Goal: Task Accomplishment & Management: Manage account settings

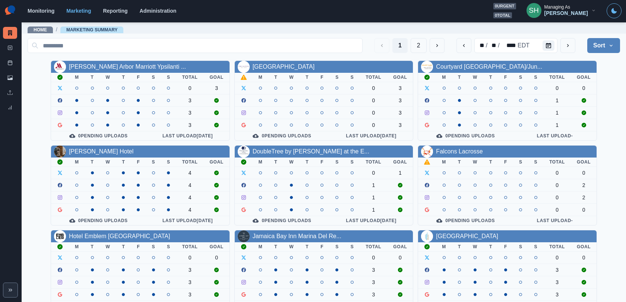
click at [563, 7] on button "SH Managing As [PERSON_NAME]" at bounding box center [562, 10] width 82 height 15
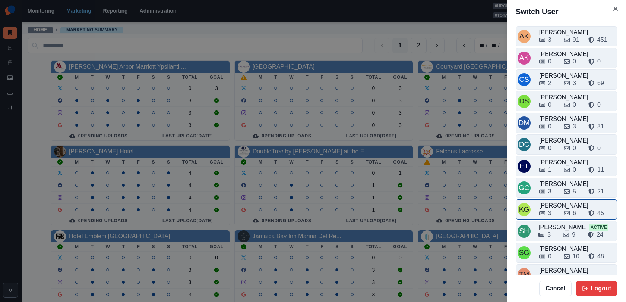
click at [561, 211] on div "3 6 45" at bounding box center [577, 212] width 76 height 9
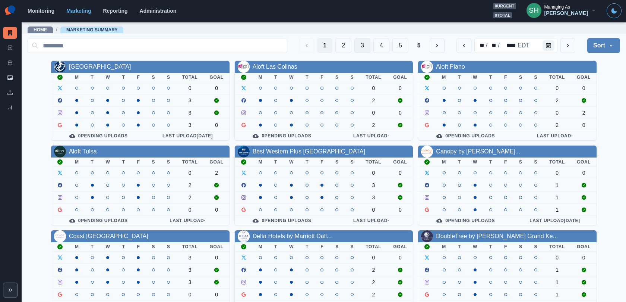
click at [367, 46] on button "3" at bounding box center [362, 45] width 16 height 15
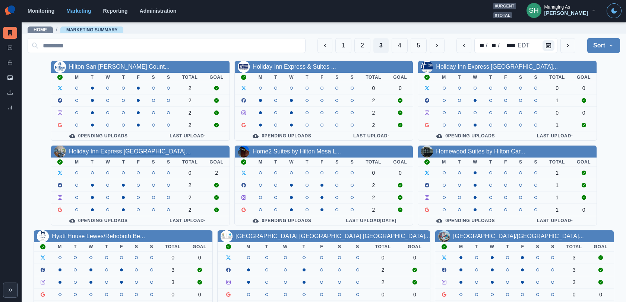
click at [136, 148] on link "Holiday Inn Express [GEOGRAPHIC_DATA]..." at bounding box center [130, 151] width 122 height 6
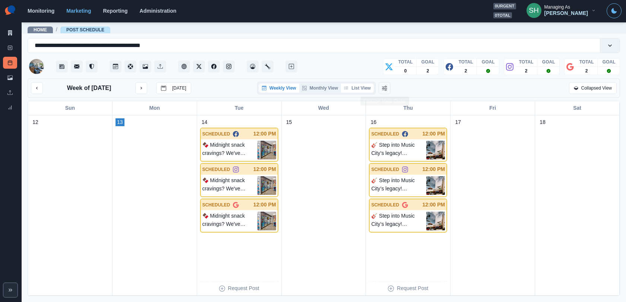
click at [366, 87] on button "List View" at bounding box center [357, 87] width 33 height 9
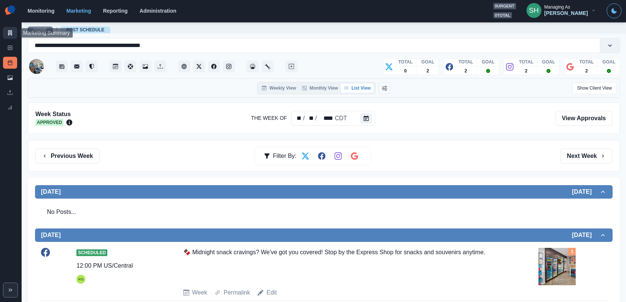
click at [7, 33] on link "Marketing Summary" at bounding box center [10, 33] width 14 height 12
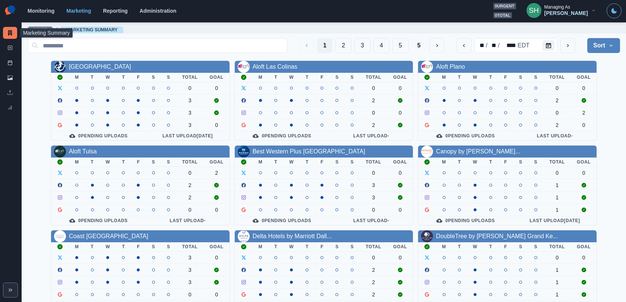
click at [563, 15] on div "[PERSON_NAME]" at bounding box center [567, 13] width 44 height 6
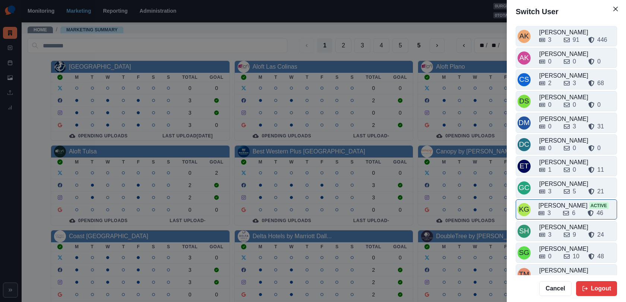
scroll to position [10, 0]
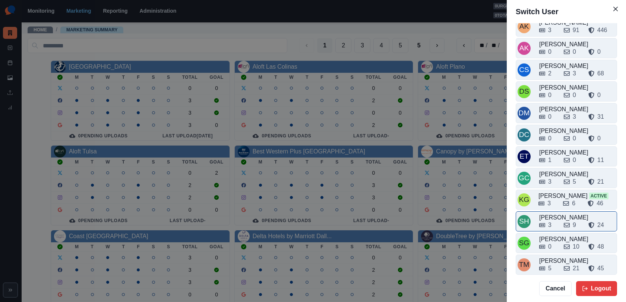
click at [558, 213] on div "[PERSON_NAME]" at bounding box center [577, 217] width 76 height 9
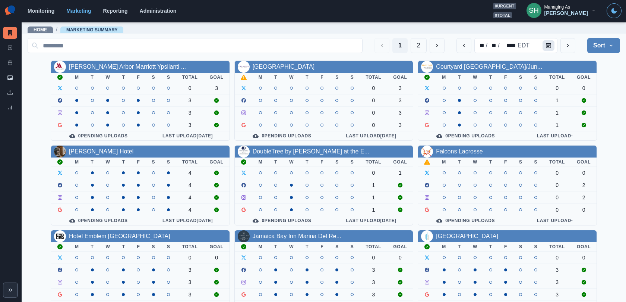
click at [551, 47] on button "Calendar" at bounding box center [549, 45] width 12 height 10
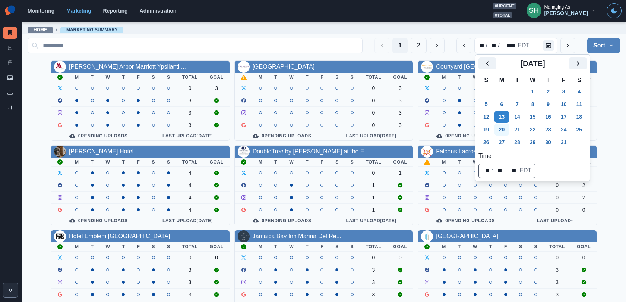
click at [505, 127] on button "20" at bounding box center [502, 129] width 15 height 12
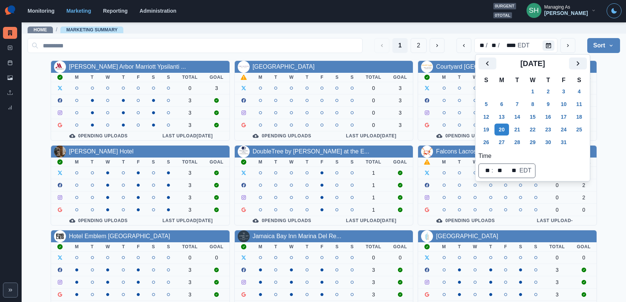
click at [563, 98] on main "Home / Marketing Summary 1 2 ** / ** / **** EDT Sort Client Name Uploads Pendin…" at bounding box center [324, 162] width 605 height 280
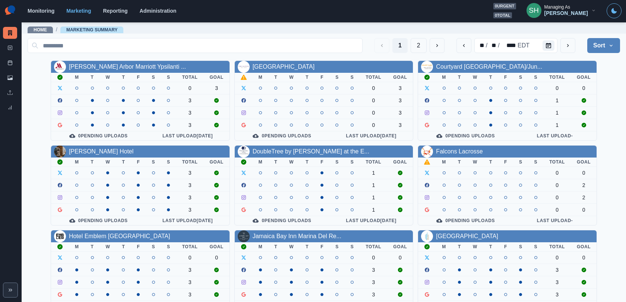
click at [563, 48] on button "Sort" at bounding box center [603, 45] width 33 height 15
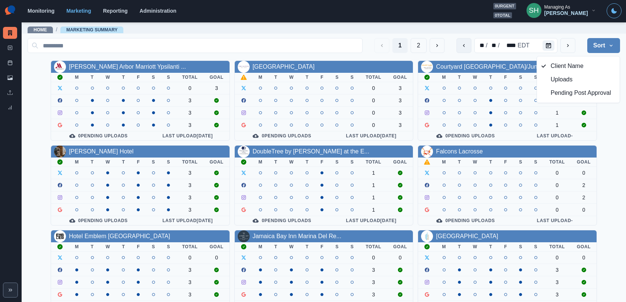
click at [462, 47] on icon "previous" at bounding box center [464, 45] width 6 height 6
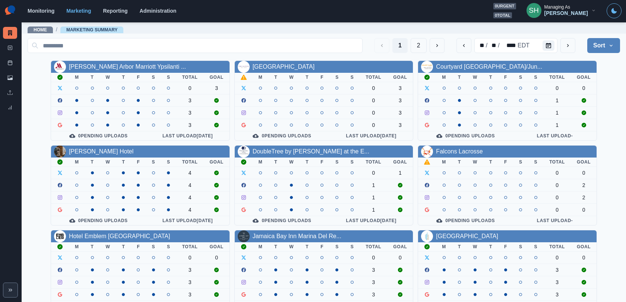
click at [563, 7] on div "Managing As" at bounding box center [558, 6] width 26 height 5
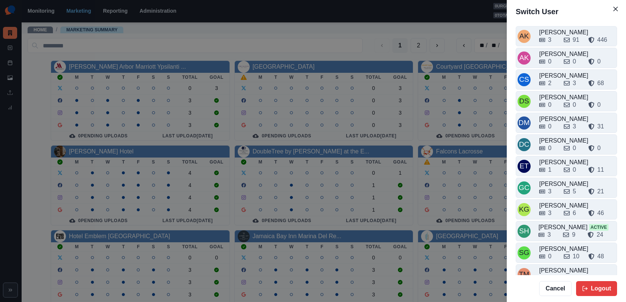
click at [449, 51] on div "Switch User AK [PERSON_NAME] 3 91 446 AK [PERSON_NAME] 0 0 0 CS Crizalyn Servid…" at bounding box center [313, 151] width 626 height 302
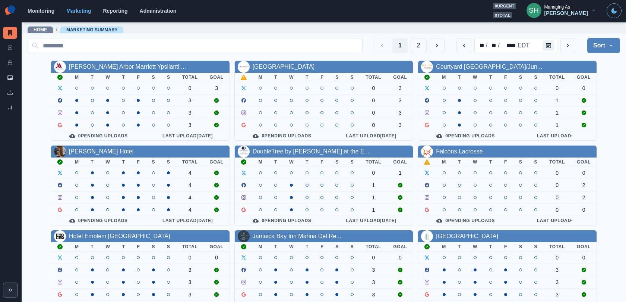
click at [563, 44] on button "Sort" at bounding box center [603, 45] width 33 height 15
click at [563, 95] on span "Pending Post Approval" at bounding box center [583, 92] width 64 height 9
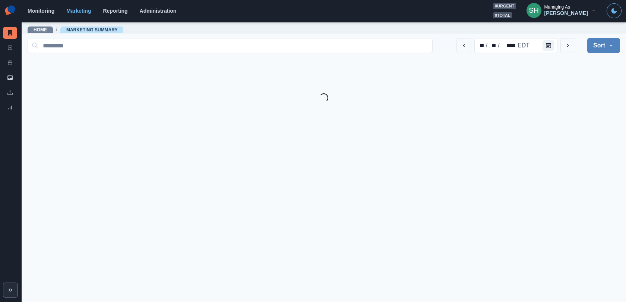
click at [563, 13] on div "[PERSON_NAME]" at bounding box center [567, 13] width 44 height 6
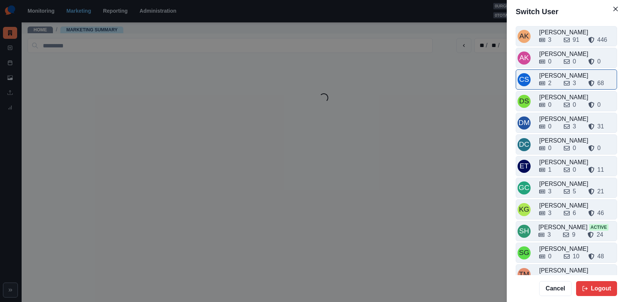
click at [550, 87] on div "CS Crizalyn Servida 2 3 68" at bounding box center [566, 79] width 101 height 20
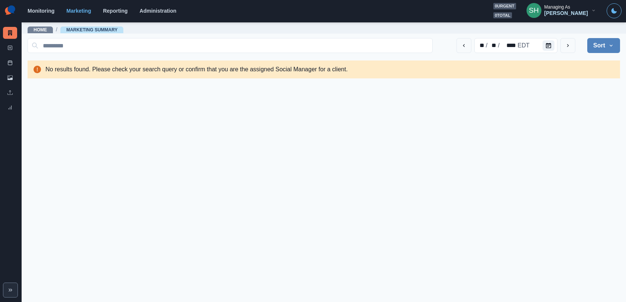
click at [563, 9] on div "Managing As [PERSON_NAME]" at bounding box center [567, 10] width 44 height 12
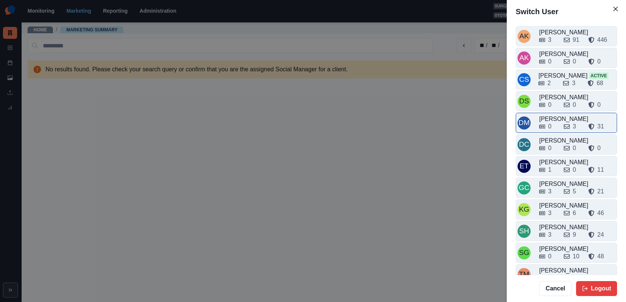
click at [556, 119] on div "0 3 31" at bounding box center [577, 125] width 76 height 12
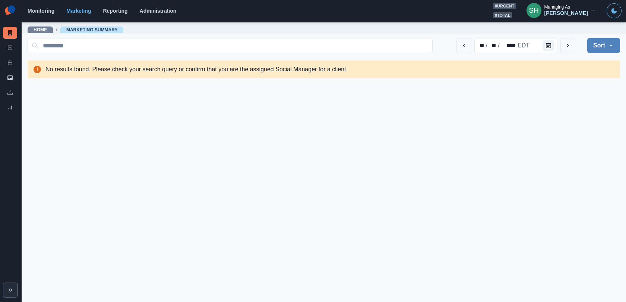
click at [563, 15] on div "[PERSON_NAME]" at bounding box center [567, 13] width 44 height 6
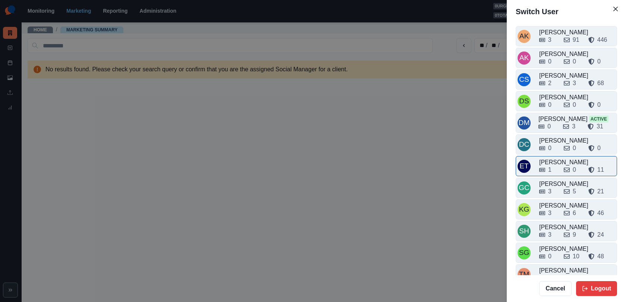
click at [553, 158] on div "[PERSON_NAME]" at bounding box center [577, 162] width 76 height 9
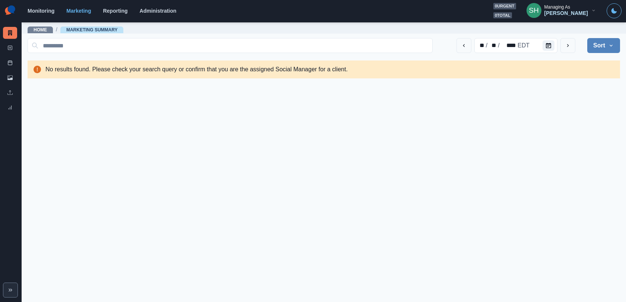
click at [563, 13] on div "[PERSON_NAME]" at bounding box center [567, 13] width 44 height 6
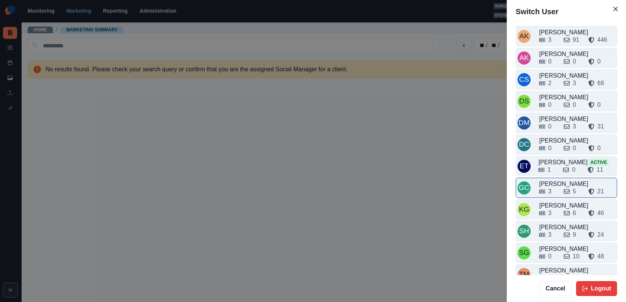
click at [559, 177] on div "GC [PERSON_NAME] 3 5 21" at bounding box center [566, 187] width 101 height 20
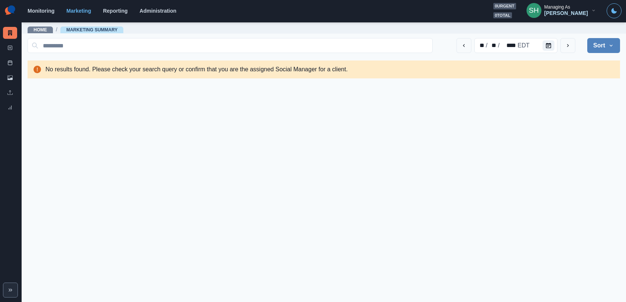
click at [563, 4] on div "Managing As" at bounding box center [558, 6] width 26 height 5
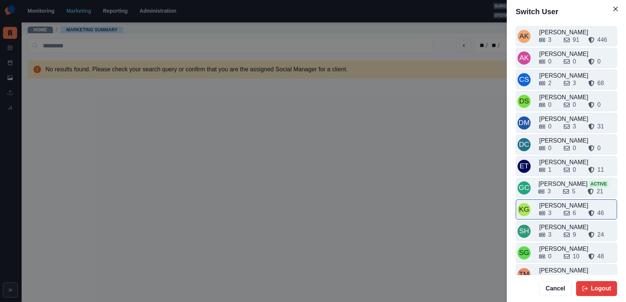
click at [563, 212] on div "3 6 46" at bounding box center [577, 212] width 76 height 9
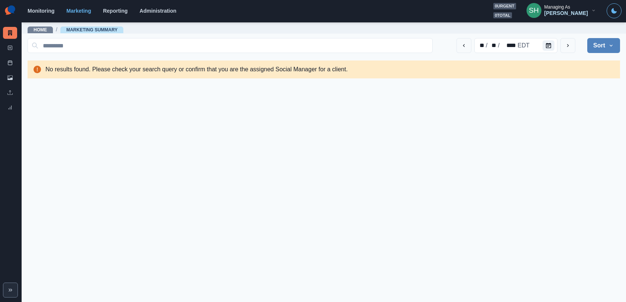
click at [563, 14] on div "[PERSON_NAME]" at bounding box center [567, 13] width 44 height 6
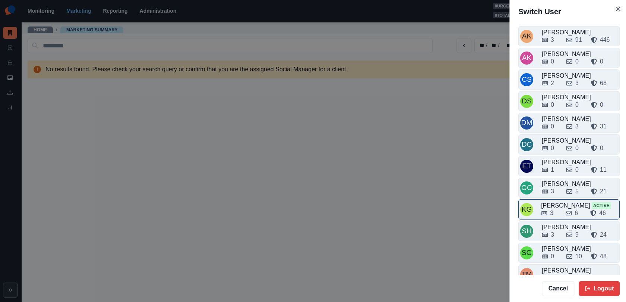
scroll to position [10, 0]
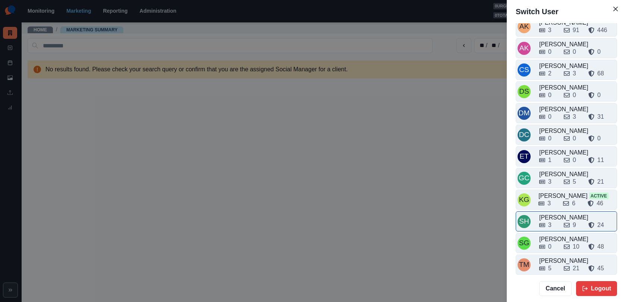
click at [556, 217] on div "3 9 24" at bounding box center [577, 223] width 76 height 12
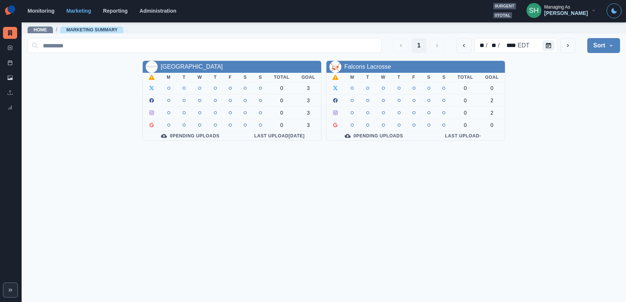
click at [563, 10] on div "Managing As" at bounding box center [558, 6] width 26 height 5
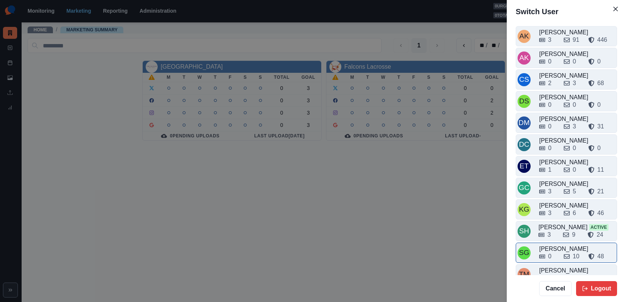
click at [551, 249] on div "0 10 48" at bounding box center [577, 255] width 76 height 12
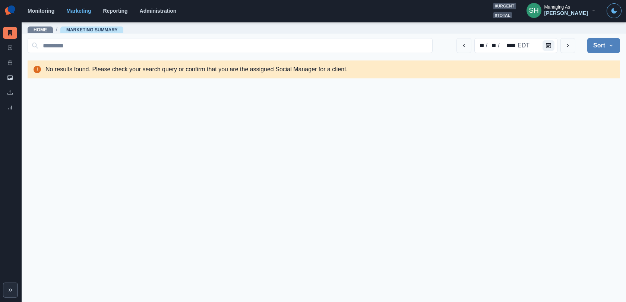
click at [563, 8] on div "Managing As [PERSON_NAME]" at bounding box center [567, 10] width 44 height 12
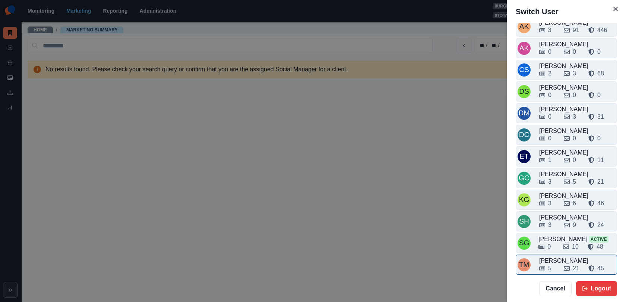
click at [556, 263] on div "5" at bounding box center [548, 267] width 19 height 9
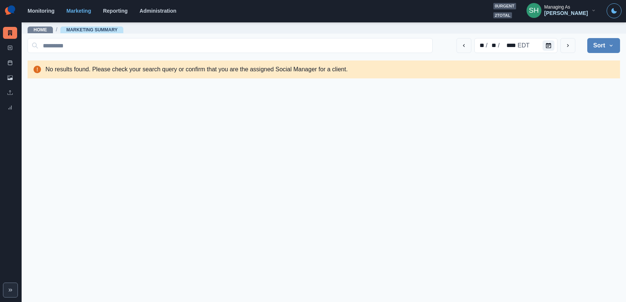
click at [563, 40] on button "Sort" at bounding box center [603, 45] width 33 height 15
click at [563, 63] on span "Client Name" at bounding box center [583, 65] width 64 height 9
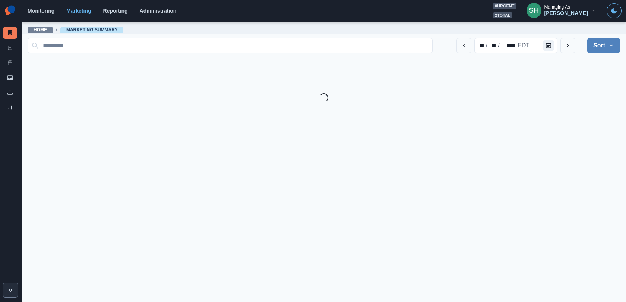
click at [563, 18] on div "SH Managing As [PERSON_NAME]" at bounding box center [562, 10] width 82 height 15
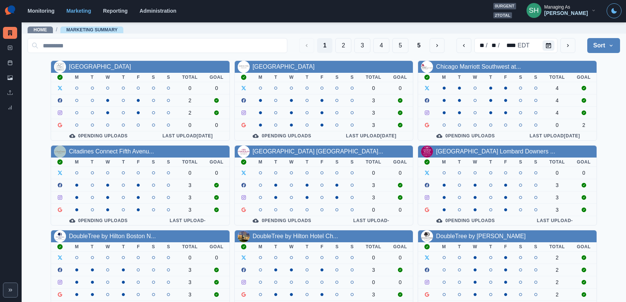
click at [563, 13] on div "[PERSON_NAME]" at bounding box center [567, 13] width 44 height 6
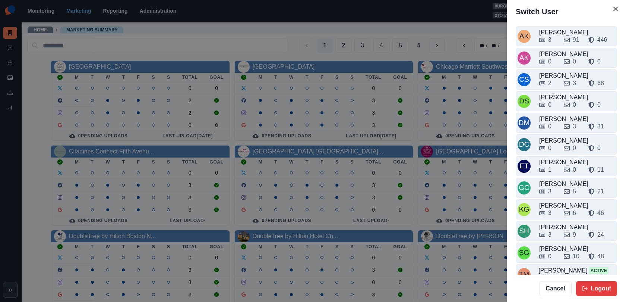
click at [478, 81] on div "Switch User AK [PERSON_NAME] 3 91 446 AK [PERSON_NAME] 0 0 0 CS Crizalyn Servid…" at bounding box center [313, 151] width 626 height 302
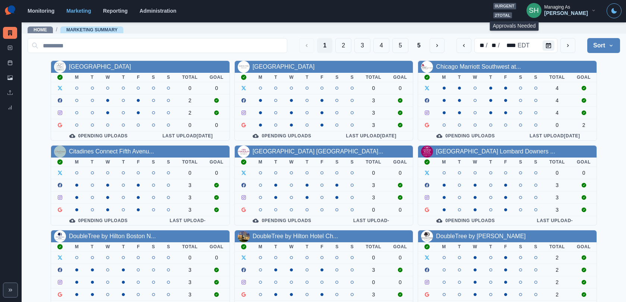
click at [510, 13] on span "2 total" at bounding box center [502, 15] width 19 height 6
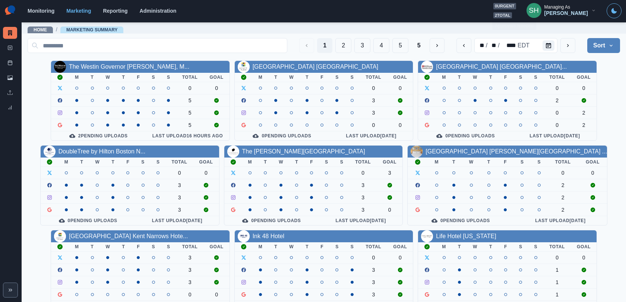
click at [512, 13] on span "2 total" at bounding box center [502, 15] width 19 height 6
click at [556, 10] on div "[PERSON_NAME]" at bounding box center [567, 13] width 44 height 6
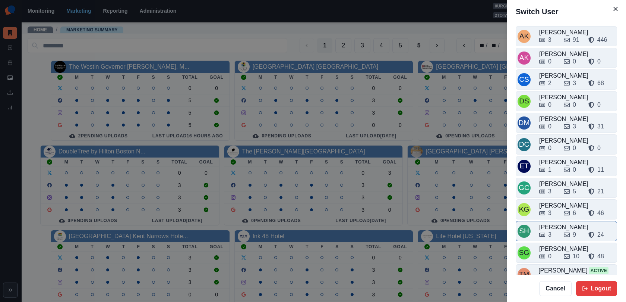
click at [558, 222] on div "[PERSON_NAME]" at bounding box center [577, 226] width 76 height 9
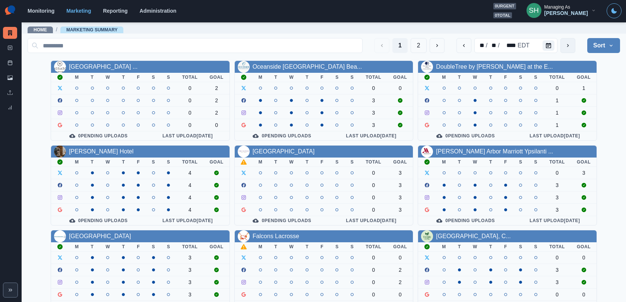
click at [562, 47] on button "next" at bounding box center [568, 45] width 15 height 15
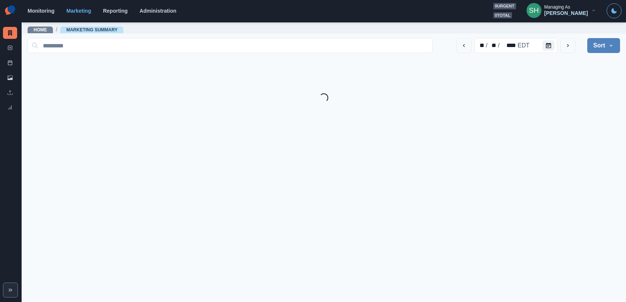
click at [563, 42] on button "Sort" at bounding box center [603, 45] width 33 height 15
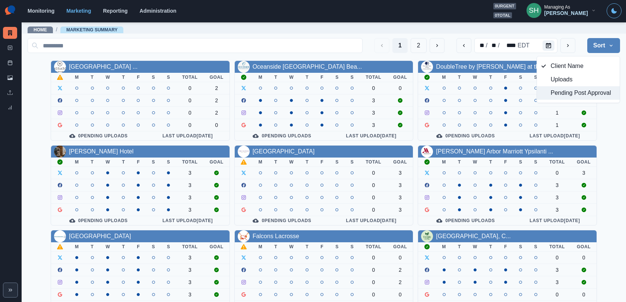
click at [563, 97] on span "Pending Post Approval" at bounding box center [583, 92] width 64 height 9
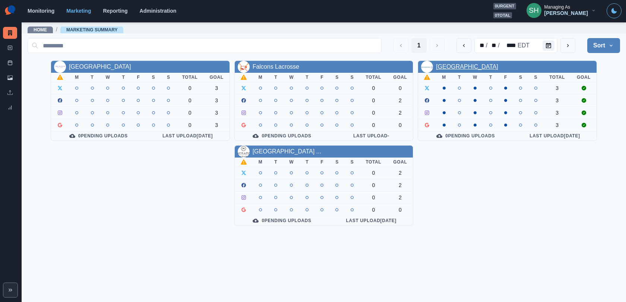
click at [474, 65] on link "[GEOGRAPHIC_DATA]" at bounding box center [467, 66] width 62 height 6
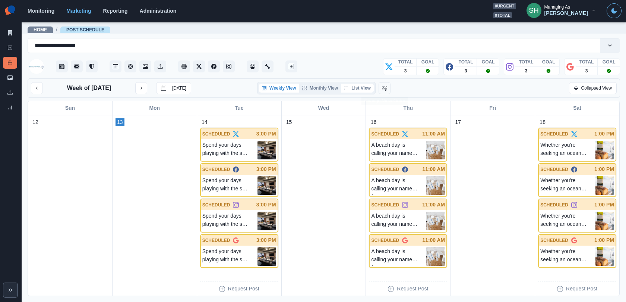
click at [361, 87] on button "List View" at bounding box center [357, 87] width 33 height 9
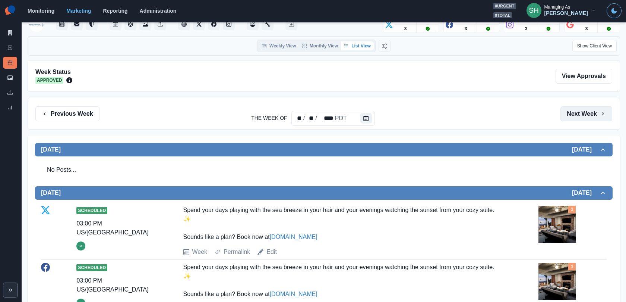
click at [563, 115] on button "Next Week" at bounding box center [587, 113] width 52 height 15
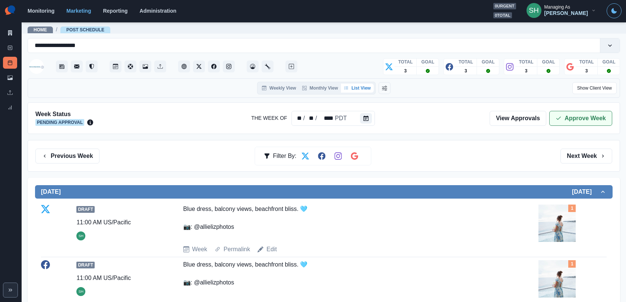
click at [563, 122] on button "Approve Week" at bounding box center [580, 118] width 63 height 15
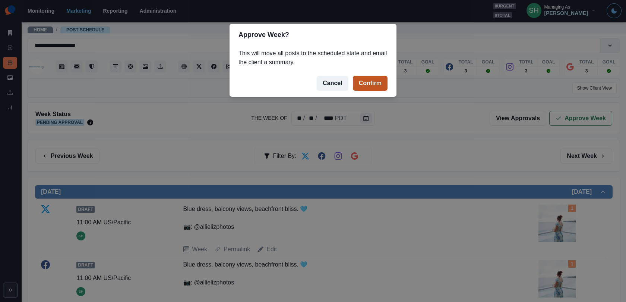
click at [369, 82] on button "Confirm" at bounding box center [370, 83] width 35 height 15
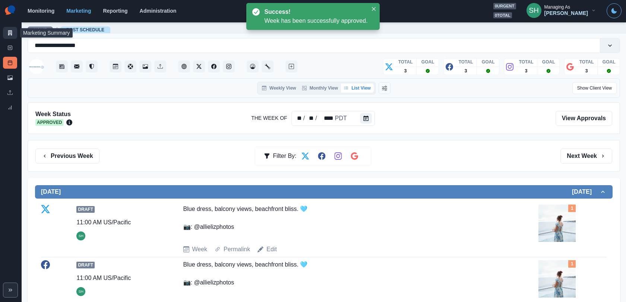
click at [4, 29] on link "Marketing Summary" at bounding box center [10, 33] width 14 height 12
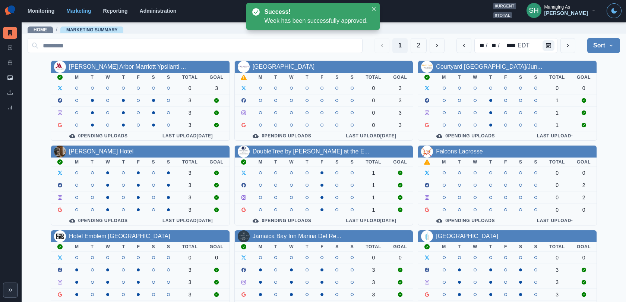
click at [563, 39] on button "Sort" at bounding box center [603, 45] width 33 height 15
click at [563, 93] on span "Pending Post Approval" at bounding box center [583, 92] width 64 height 9
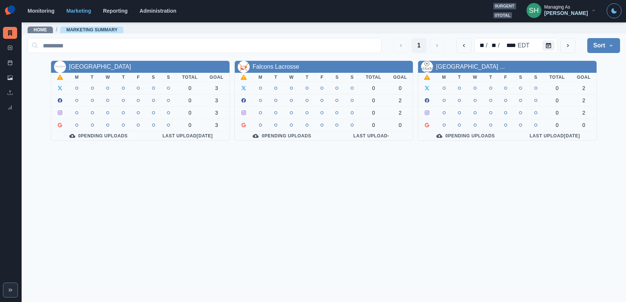
click at [563, 44] on button "Sort" at bounding box center [603, 45] width 33 height 15
click at [563, 62] on span "Client Name" at bounding box center [583, 65] width 64 height 9
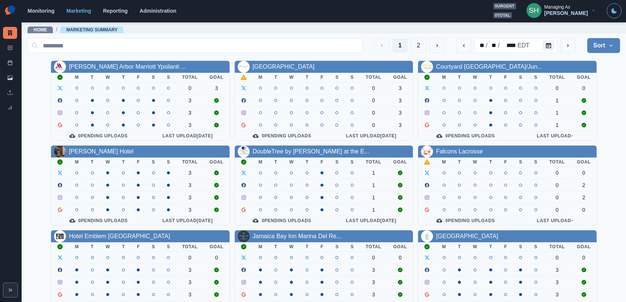
click at [563, 21] on section "Monitoring Marketing Reporting Administration 0 urgent 0 total SH Managing As […" at bounding box center [324, 11] width 605 height 22
click at [563, 10] on div "[PERSON_NAME]" at bounding box center [567, 13] width 44 height 6
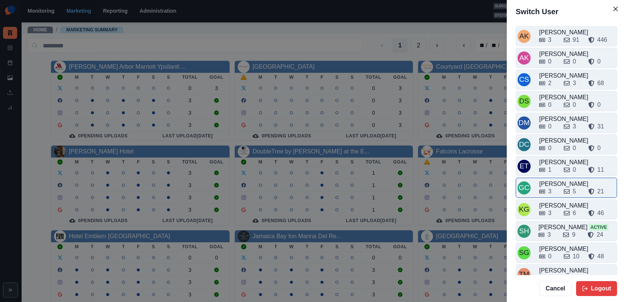
click at [555, 187] on div "3" at bounding box center [548, 191] width 19 height 9
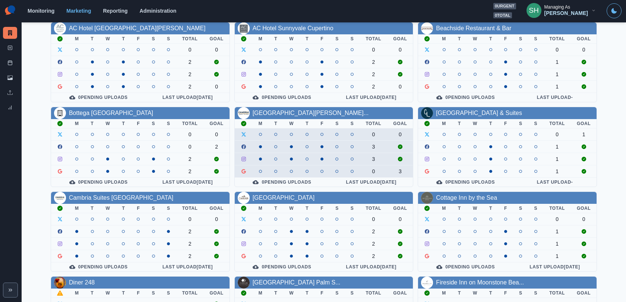
scroll to position [94, 0]
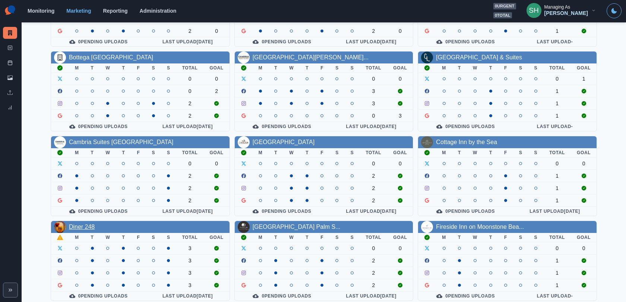
click at [83, 223] on link "Diner 248" at bounding box center [82, 226] width 26 height 6
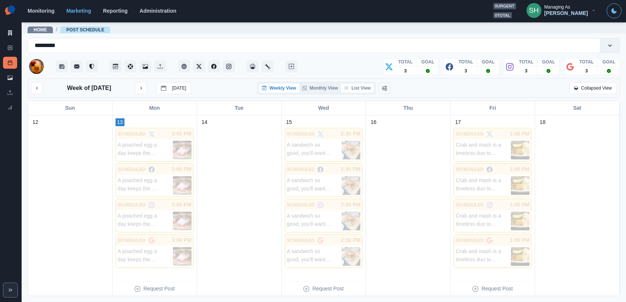
click at [365, 87] on button "List View" at bounding box center [357, 87] width 33 height 9
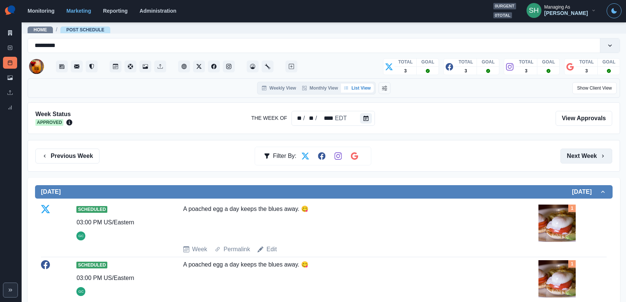
click at [563, 152] on button "Next Week" at bounding box center [587, 155] width 52 height 15
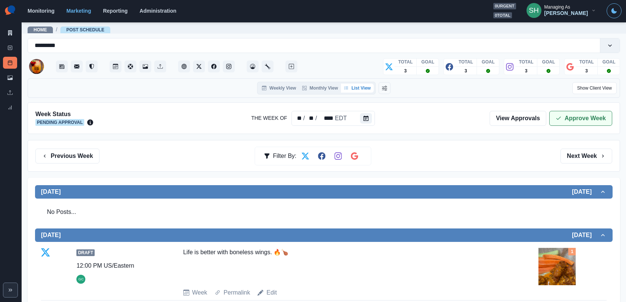
click at [563, 114] on button "Approve Week" at bounding box center [580, 118] width 63 height 15
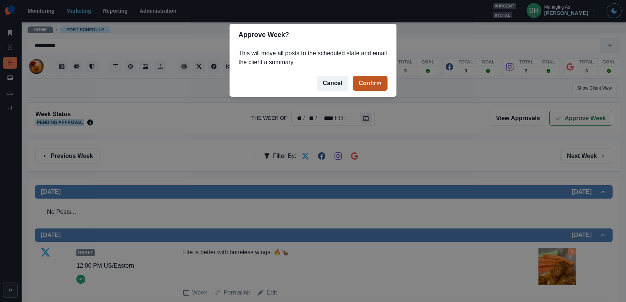
click at [375, 84] on button "Confirm" at bounding box center [370, 83] width 35 height 15
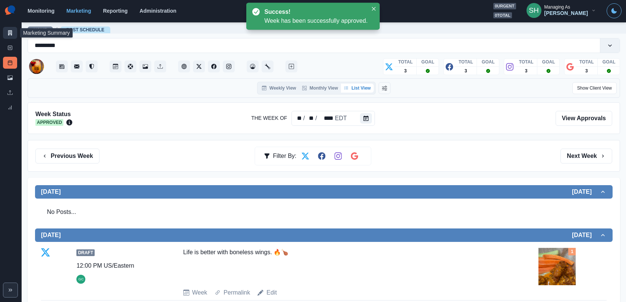
click at [9, 29] on link "Marketing Summary" at bounding box center [10, 33] width 14 height 12
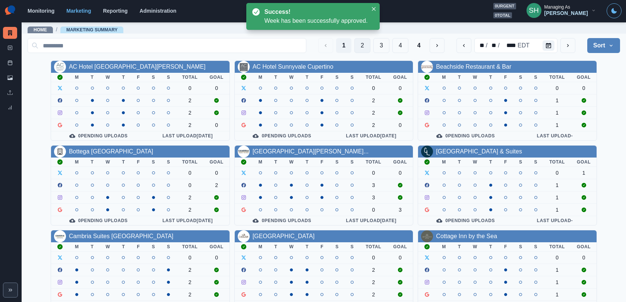
click at [355, 45] on button "2" at bounding box center [362, 45] width 16 height 15
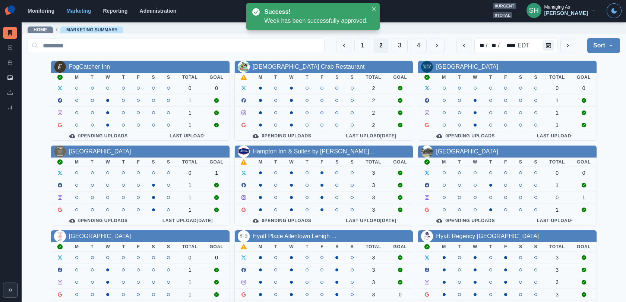
click at [295, 62] on div "[DEMOGRAPHIC_DATA] Crab Restaurant" at bounding box center [309, 66] width 112 height 9
click at [295, 67] on link "[DEMOGRAPHIC_DATA] Crab Restaurant" at bounding box center [309, 66] width 112 height 6
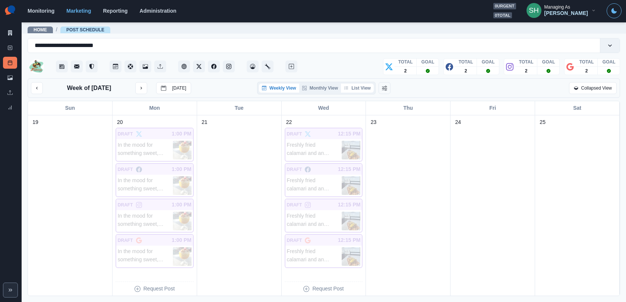
click at [362, 86] on button "List View" at bounding box center [357, 87] width 33 height 9
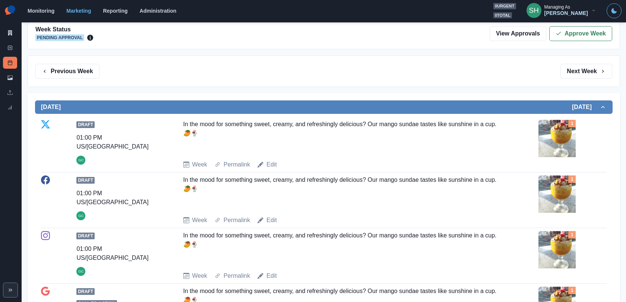
scroll to position [102, 0]
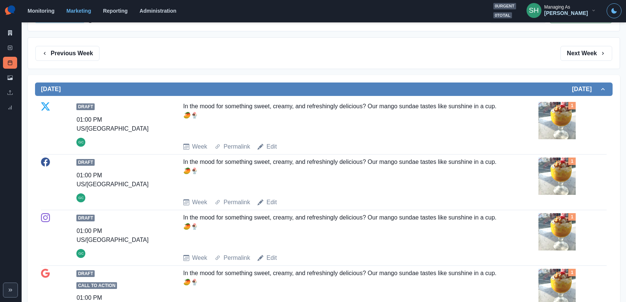
click at [553, 118] on img at bounding box center [557, 120] width 37 height 37
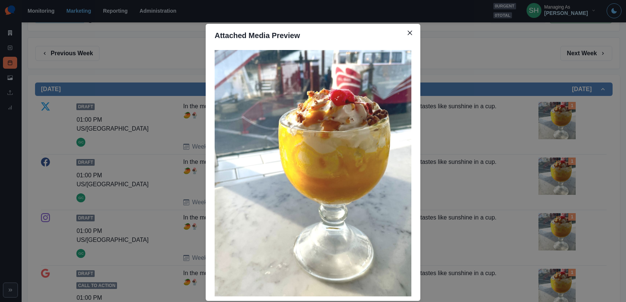
click at [553, 118] on div "Attached Media Preview" at bounding box center [313, 151] width 626 height 302
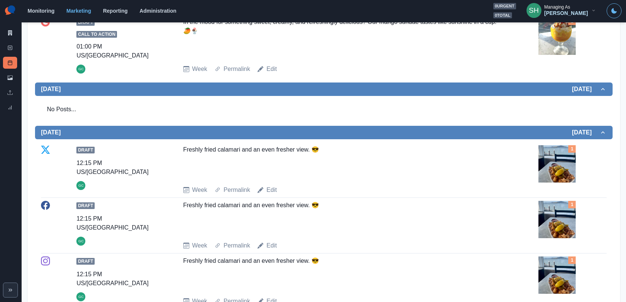
scroll to position [426, 0]
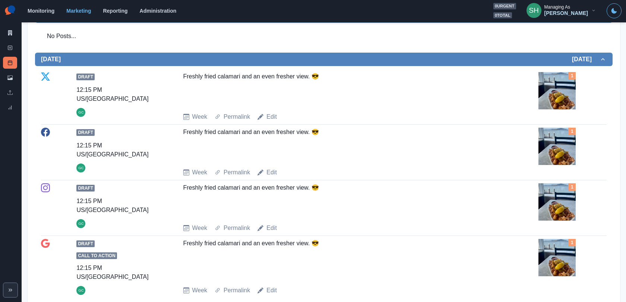
click at [551, 102] on div "Draft 12:15 PM US/Pacific GC Freshly fried calamari and an even fresher view. 😎…" at bounding box center [324, 96] width 566 height 49
click at [551, 86] on img at bounding box center [557, 90] width 37 height 37
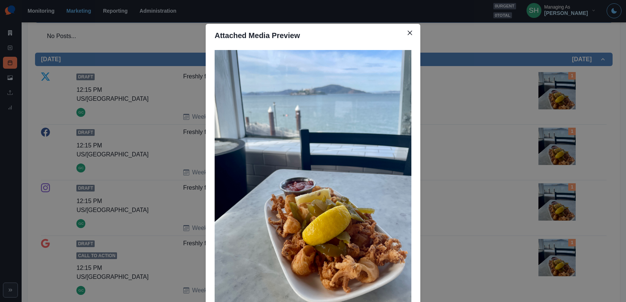
click at [551, 86] on div "Attached Media Preview" at bounding box center [313, 151] width 626 height 302
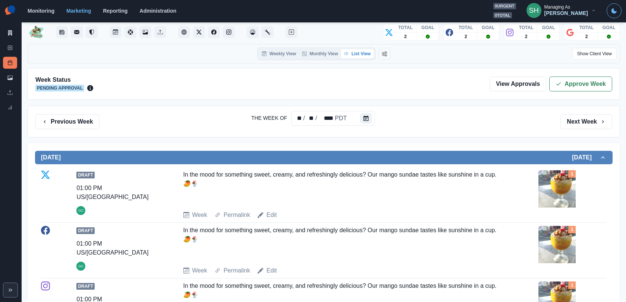
scroll to position [0, 0]
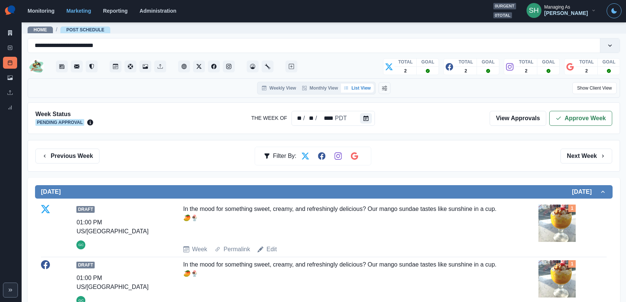
click at [563, 92] on button "Show Client View" at bounding box center [594, 88] width 44 height 12
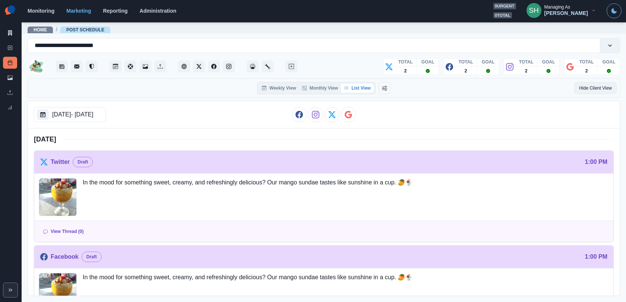
click at [563, 91] on button "Hide Client View" at bounding box center [595, 88] width 42 height 12
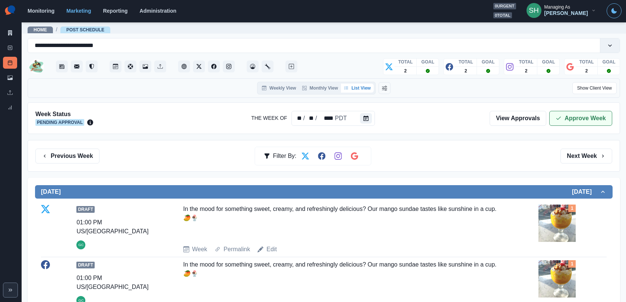
click at [563, 120] on button "Approve Week" at bounding box center [580, 118] width 63 height 15
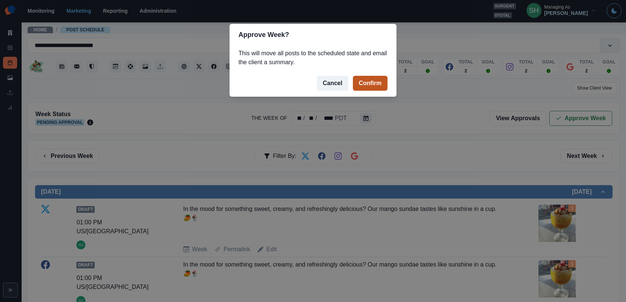
click at [371, 83] on button "Confirm" at bounding box center [370, 83] width 35 height 15
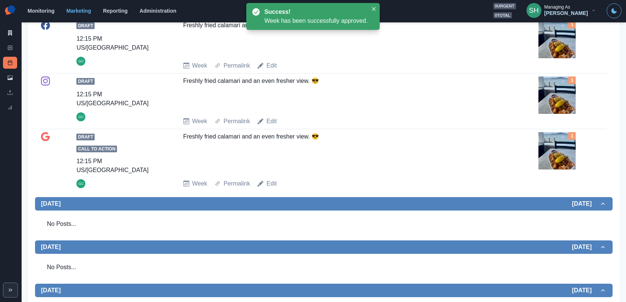
scroll to position [599, 0]
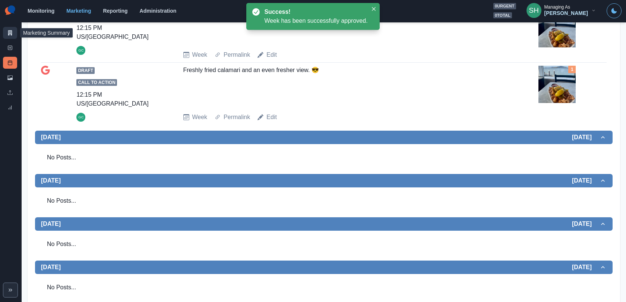
click at [5, 32] on link "Marketing Summary" at bounding box center [10, 33] width 14 height 12
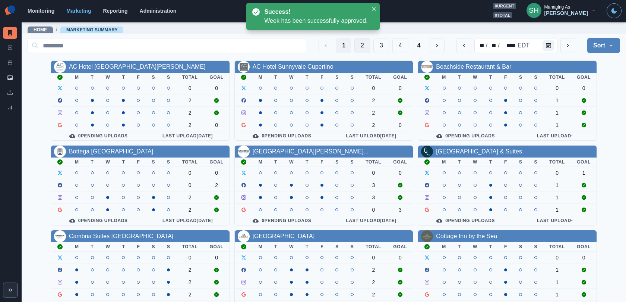
click at [361, 39] on button "2" at bounding box center [362, 45] width 16 height 15
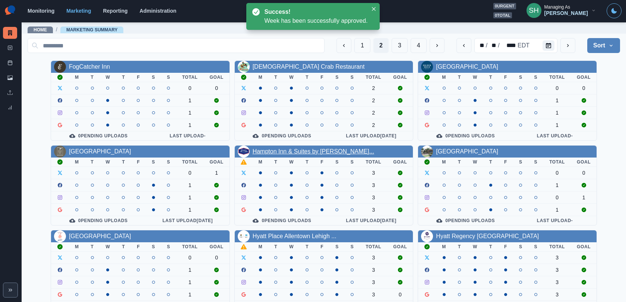
click at [281, 148] on link "Hampton Inn & Suites by [PERSON_NAME]..." at bounding box center [313, 151] width 121 height 6
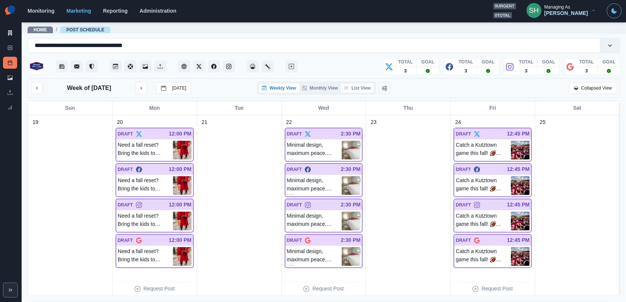
click at [349, 85] on button "List View" at bounding box center [357, 87] width 33 height 9
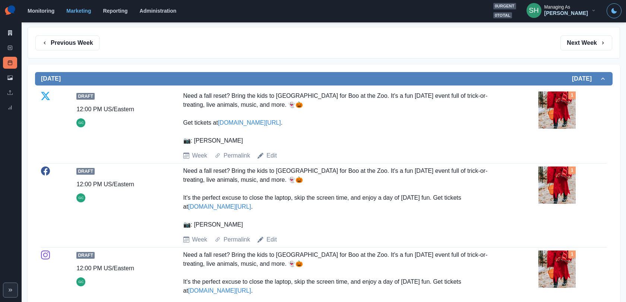
scroll to position [132, 0]
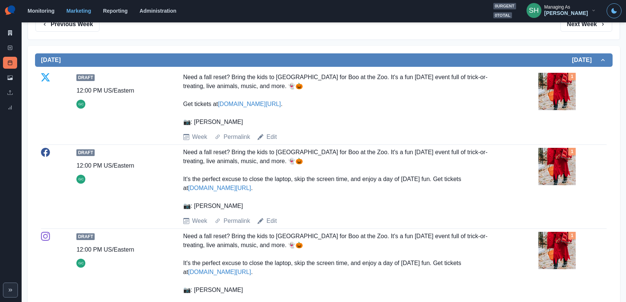
click at [563, 165] on img at bounding box center [557, 166] width 37 height 37
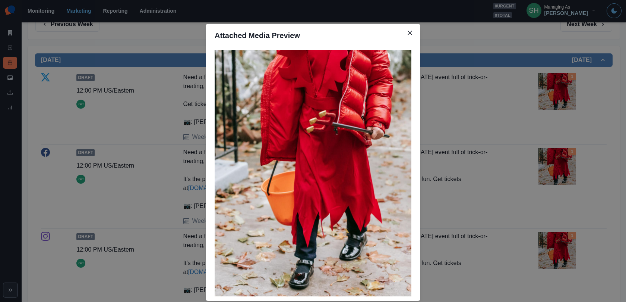
click at [477, 164] on div "Attached Media Preview" at bounding box center [313, 151] width 626 height 302
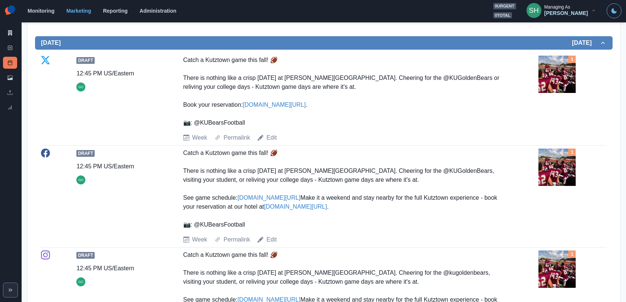
scroll to position [822, 0]
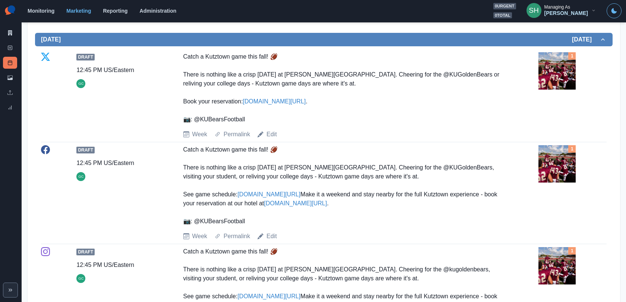
click at [558, 66] on img at bounding box center [557, 70] width 37 height 37
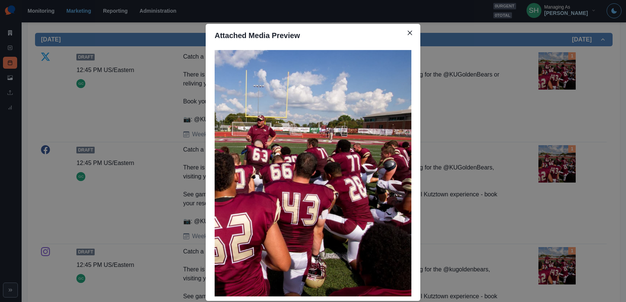
click at [159, 143] on div "Attached Media Preview" at bounding box center [313, 151] width 626 height 302
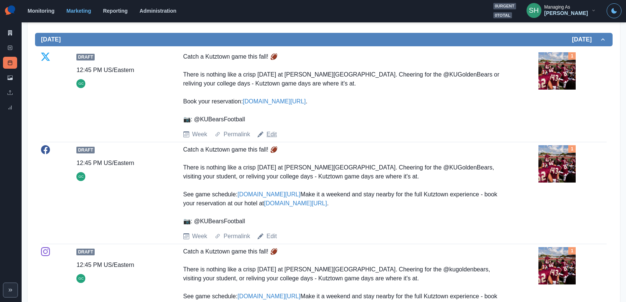
click at [270, 131] on link "Edit" at bounding box center [271, 134] width 10 height 9
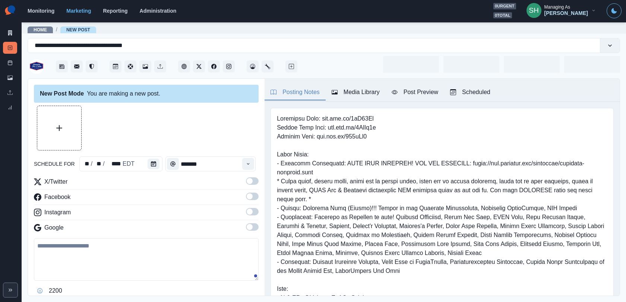
type input "********"
type textarea "**********"
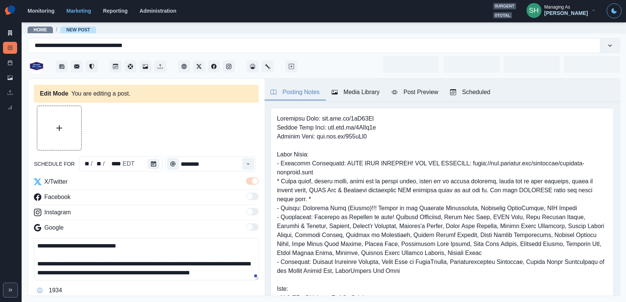
click at [369, 92] on div "Media Library" at bounding box center [356, 92] width 48 height 9
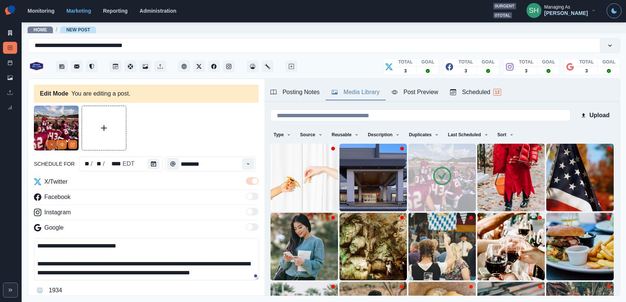
click at [50, 143] on icon "Remove" at bounding box center [52, 144] width 4 height 4
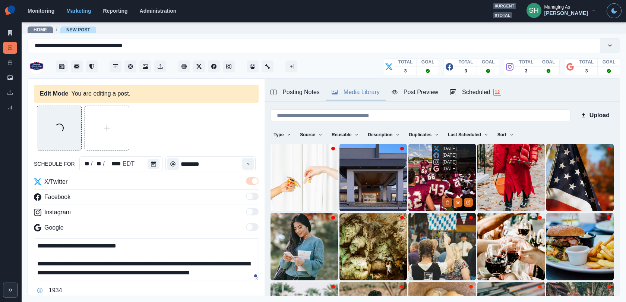
click at [448, 200] on icon "Delete Media" at bounding box center [447, 202] width 4 height 4
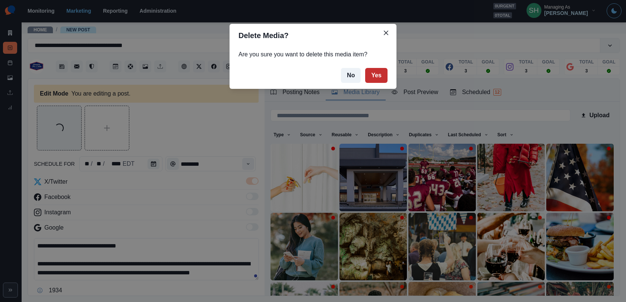
click at [376, 81] on button "Yes" at bounding box center [376, 75] width 22 height 15
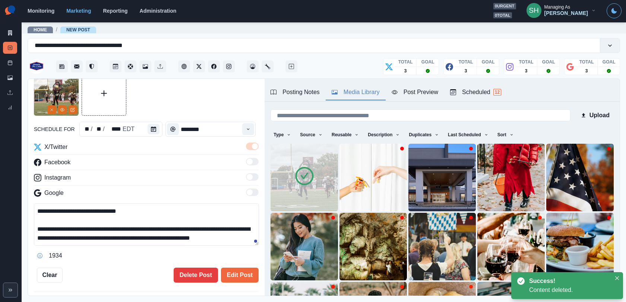
scroll to position [35, 0]
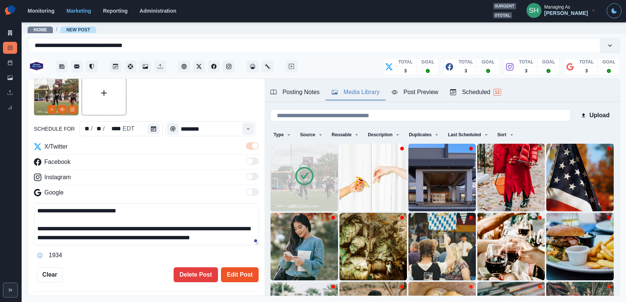
click at [241, 270] on button "Edit Post" at bounding box center [240, 274] width 38 height 15
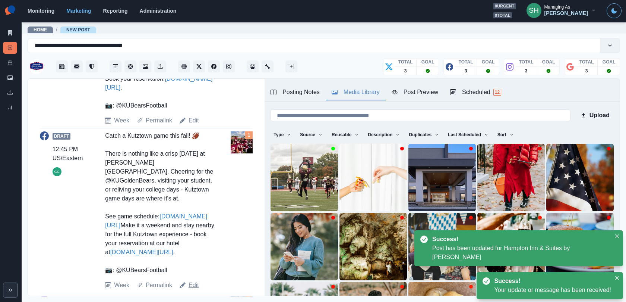
click at [190, 271] on link "Edit" at bounding box center [194, 284] width 10 height 9
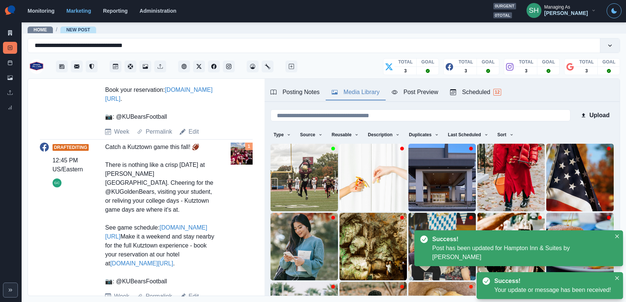
scroll to position [44, 0]
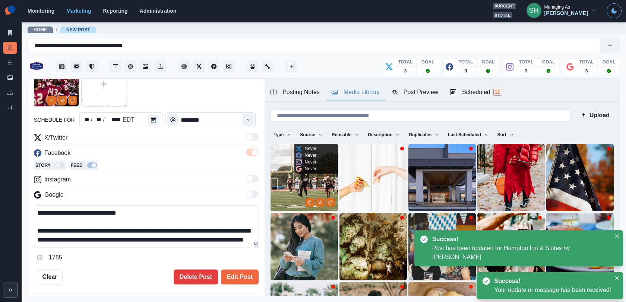
click at [288, 193] on img at bounding box center [304, 176] width 67 height 67
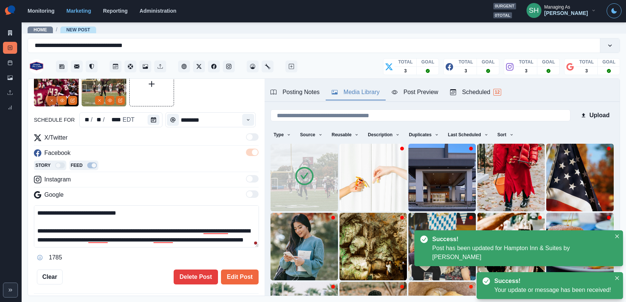
click at [51, 100] on icon "Remove" at bounding box center [52, 100] width 4 height 4
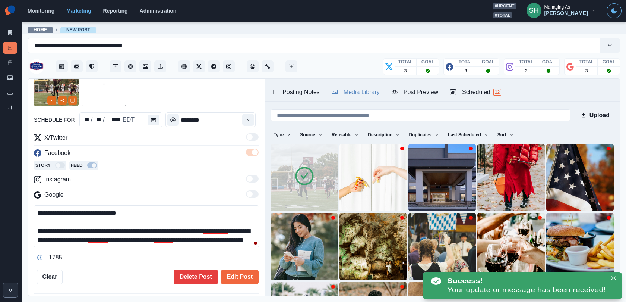
click at [292, 91] on div "Posting Notes" at bounding box center [295, 92] width 49 height 9
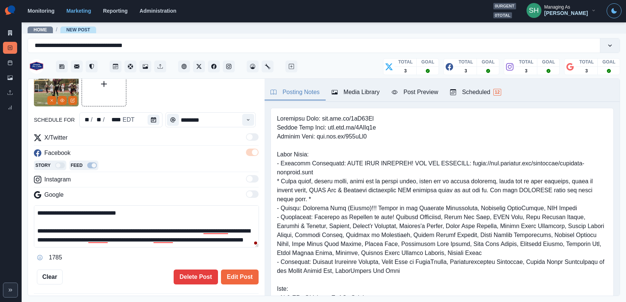
scroll to position [95, 0]
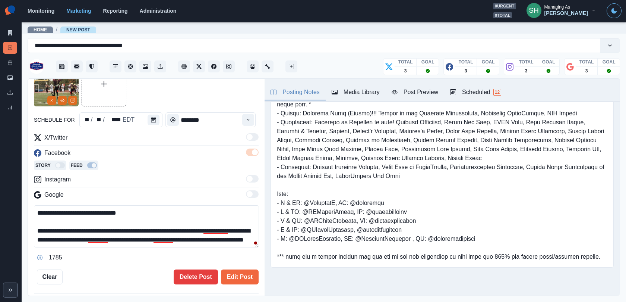
click at [362, 95] on div "Media Library" at bounding box center [356, 92] width 48 height 9
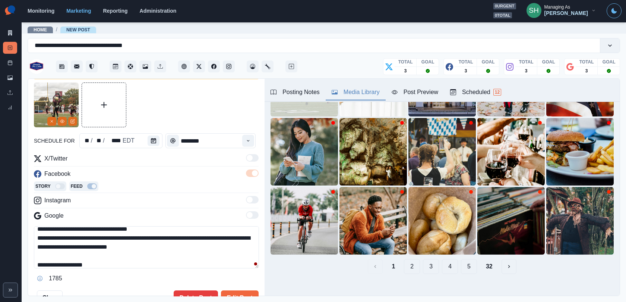
scroll to position [62, 0]
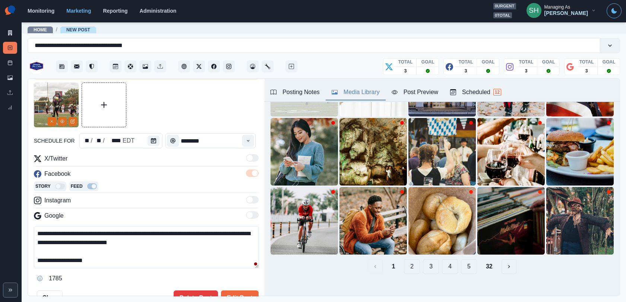
click at [98, 264] on textarea "**********" at bounding box center [146, 247] width 225 height 42
drag, startPoint x: 98, startPoint y: 264, endPoint x: 77, endPoint y: 264, distance: 20.9
click at [77, 264] on textarea "**********" at bounding box center [146, 247] width 225 height 42
paste textarea
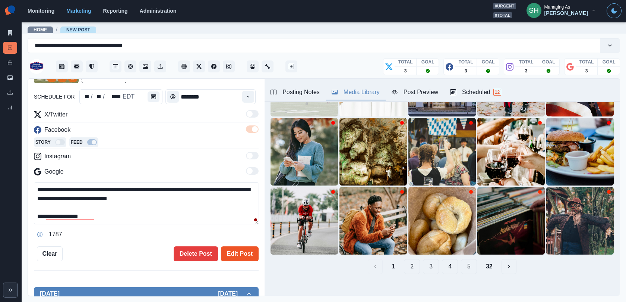
type textarea "**********"
click at [229, 249] on button "Edit Post" at bounding box center [240, 253] width 38 height 15
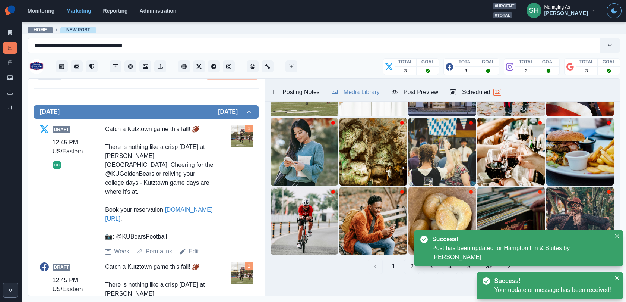
scroll to position [278, 0]
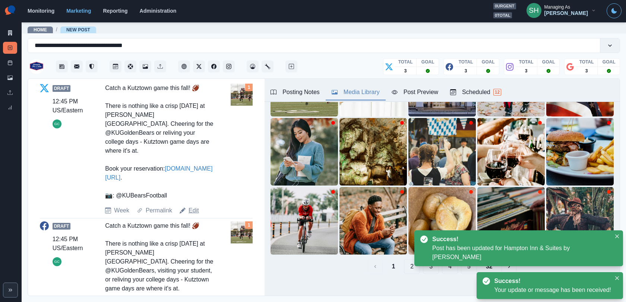
click at [194, 206] on link "Edit" at bounding box center [194, 210] width 10 height 9
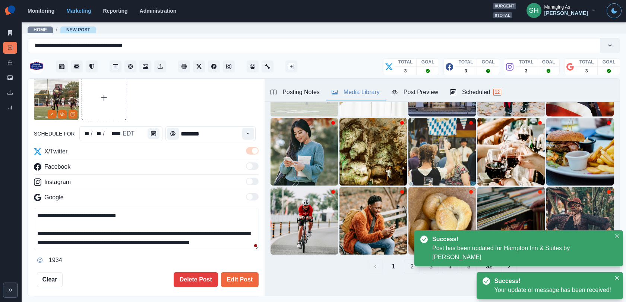
scroll to position [44, 0]
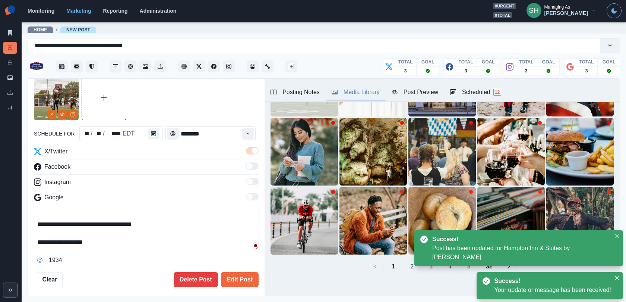
drag, startPoint x: 109, startPoint y: 238, endPoint x: 50, endPoint y: 238, distance: 58.5
click at [50, 238] on textarea "**********" at bounding box center [146, 229] width 225 height 42
paste textarea
type textarea "**********"
click at [248, 264] on div "1936" at bounding box center [146, 260] width 225 height 12
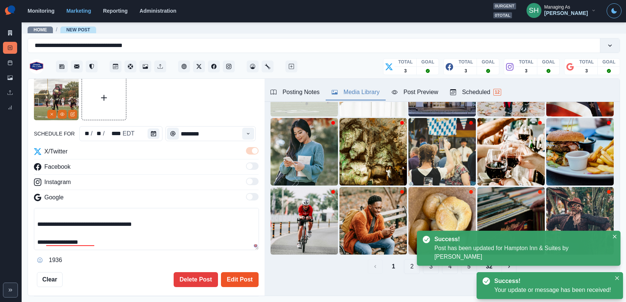
click at [245, 271] on button "Edit Post" at bounding box center [240, 279] width 38 height 15
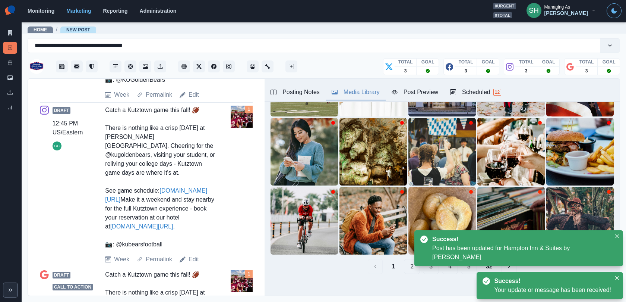
click at [192, 255] on link "Edit" at bounding box center [194, 259] width 10 height 9
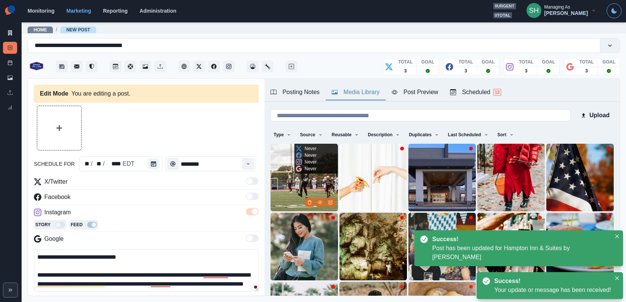
click at [294, 181] on img at bounding box center [304, 176] width 67 height 67
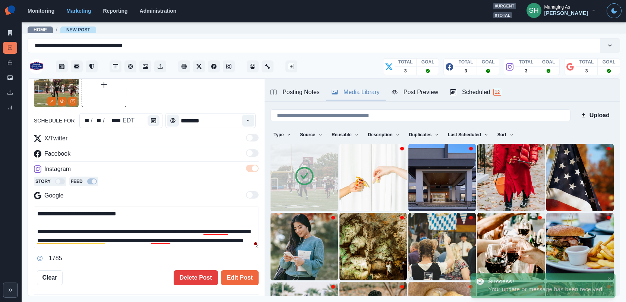
scroll to position [62, 0]
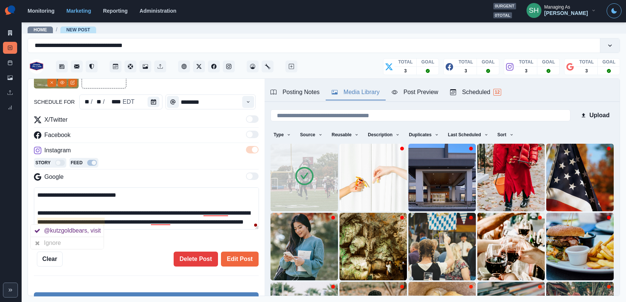
drag, startPoint x: 83, startPoint y: 222, endPoint x: 35, endPoint y: 220, distance: 47.4
click at [35, 220] on textarea "**********" at bounding box center [146, 208] width 225 height 42
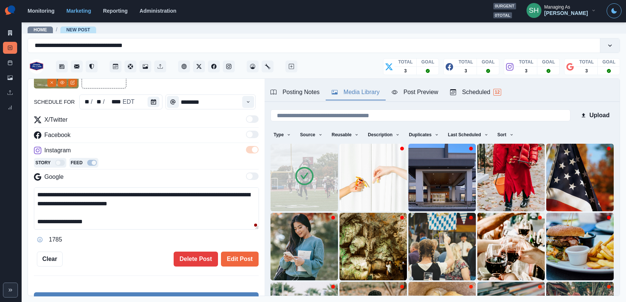
drag, startPoint x: 101, startPoint y: 221, endPoint x: 48, endPoint y: 221, distance: 53.3
click at [48, 221] on textarea "**********" at bounding box center [146, 208] width 225 height 42
paste textarea
type textarea "**********"
click at [233, 257] on button "Edit Post" at bounding box center [240, 258] width 38 height 15
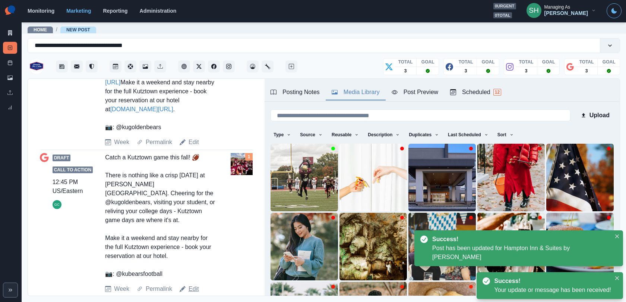
click at [196, 271] on link "Edit" at bounding box center [194, 288] width 10 height 9
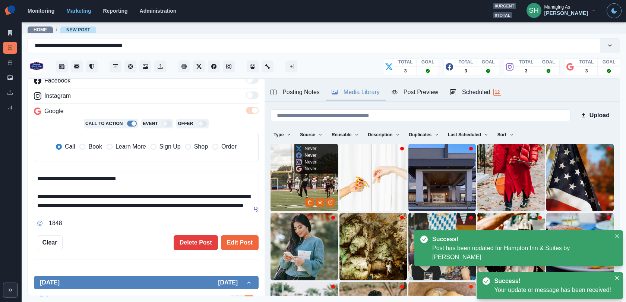
click at [278, 203] on img at bounding box center [304, 176] width 67 height 67
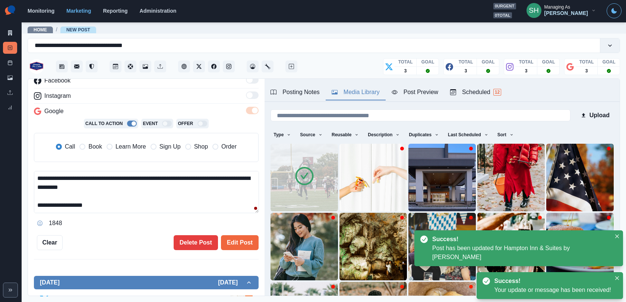
click at [89, 204] on textarea "**********" at bounding box center [146, 192] width 225 height 42
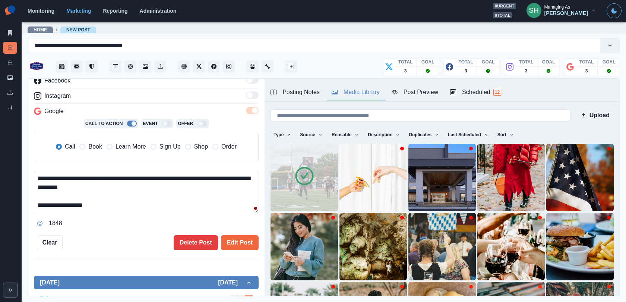
drag, startPoint x: 96, startPoint y: 204, endPoint x: 49, endPoint y: 204, distance: 47.0
click at [49, 204] on textarea "**********" at bounding box center [146, 192] width 225 height 42
paste textarea "**********"
click at [94, 142] on span "Book" at bounding box center [94, 146] width 13 height 9
type textarea "**********"
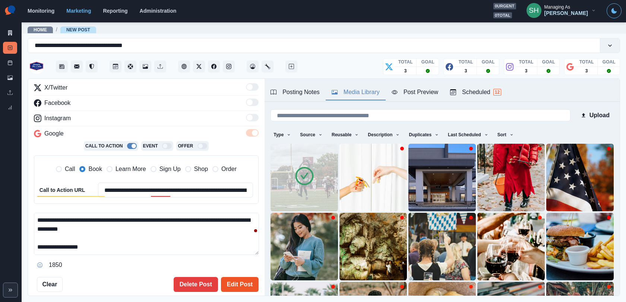
click at [239, 271] on button "Edit Post" at bounding box center [240, 284] width 38 height 15
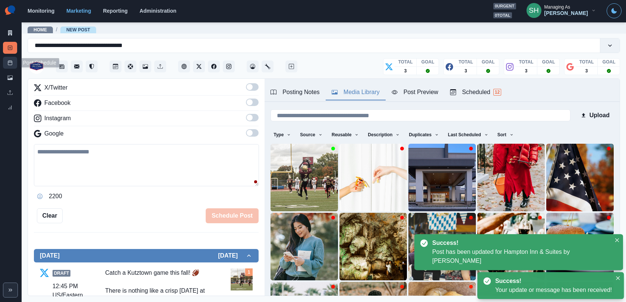
click at [9, 62] on line at bounding box center [10, 62] width 4 height 0
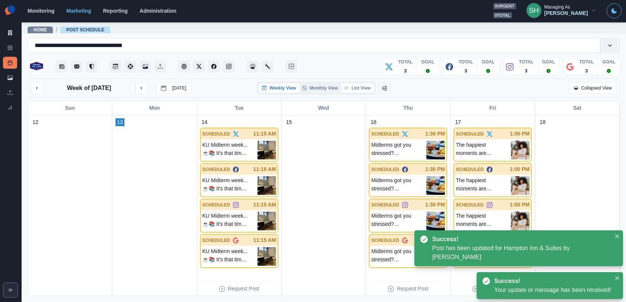
click at [356, 86] on button "List View" at bounding box center [357, 87] width 33 height 9
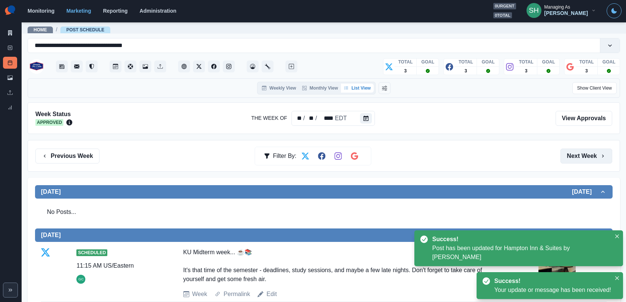
click at [563, 155] on button "Next Week" at bounding box center [587, 155] width 52 height 15
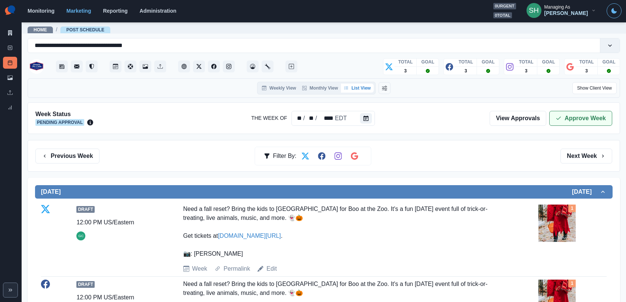
click at [563, 117] on button "Approve Week" at bounding box center [580, 118] width 63 height 15
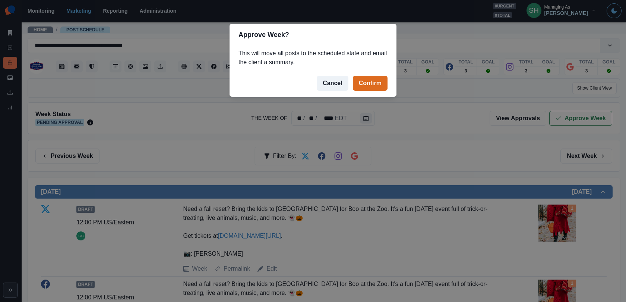
click at [362, 72] on footer "Cancel Confirm" at bounding box center [313, 83] width 167 height 27
click at [363, 82] on button "Confirm" at bounding box center [370, 83] width 35 height 15
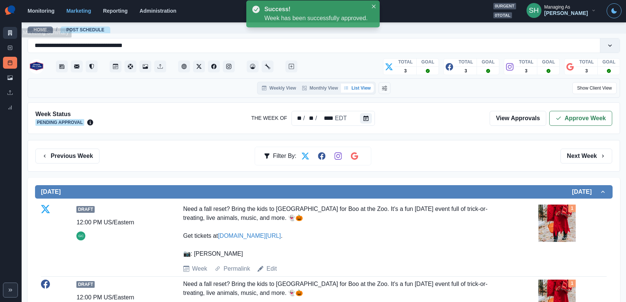
click at [8, 29] on link "Marketing Summary" at bounding box center [10, 33] width 14 height 12
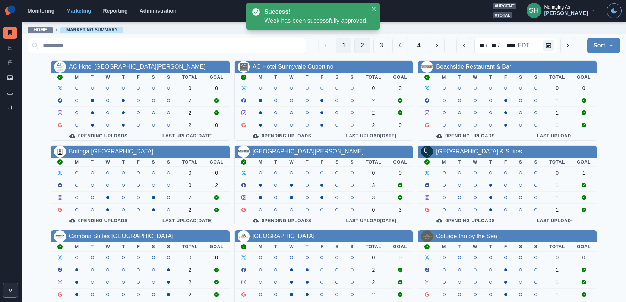
click at [362, 41] on button "2" at bounding box center [362, 45] width 16 height 15
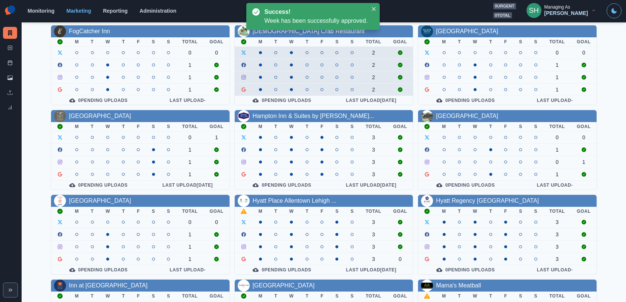
scroll to position [41, 0]
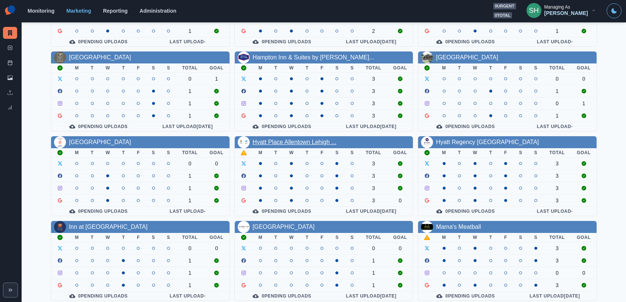
click at [307, 142] on link "Hyatt Place Allentown Lehigh ..." at bounding box center [295, 142] width 84 height 6
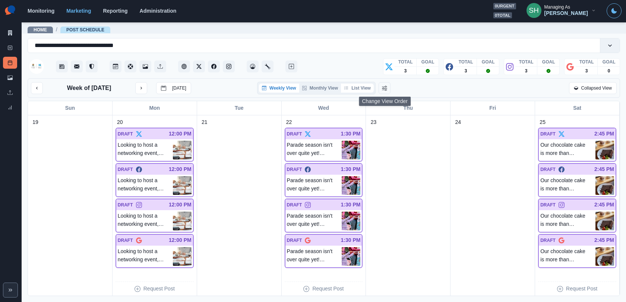
click at [372, 85] on button "List View" at bounding box center [357, 87] width 33 height 9
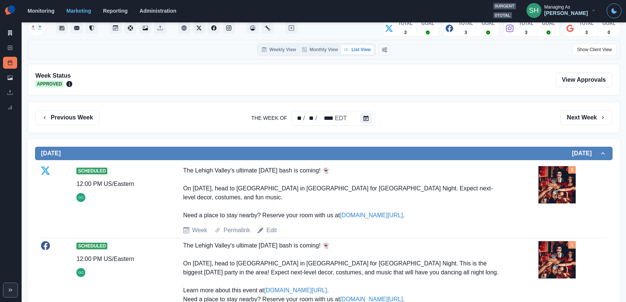
scroll to position [46, 0]
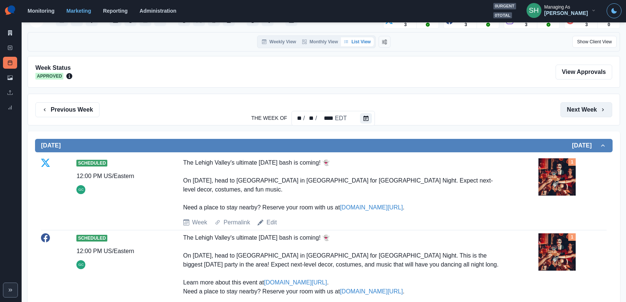
click at [563, 109] on button "Next Week" at bounding box center [587, 109] width 52 height 15
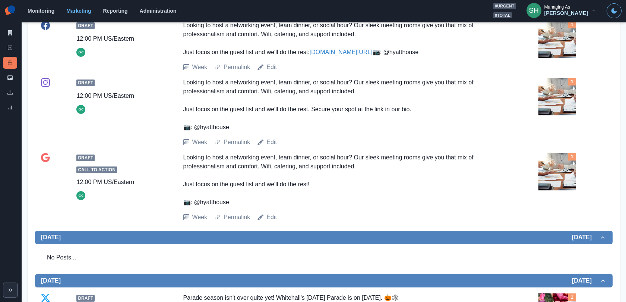
scroll to position [210, 0]
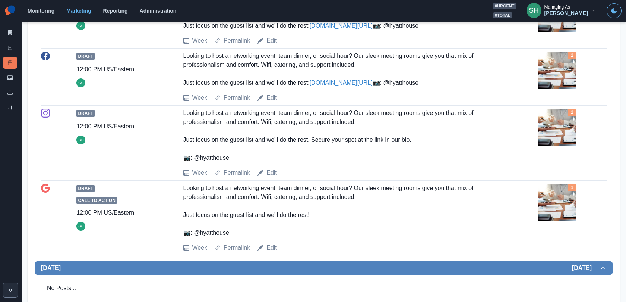
click at [335, 87] on div "Looking to host a networking event, team dinner, or social hour? Our sleek meet…" at bounding box center [341, 69] width 317 height 36
click at [335, 86] on link "[DOMAIN_NAME][URL]" at bounding box center [341, 82] width 63 height 6
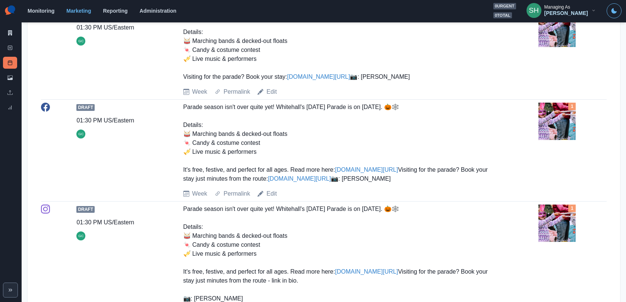
scroll to position [527, 0]
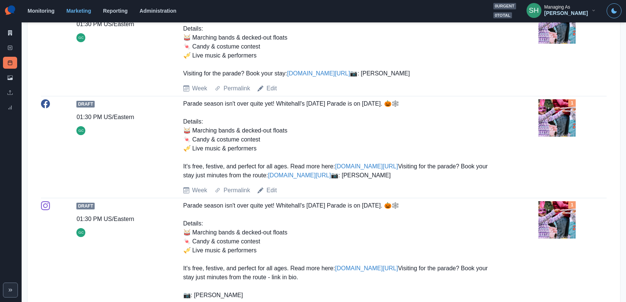
click at [561, 44] on img at bounding box center [557, 24] width 37 height 37
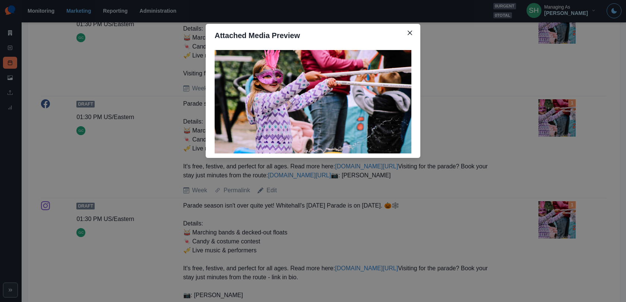
click at [508, 75] on div "Attached Media Preview" at bounding box center [313, 151] width 626 height 302
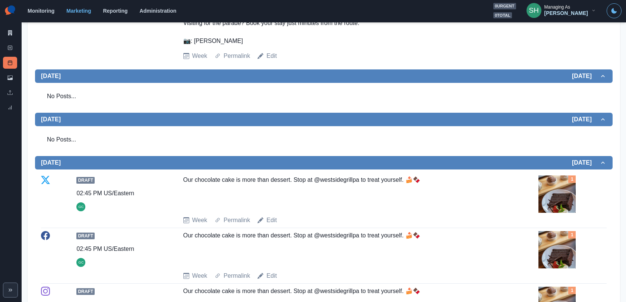
scroll to position [1124, 0]
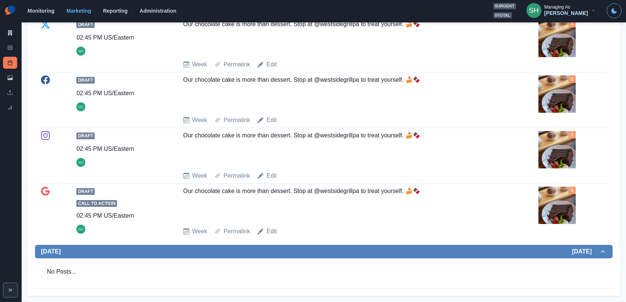
click at [563, 87] on div "1" at bounding box center [573, 93] width 68 height 37
click at [561, 87] on img at bounding box center [557, 93] width 37 height 37
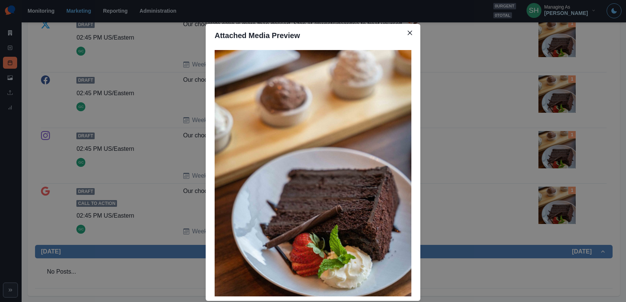
click at [561, 87] on div "Attached Media Preview" at bounding box center [313, 151] width 626 height 302
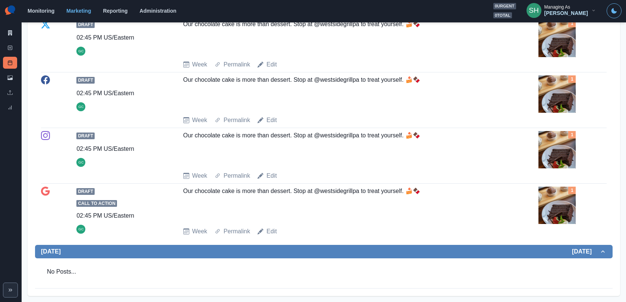
click at [559, 101] on img at bounding box center [557, 93] width 37 height 37
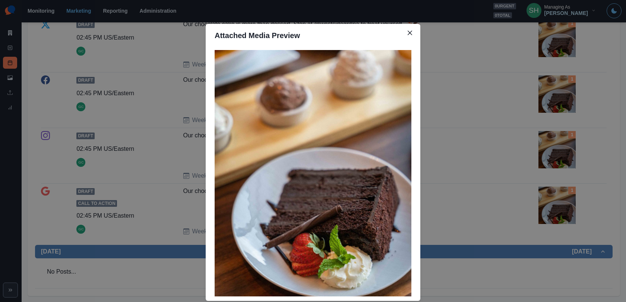
click at [559, 101] on div "Attached Media Preview" at bounding box center [313, 151] width 626 height 302
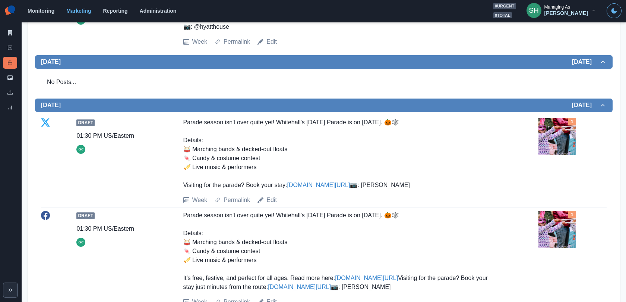
scroll to position [66, 0]
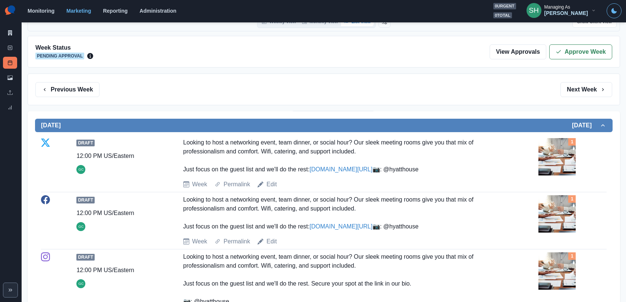
click at [563, 58] on div "View Approvals Approve Week" at bounding box center [551, 51] width 123 height 15
click at [563, 47] on button "Approve Week" at bounding box center [580, 51] width 63 height 15
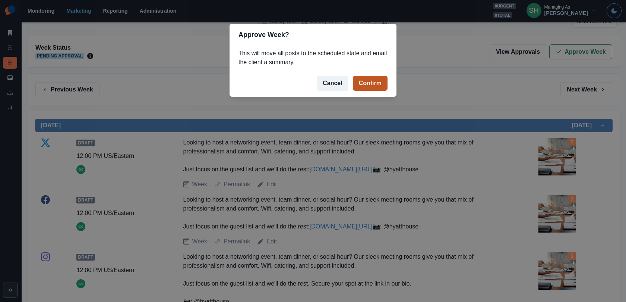
click at [365, 83] on button "Confirm" at bounding box center [370, 83] width 35 height 15
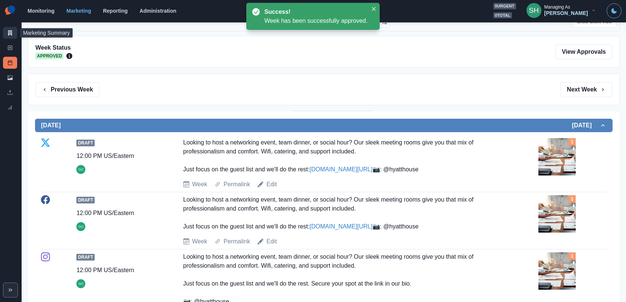
click at [4, 31] on link "Marketing Summary" at bounding box center [10, 33] width 14 height 12
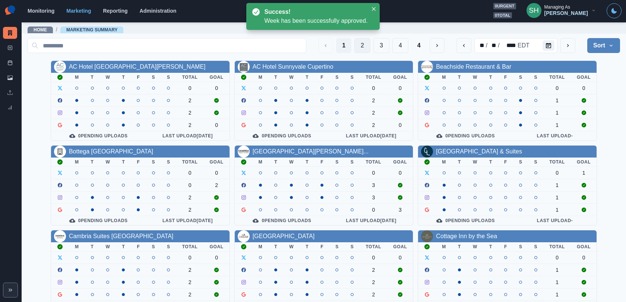
click at [362, 48] on button "2" at bounding box center [362, 45] width 16 height 15
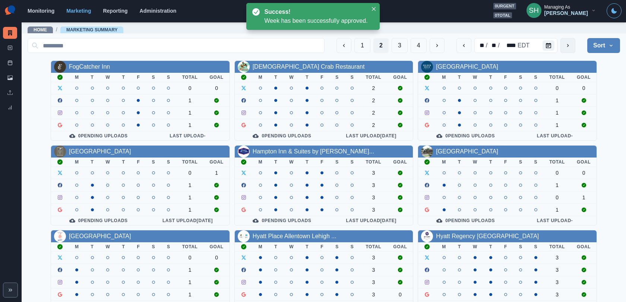
click at [563, 45] on icon "next" at bounding box center [568, 45] width 6 height 6
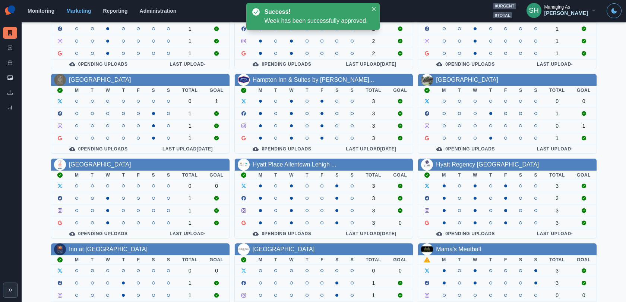
scroll to position [94, 0]
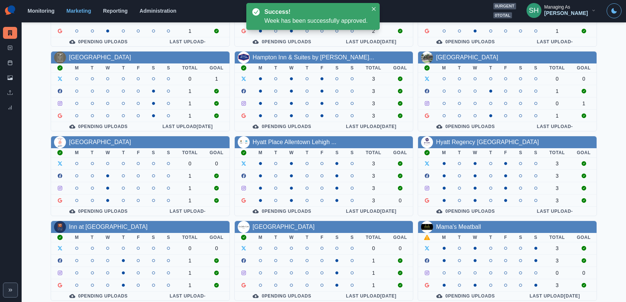
click at [465, 226] on div "Mama's Meatball" at bounding box center [458, 226] width 45 height 9
click at [461, 223] on link "Mama's Meatball" at bounding box center [458, 226] width 45 height 6
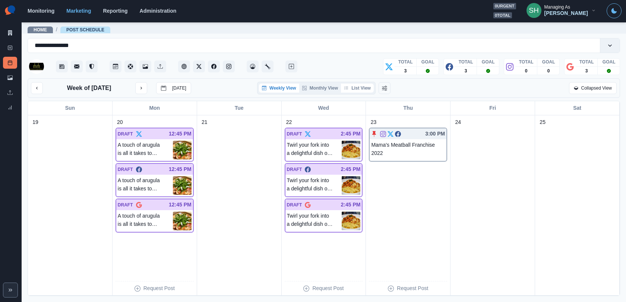
click at [351, 90] on button "List View" at bounding box center [357, 87] width 33 height 9
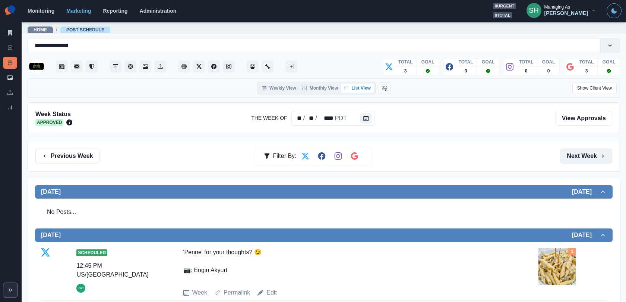
click at [563, 160] on button "Next Week" at bounding box center [587, 155] width 52 height 15
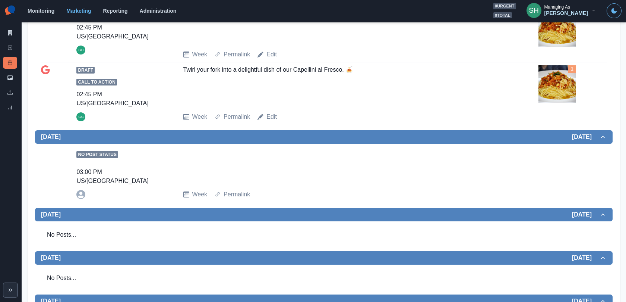
scroll to position [659, 0]
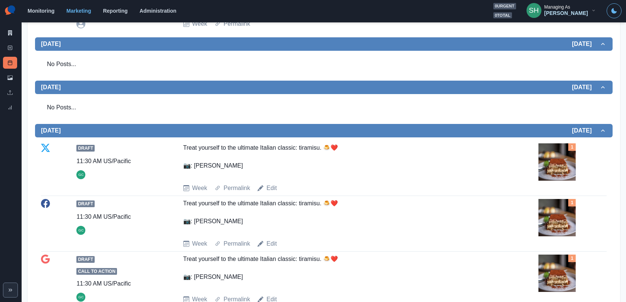
click at [553, 143] on img at bounding box center [557, 161] width 37 height 37
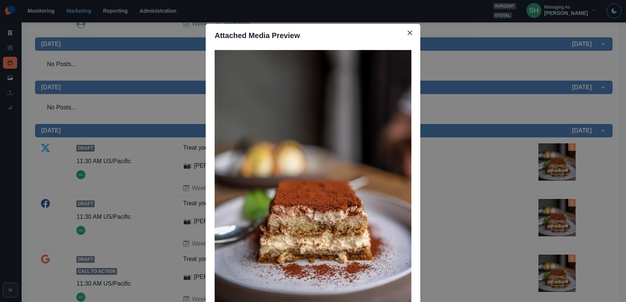
click at [553, 141] on div "Attached Media Preview" at bounding box center [313, 151] width 626 height 302
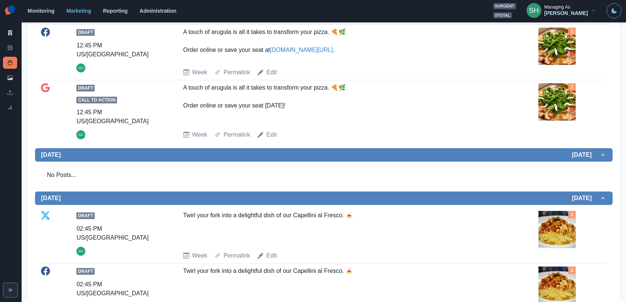
scroll to position [0, 0]
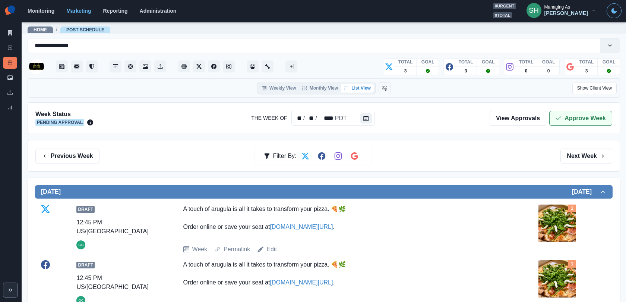
click at [563, 115] on button "Approve Week" at bounding box center [580, 118] width 63 height 15
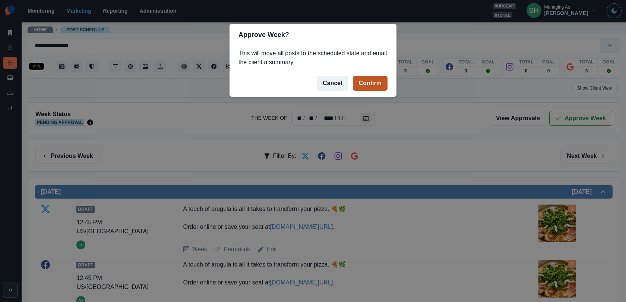
click at [378, 83] on button "Confirm" at bounding box center [370, 83] width 35 height 15
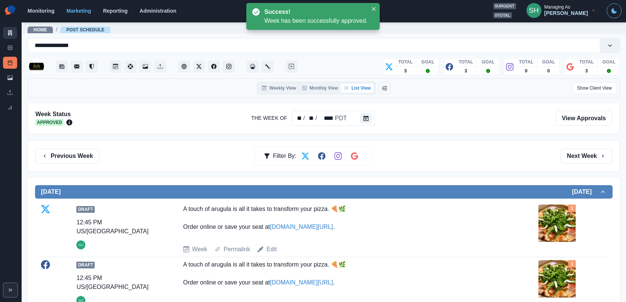
click at [11, 31] on icon at bounding box center [9, 32] width 5 height 5
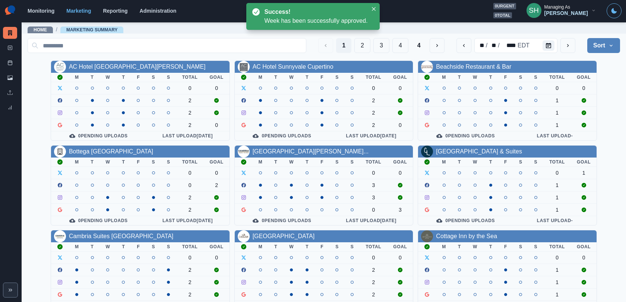
click at [563, 5] on div "Managing As" at bounding box center [558, 6] width 26 height 5
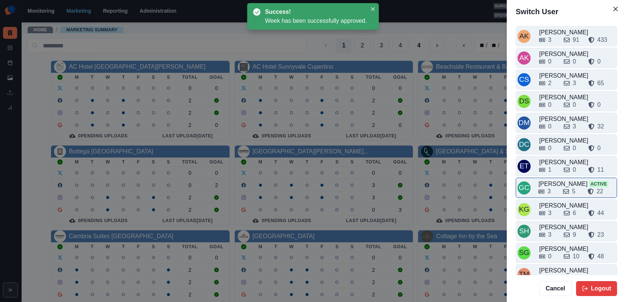
click at [558, 189] on div "3 5 22" at bounding box center [577, 191] width 77 height 9
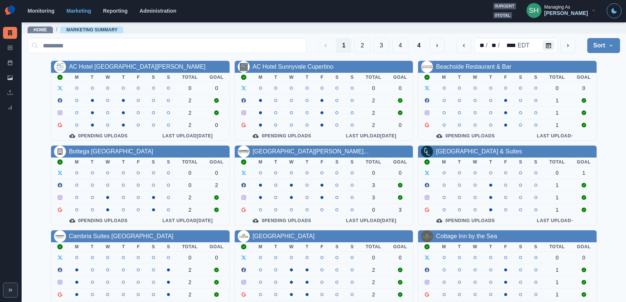
click at [563, 14] on div "[PERSON_NAME]" at bounding box center [567, 13] width 44 height 6
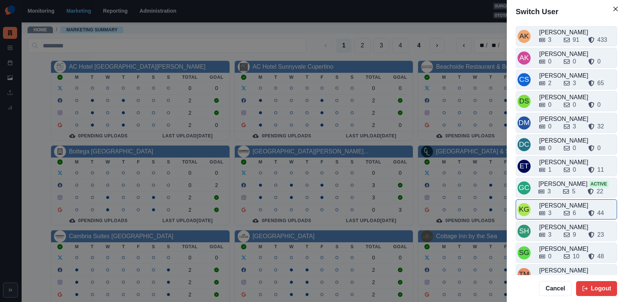
click at [555, 205] on div "3 6 44" at bounding box center [577, 211] width 76 height 12
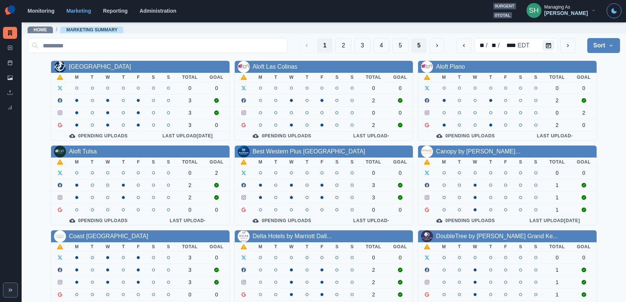
click at [424, 49] on button "5" at bounding box center [418, 45] width 15 height 15
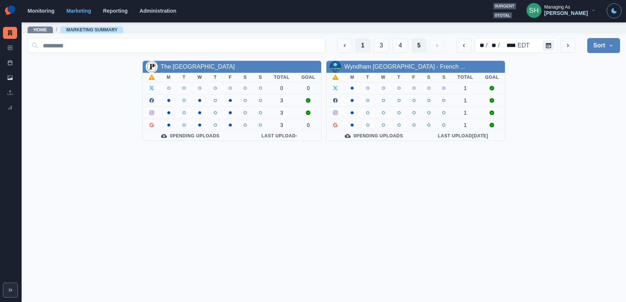
click at [365, 48] on button "1" at bounding box center [362, 45] width 15 height 15
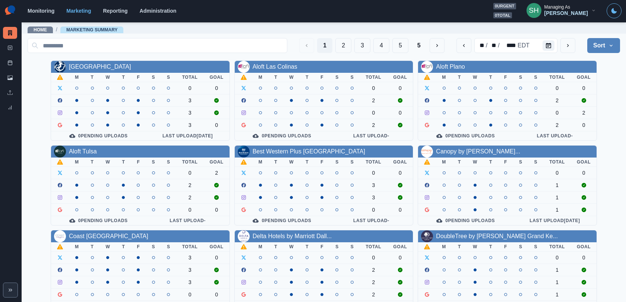
click at [563, 16] on button "SH Managing As [PERSON_NAME]" at bounding box center [562, 10] width 82 height 15
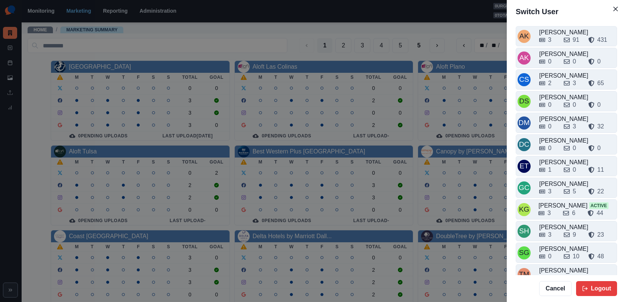
scroll to position [10, 0]
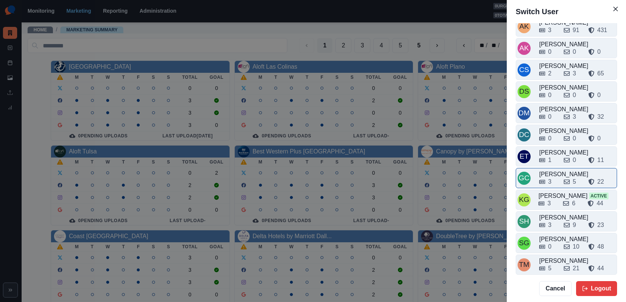
click at [562, 170] on div "[PERSON_NAME]" at bounding box center [577, 174] width 76 height 9
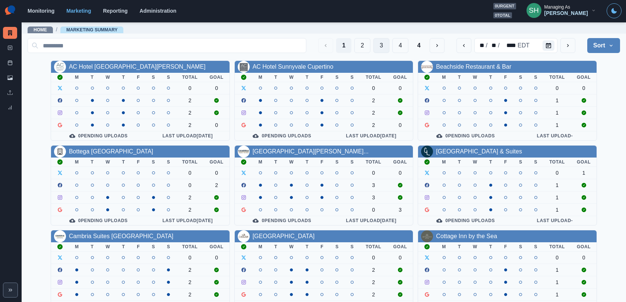
click at [382, 44] on button "3" at bounding box center [381, 45] width 16 height 15
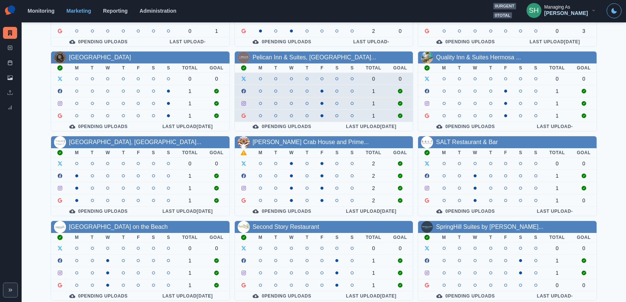
scroll to position [0, 0]
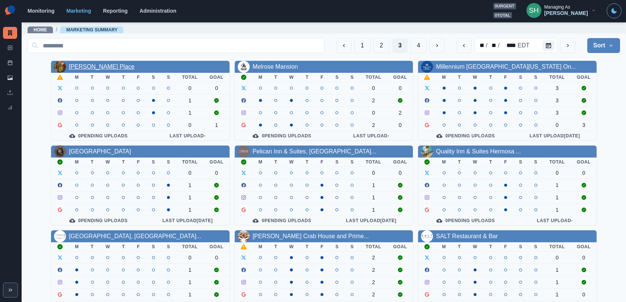
click at [89, 67] on link "[PERSON_NAME] Place" at bounding box center [102, 66] width 66 height 6
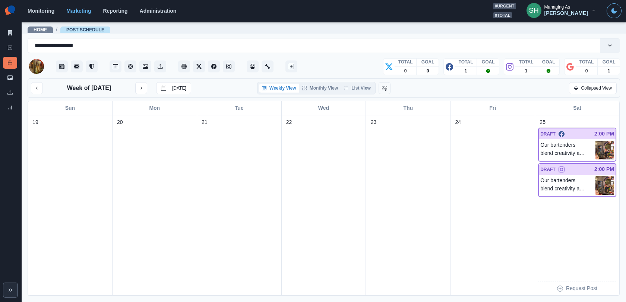
click at [361, 82] on div "Weekly View Monthly View List View" at bounding box center [316, 88] width 119 height 13
click at [361, 89] on button "List View" at bounding box center [357, 87] width 33 height 9
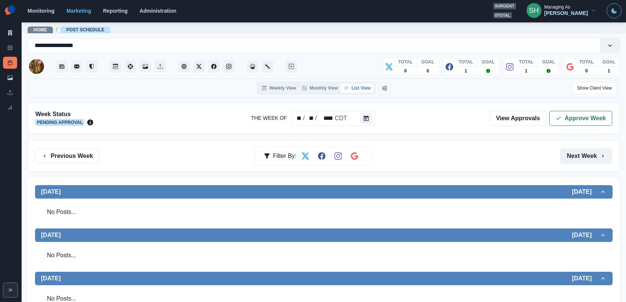
drag, startPoint x: 594, startPoint y: 148, endPoint x: 584, endPoint y: 148, distance: 9.3
click at [563, 148] on button "Next Week" at bounding box center [587, 155] width 52 height 15
click at [70, 156] on button "Previous Week" at bounding box center [67, 155] width 64 height 15
click at [563, 110] on div "Week Status Pending Approval The Week Of ** / ** / **** CDT View Approvals Appr…" at bounding box center [324, 118] width 593 height 32
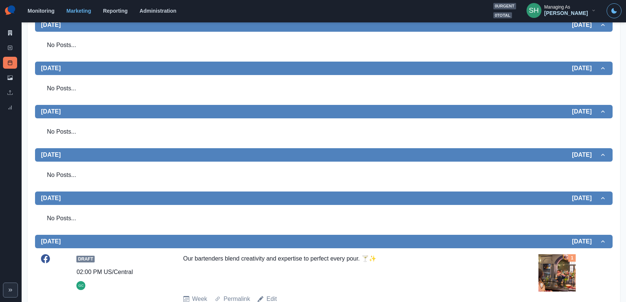
scroll to position [288, 0]
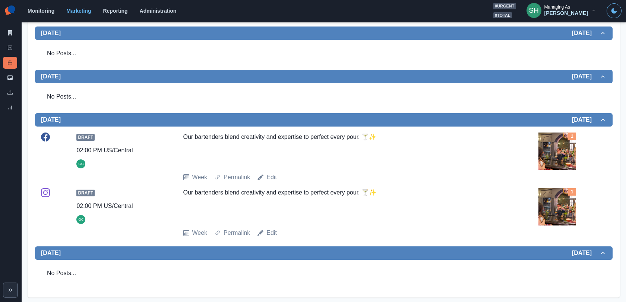
click at [560, 149] on img at bounding box center [557, 150] width 37 height 37
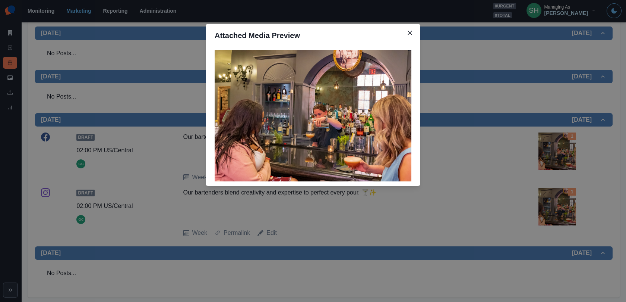
click at [543, 127] on div "Attached Media Preview" at bounding box center [313, 151] width 626 height 302
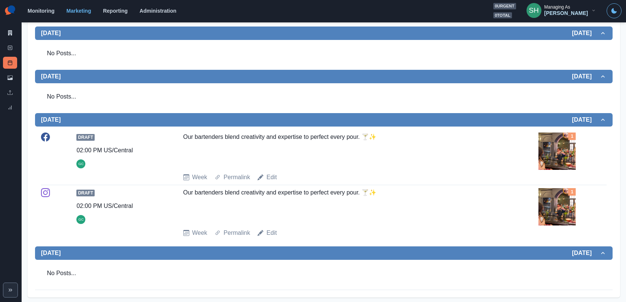
scroll to position [0, 0]
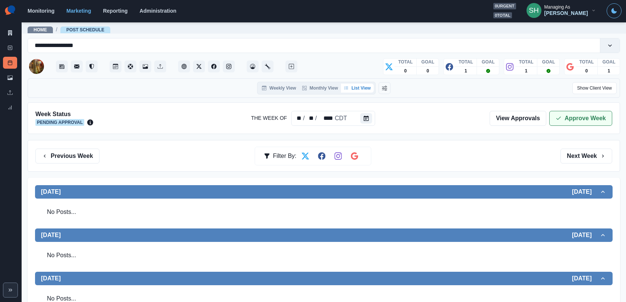
click at [563, 124] on div "View Approvals Approve Week" at bounding box center [551, 118] width 123 height 15
click at [563, 122] on button "Approve Week" at bounding box center [580, 118] width 63 height 15
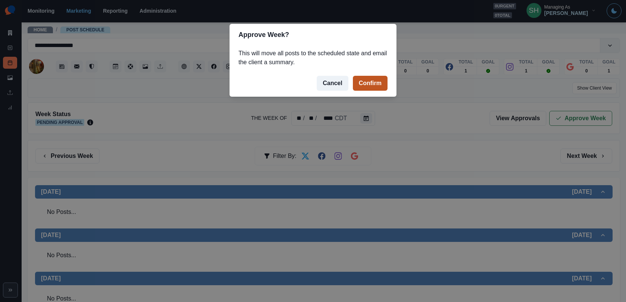
click at [365, 76] on button "Confirm" at bounding box center [370, 83] width 35 height 15
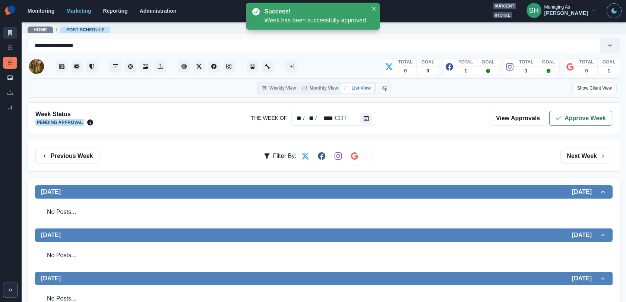
click at [6, 28] on link "Marketing Summary" at bounding box center [10, 33] width 14 height 12
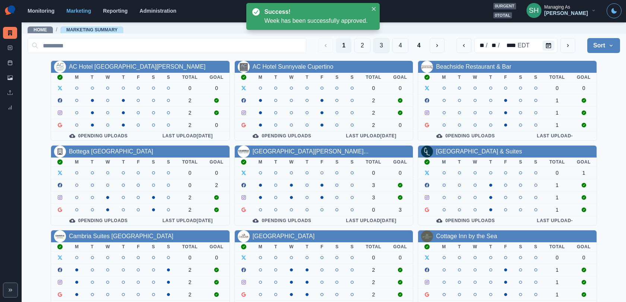
click at [380, 41] on button "3" at bounding box center [381, 45] width 16 height 15
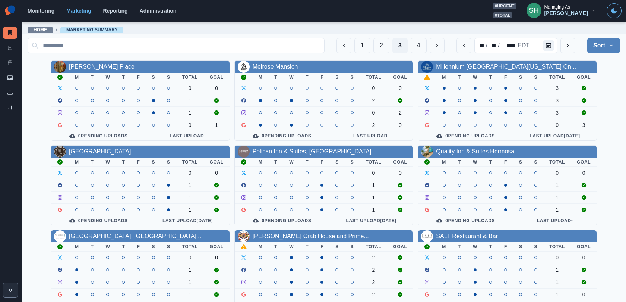
click at [507, 65] on link "Millennium [GEOGRAPHIC_DATA][US_STATE] On..." at bounding box center [506, 66] width 140 height 6
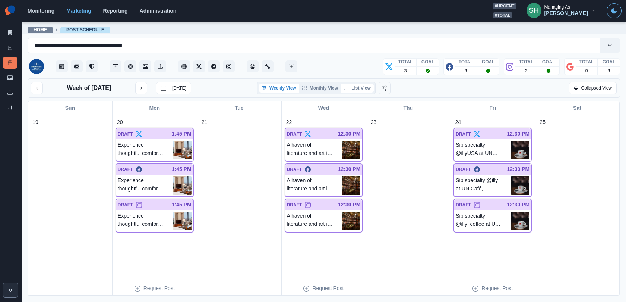
click at [370, 85] on button "List View" at bounding box center [357, 87] width 33 height 9
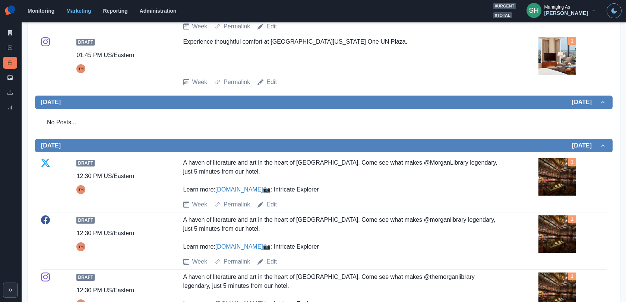
scroll to position [416, 0]
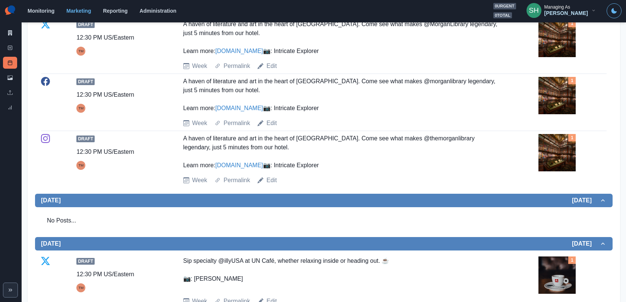
click at [563, 114] on img at bounding box center [557, 95] width 37 height 37
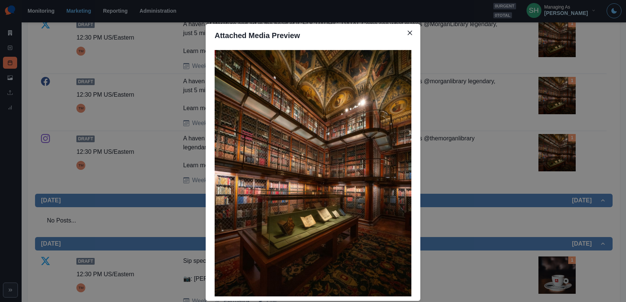
click at [491, 132] on div "Attached Media Preview" at bounding box center [313, 151] width 626 height 302
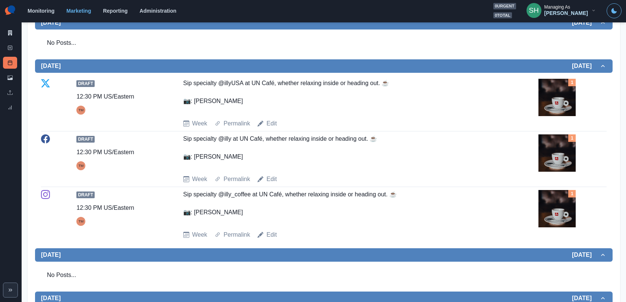
scroll to position [659, 0]
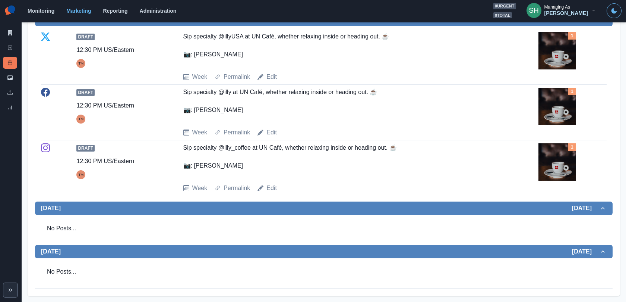
click at [556, 124] on img at bounding box center [557, 106] width 37 height 37
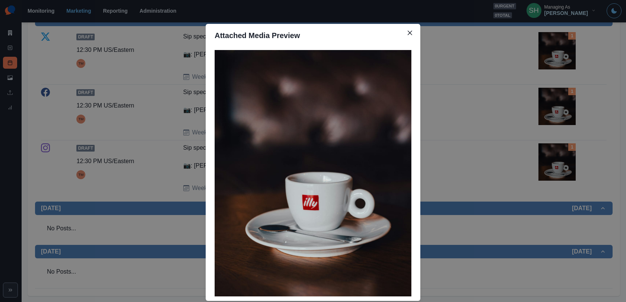
click at [556, 124] on div "Attached Media Preview" at bounding box center [313, 151] width 626 height 302
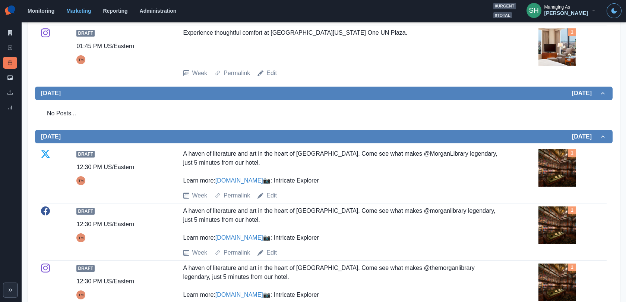
scroll to position [0, 0]
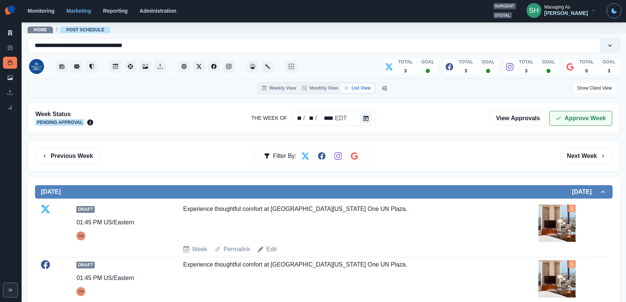
click at [561, 117] on polyline "button" at bounding box center [559, 118] width 4 height 3
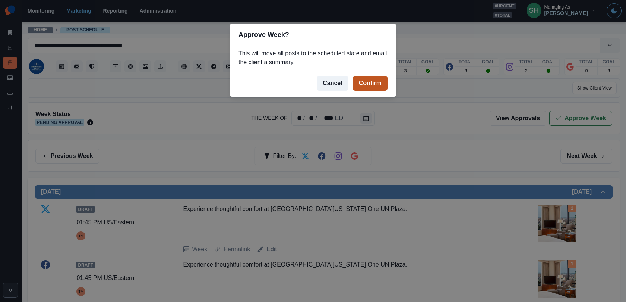
click at [380, 82] on button "Confirm" at bounding box center [370, 83] width 35 height 15
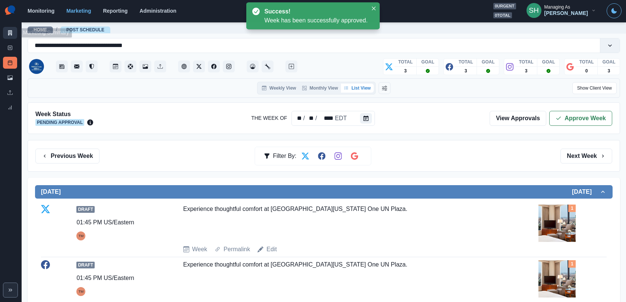
click at [10, 32] on icon at bounding box center [9, 32] width 5 height 5
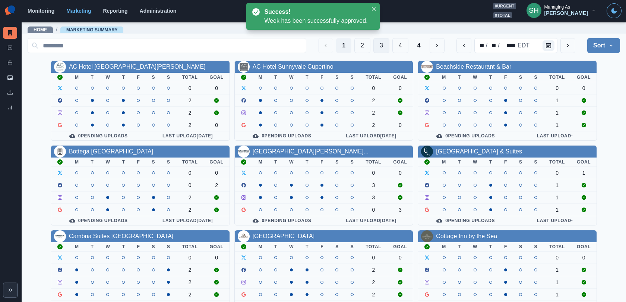
click at [387, 45] on button "3" at bounding box center [381, 45] width 16 height 15
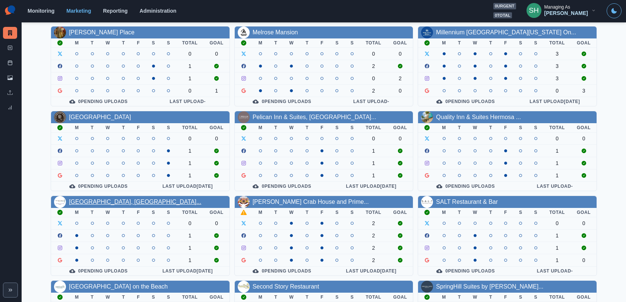
scroll to position [41, 0]
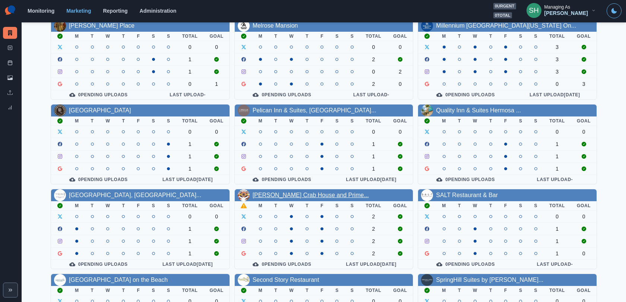
click at [297, 192] on link "[PERSON_NAME] Crab House and Prime..." at bounding box center [311, 195] width 116 height 6
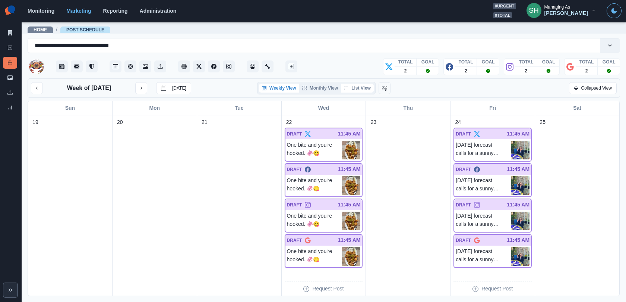
click at [363, 89] on button "List View" at bounding box center [357, 87] width 33 height 9
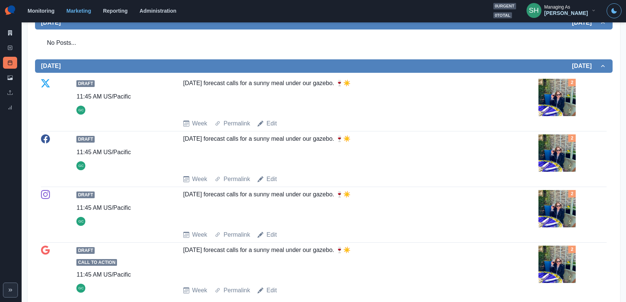
scroll to position [515, 0]
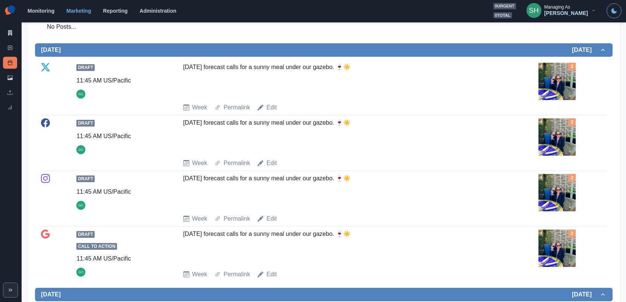
click at [563, 85] on img at bounding box center [557, 81] width 37 height 37
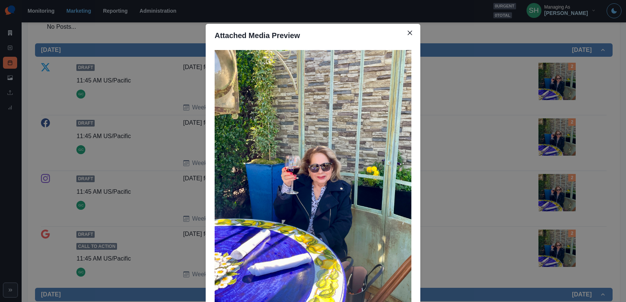
click at [563, 85] on div "Attached Media Preview" at bounding box center [313, 151] width 626 height 302
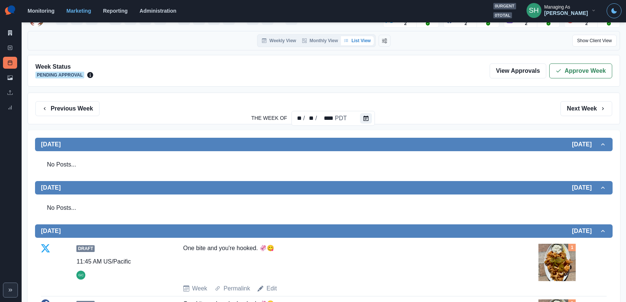
scroll to position [0, 0]
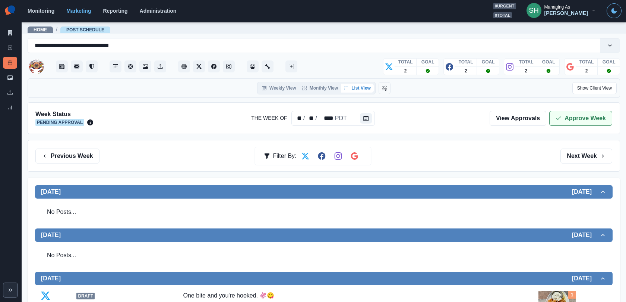
click at [559, 111] on button "Approve Week" at bounding box center [580, 118] width 63 height 15
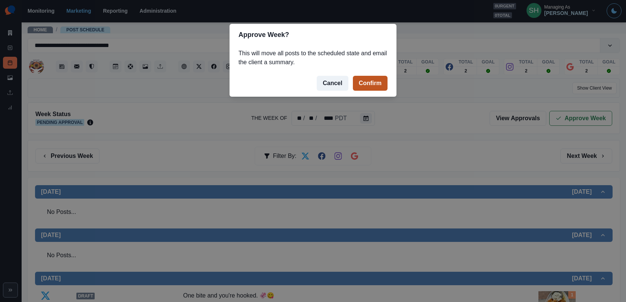
click at [378, 86] on button "Confirm" at bounding box center [370, 83] width 35 height 15
click at [10, 31] on div "Approve Week? This will move all posts to the scheduled state and email the cli…" at bounding box center [313, 151] width 626 height 302
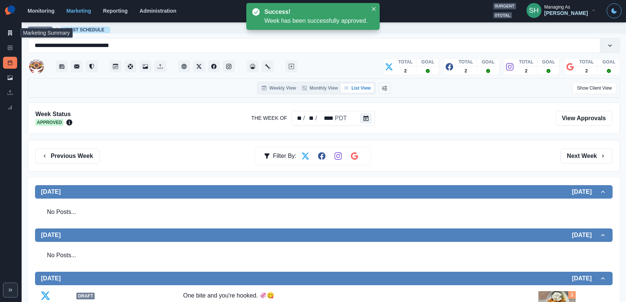
click at [10, 31] on icon at bounding box center [9, 32] width 5 height 5
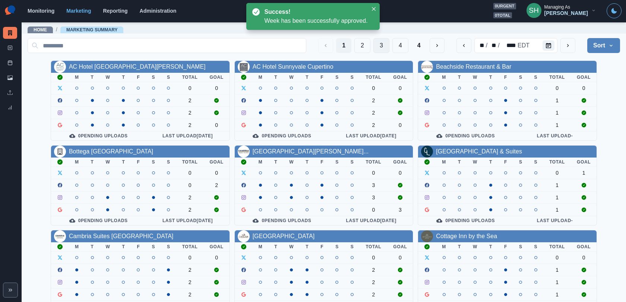
click at [382, 43] on button "3" at bounding box center [381, 45] width 16 height 15
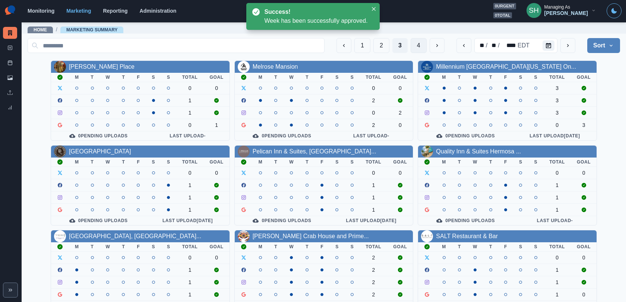
click at [418, 47] on button "4" at bounding box center [419, 45] width 16 height 15
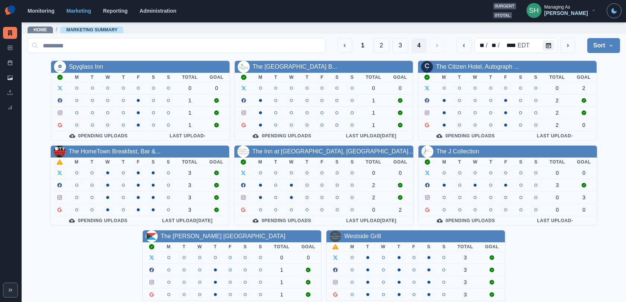
click at [121, 155] on div "The HomeTown Breakfast, Bar &..." at bounding box center [140, 151] width 179 height 12
click at [123, 151] on link "The HomeTown Breakfast, Bar &..." at bounding box center [115, 151] width 92 height 6
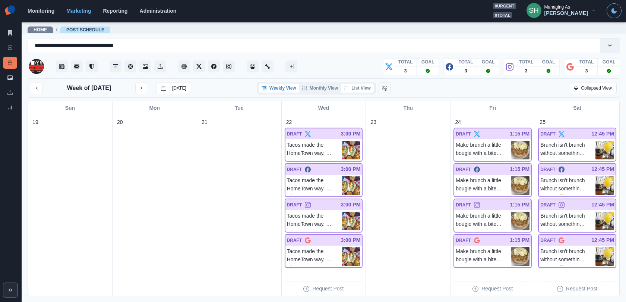
click at [367, 88] on button "List View" at bounding box center [357, 87] width 33 height 9
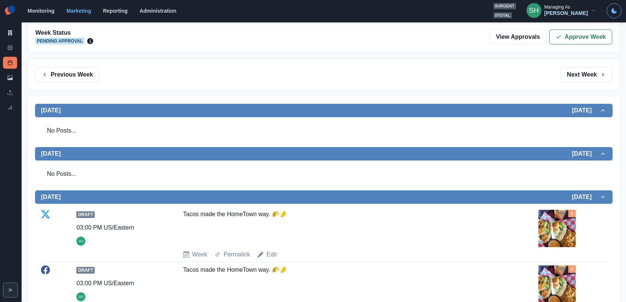
scroll to position [275, 0]
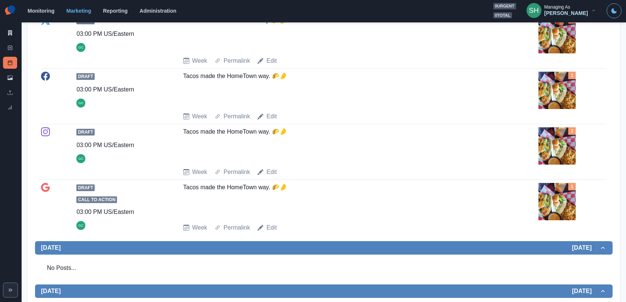
click at [563, 161] on div "1" at bounding box center [573, 145] width 68 height 37
click at [550, 145] on img at bounding box center [557, 145] width 37 height 37
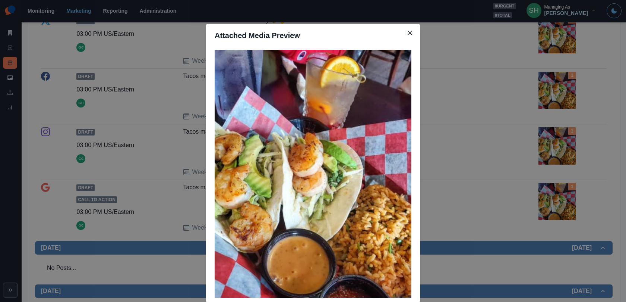
click at [550, 145] on div "Attached Media Preview" at bounding box center [313, 151] width 626 height 302
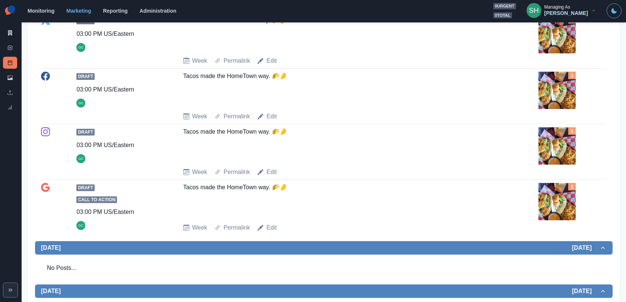
click at [550, 145] on img at bounding box center [557, 145] width 37 height 37
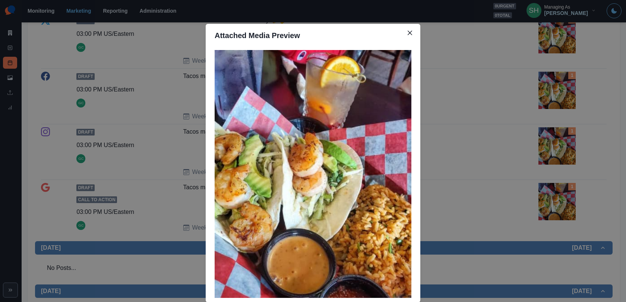
click at [550, 145] on div "Attached Media Preview" at bounding box center [313, 151] width 626 height 302
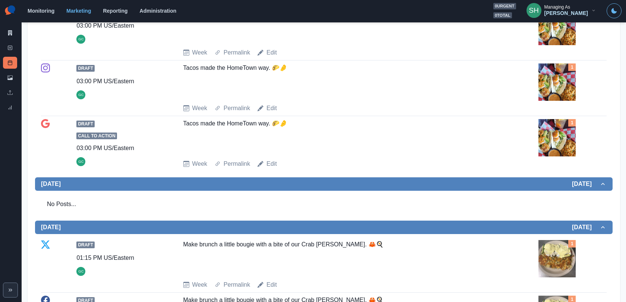
scroll to position [355, 0]
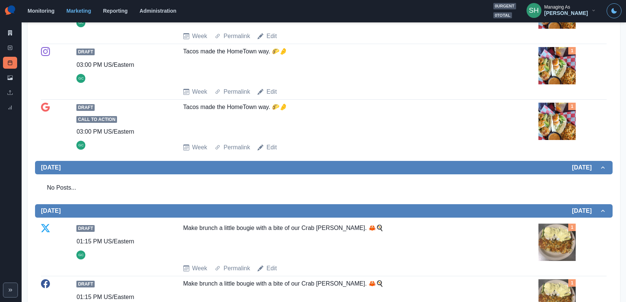
click at [546, 124] on img at bounding box center [557, 120] width 37 height 37
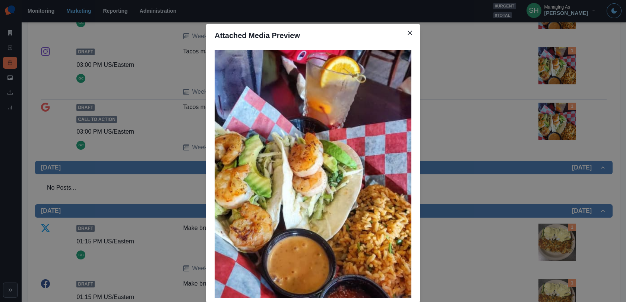
click at [546, 124] on div "Attached Media Preview" at bounding box center [313, 151] width 626 height 302
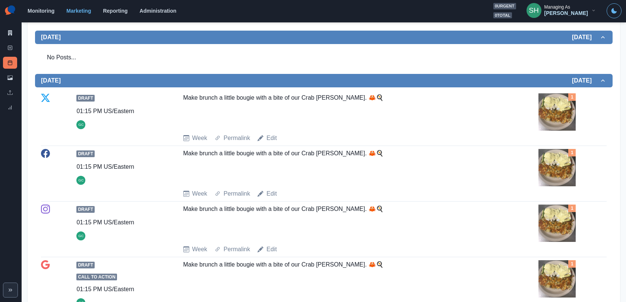
scroll to position [517, 0]
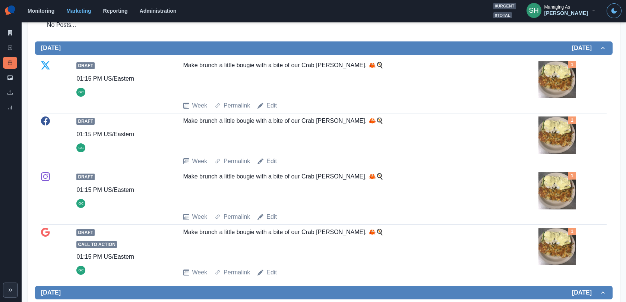
click at [559, 69] on img at bounding box center [557, 79] width 37 height 37
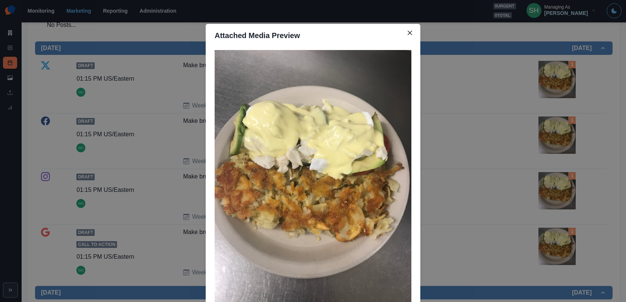
click at [505, 108] on div "Attached Media Preview" at bounding box center [313, 151] width 626 height 302
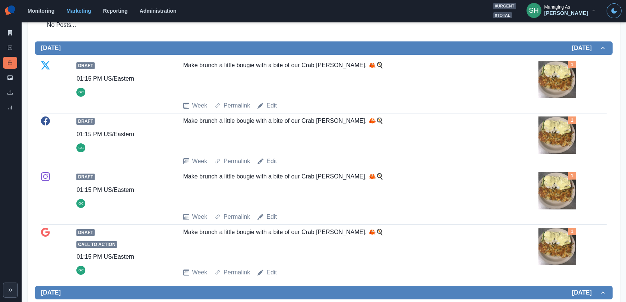
scroll to position [538, 0]
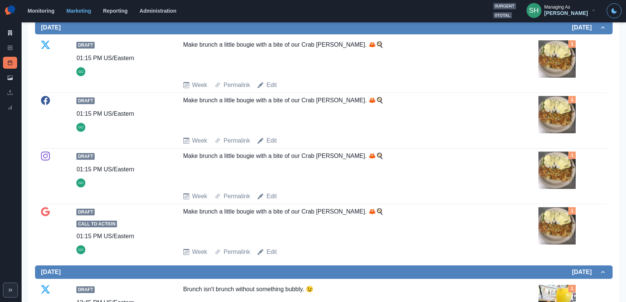
click at [563, 97] on img at bounding box center [557, 114] width 37 height 37
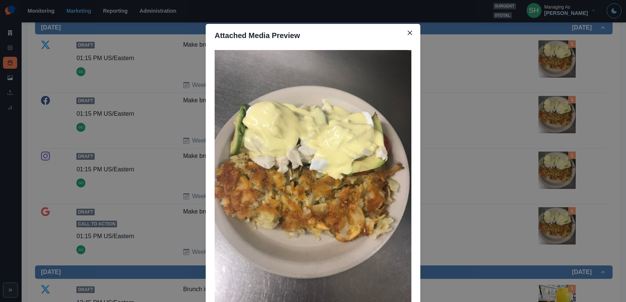
click at [563, 97] on div "Attached Media Preview" at bounding box center [313, 151] width 626 height 302
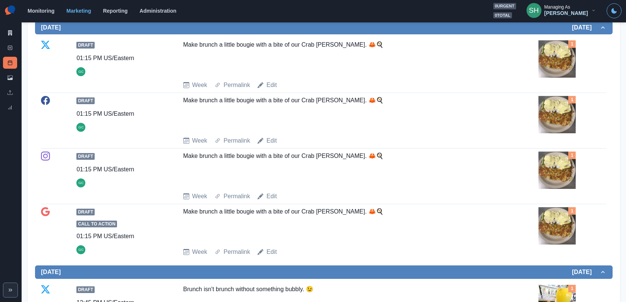
click at [563, 97] on img at bounding box center [557, 114] width 37 height 37
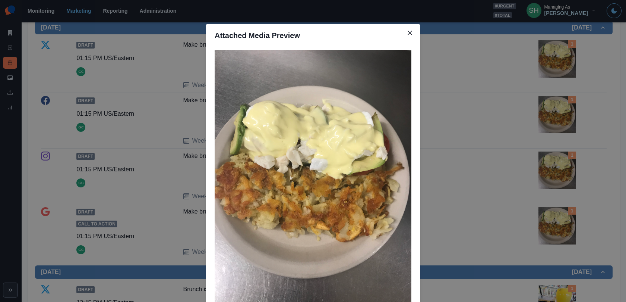
click at [563, 97] on div "Attached Media Preview" at bounding box center [313, 151] width 626 height 302
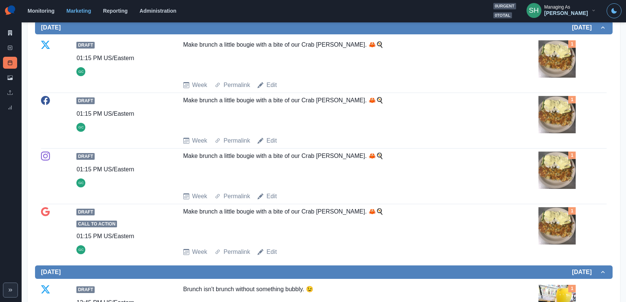
click at [563, 97] on img at bounding box center [557, 114] width 37 height 37
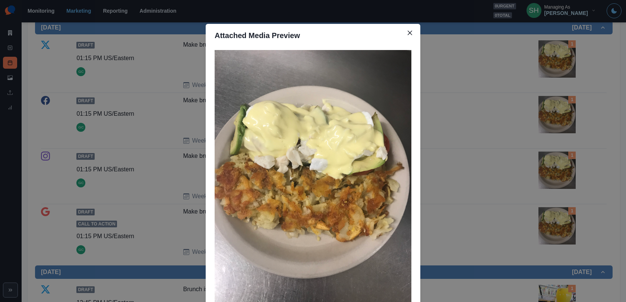
click at [563, 97] on div "Attached Media Preview" at bounding box center [313, 151] width 626 height 302
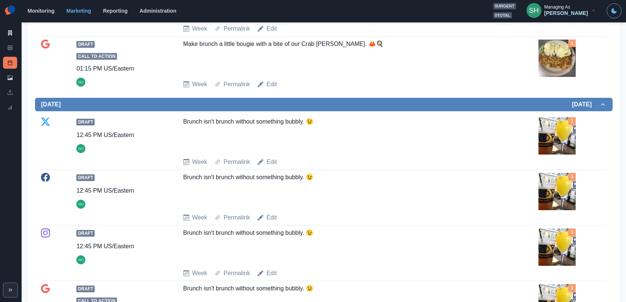
scroll to position [800, 0]
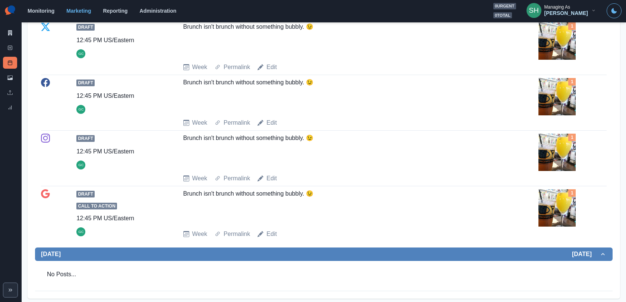
click at [557, 87] on img at bounding box center [557, 96] width 37 height 37
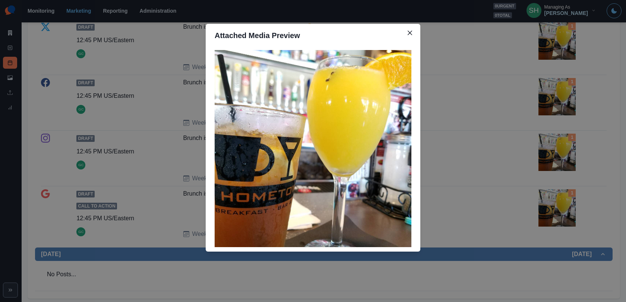
click at [557, 87] on div "Attached Media Preview" at bounding box center [313, 151] width 626 height 302
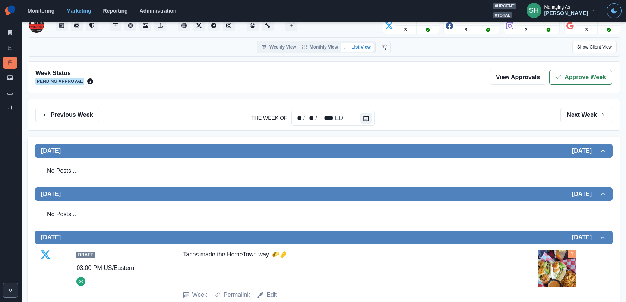
scroll to position [0, 0]
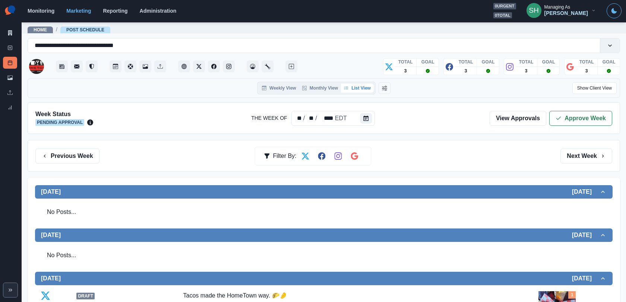
click at [553, 106] on div "Week Status Pending Approval The Week Of ** / ** / **** EDT View Approvals Appr…" at bounding box center [324, 118] width 593 height 32
click at [554, 115] on button "Approve Week" at bounding box center [580, 118] width 63 height 15
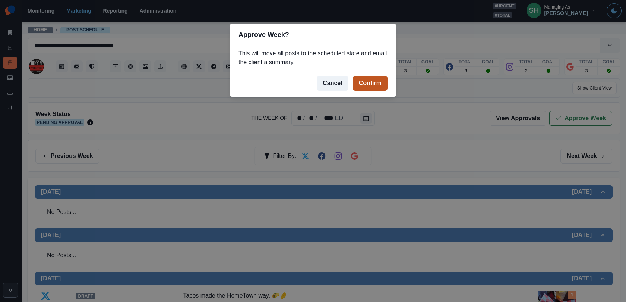
click at [385, 86] on button "Confirm" at bounding box center [370, 83] width 35 height 15
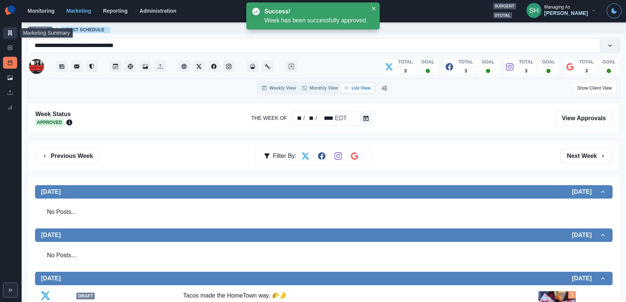
click at [7, 31] on icon at bounding box center [9, 32] width 5 height 5
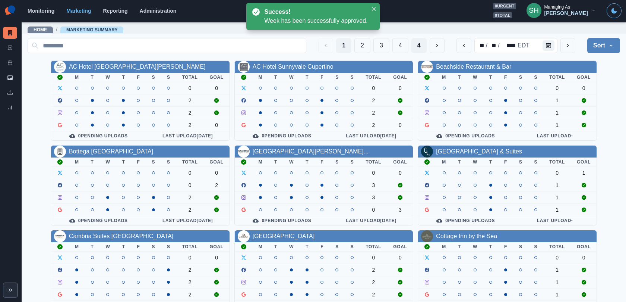
click at [419, 44] on button "4" at bounding box center [418, 45] width 15 height 15
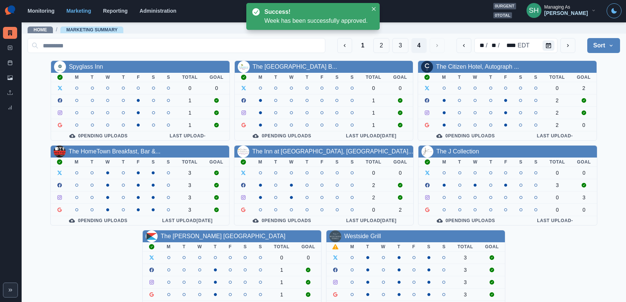
scroll to position [10, 0]
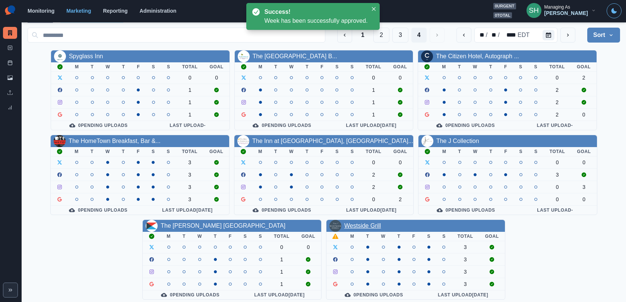
click at [361, 222] on link "Westside Grill" at bounding box center [362, 225] width 37 height 6
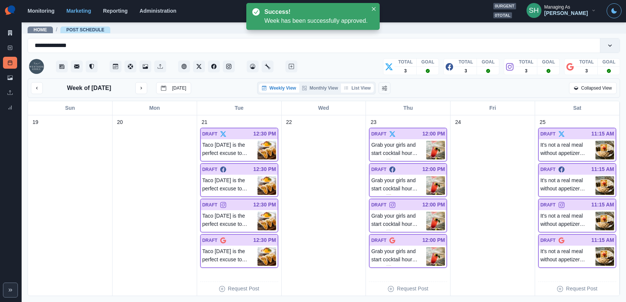
click at [366, 85] on button "List View" at bounding box center [357, 87] width 33 height 9
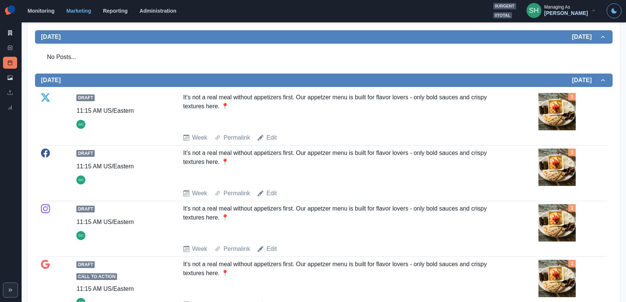
scroll to position [800, 0]
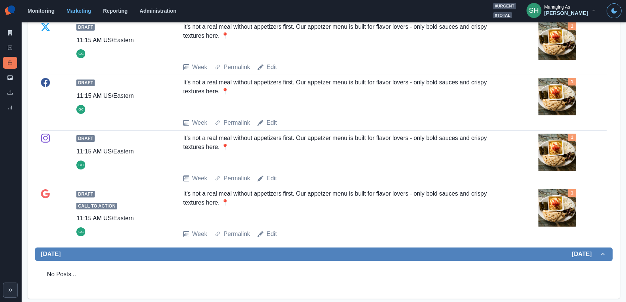
click at [549, 150] on img at bounding box center [557, 151] width 37 height 37
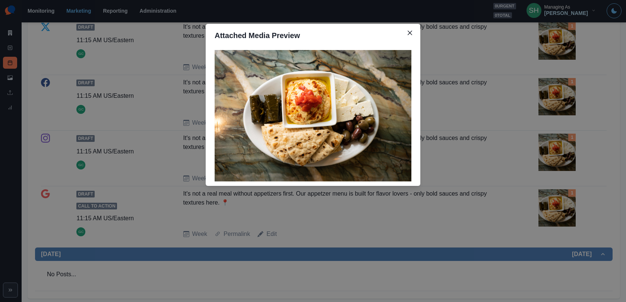
click at [549, 150] on div "Attached Media Preview" at bounding box center [313, 151] width 626 height 302
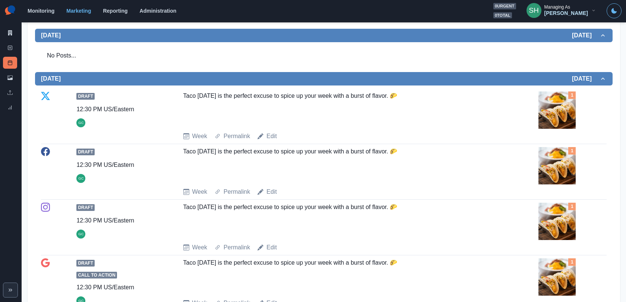
scroll to position [141, 0]
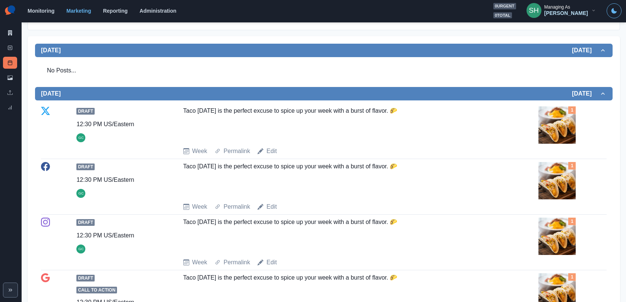
click at [559, 124] on img at bounding box center [557, 124] width 37 height 37
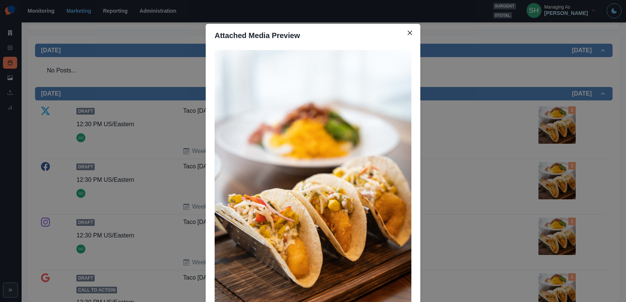
click at [559, 124] on div "Attached Media Preview" at bounding box center [313, 151] width 626 height 302
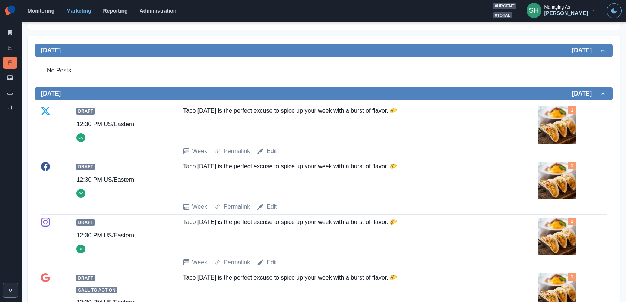
scroll to position [0, 0]
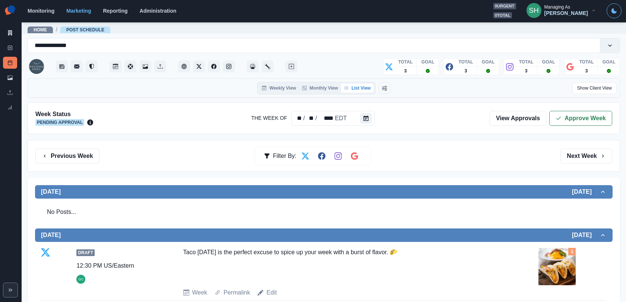
click at [559, 124] on button "Approve Week" at bounding box center [580, 118] width 63 height 15
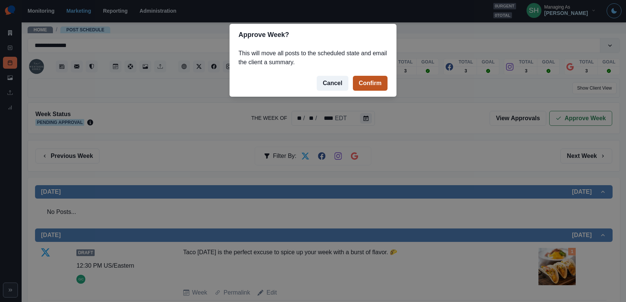
click at [381, 80] on button "Confirm" at bounding box center [370, 83] width 35 height 15
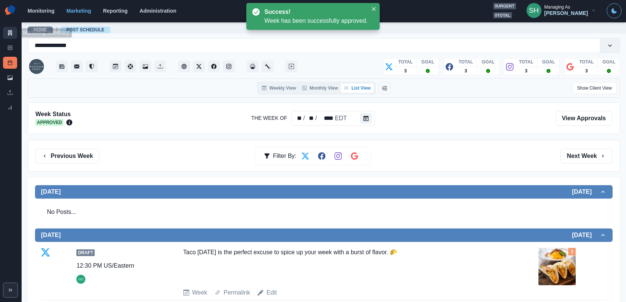
click at [10, 30] on icon at bounding box center [10, 32] width 4 height 5
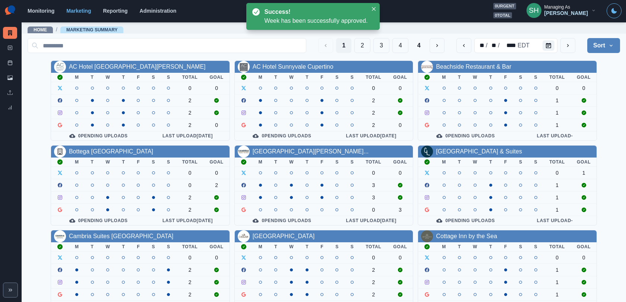
click at [563, 47] on button "Sort" at bounding box center [603, 45] width 33 height 15
click at [563, 94] on span "Pending Post Approval" at bounding box center [583, 92] width 64 height 9
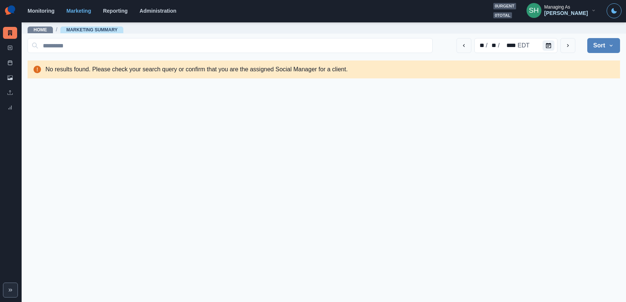
click at [563, 10] on div "[PERSON_NAME]" at bounding box center [567, 13] width 44 height 6
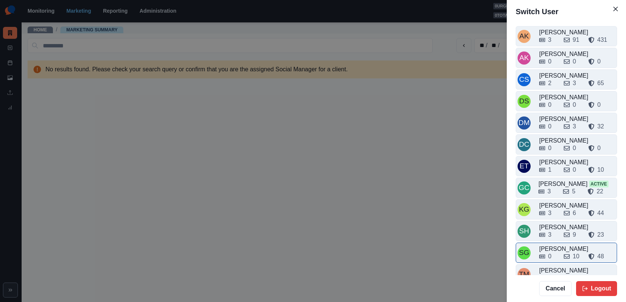
click at [557, 244] on div "[PERSON_NAME]" at bounding box center [577, 248] width 76 height 9
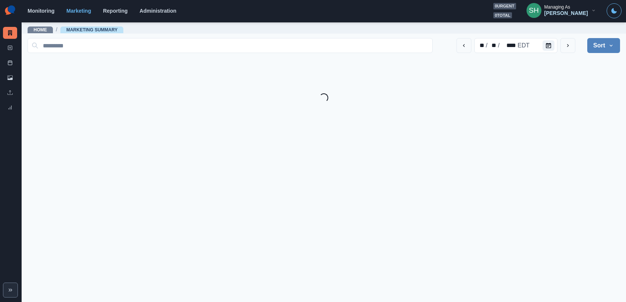
click at [563, 48] on button "Sort" at bounding box center [603, 45] width 33 height 15
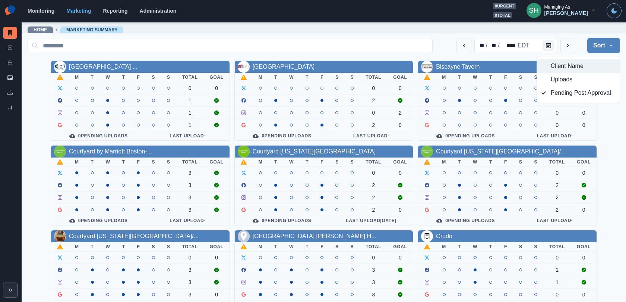
click at [563, 69] on span "Client Name" at bounding box center [583, 65] width 64 height 9
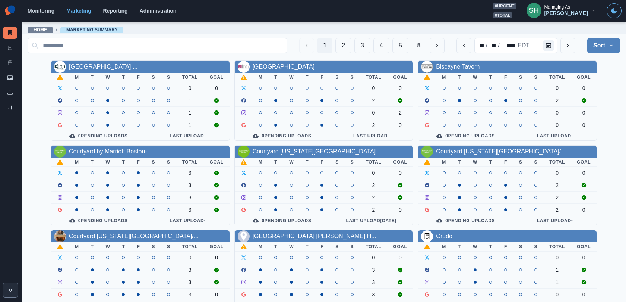
click at [563, 47] on icon "button" at bounding box center [611, 45] width 6 height 6
click at [562, 66] on span "Client Name" at bounding box center [583, 65] width 64 height 9
click at [427, 45] on div "1 2 3 4 5 5" at bounding box center [371, 45] width 145 height 15
click at [421, 45] on button "5" at bounding box center [418, 45] width 15 height 15
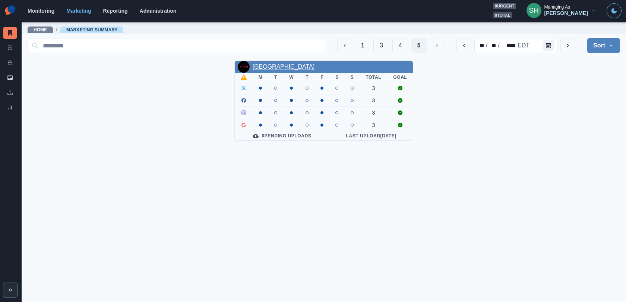
click at [296, 69] on link "[GEOGRAPHIC_DATA]" at bounding box center [284, 66] width 62 height 6
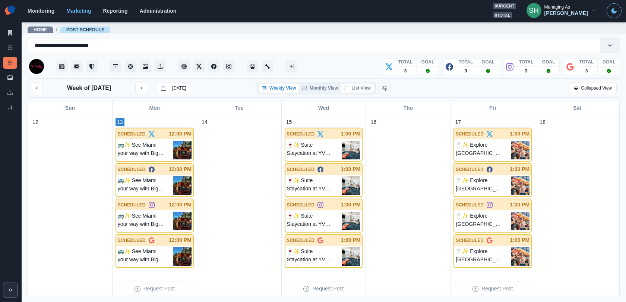
click at [360, 85] on button "List View" at bounding box center [357, 87] width 33 height 9
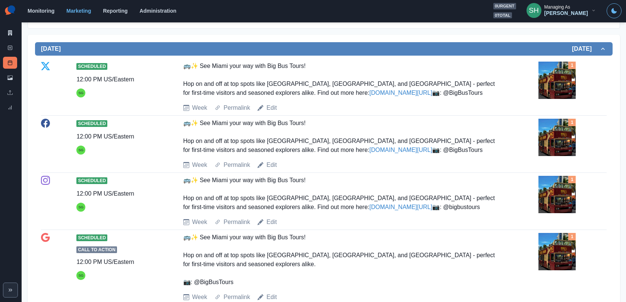
scroll to position [88, 0]
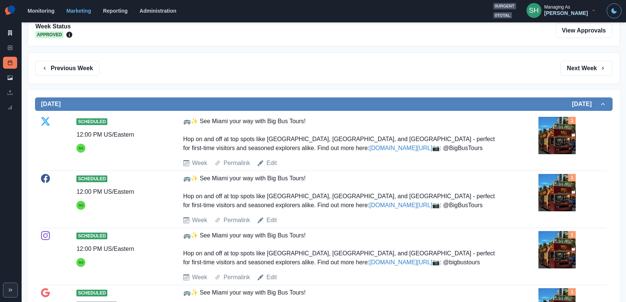
click at [563, 57] on div "Previous Week Filter By: Next Week" at bounding box center [324, 68] width 593 height 32
click at [563, 67] on button "Next Week" at bounding box center [587, 68] width 52 height 15
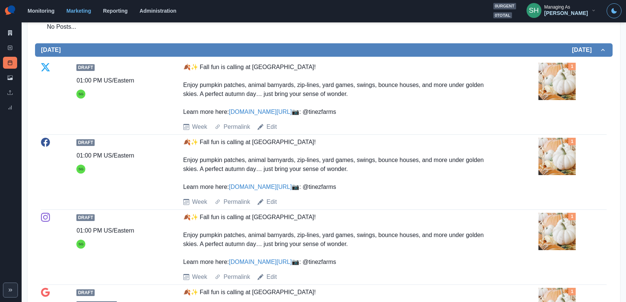
scroll to position [865, 0]
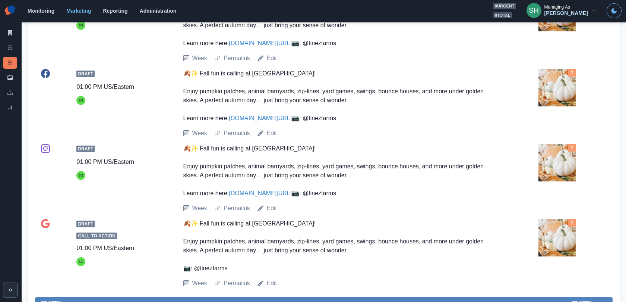
click at [555, 31] on img at bounding box center [557, 12] width 37 height 37
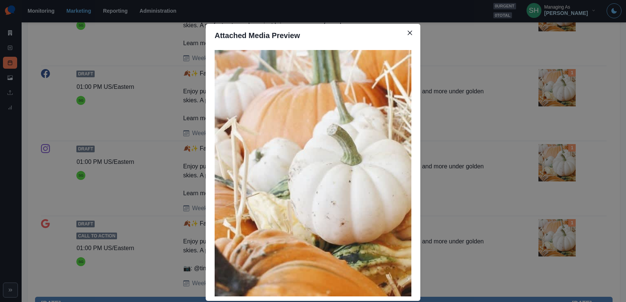
click at [555, 79] on div "Attached Media Preview" at bounding box center [313, 151] width 626 height 302
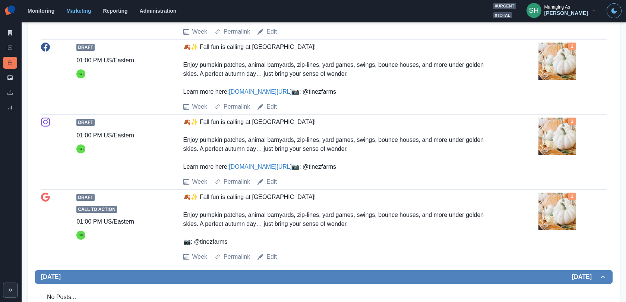
scroll to position [892, 0]
click at [273, 36] on link "Edit" at bounding box center [271, 31] width 10 height 9
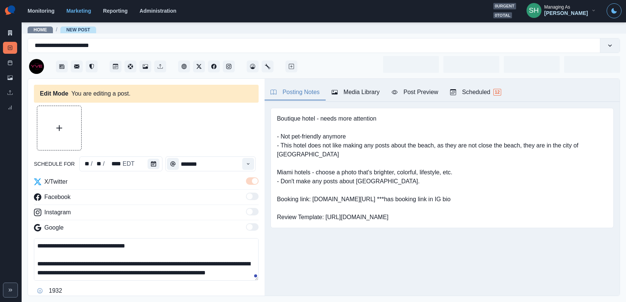
type input "*******"
type textarea "**********"
click at [343, 93] on div "Media Library" at bounding box center [356, 92] width 48 height 9
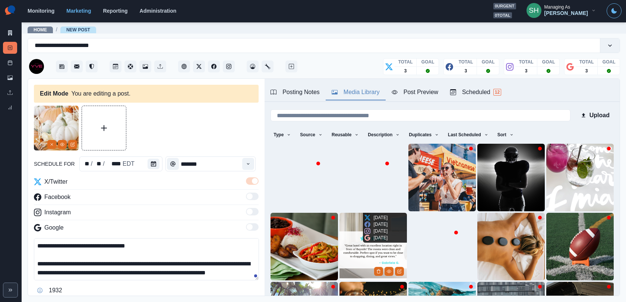
scroll to position [101, 0]
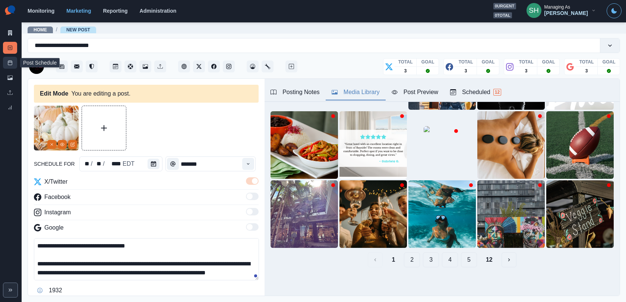
click at [4, 59] on link "Post Schedule" at bounding box center [10, 63] width 14 height 12
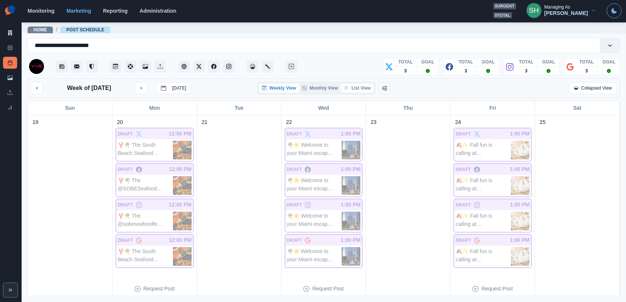
click at [360, 88] on button "List View" at bounding box center [357, 87] width 33 height 9
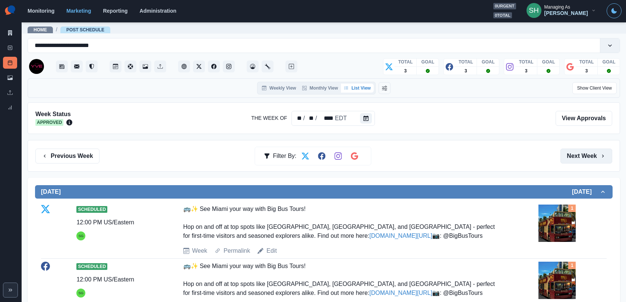
click at [563, 155] on button "Next Week" at bounding box center [587, 155] width 52 height 15
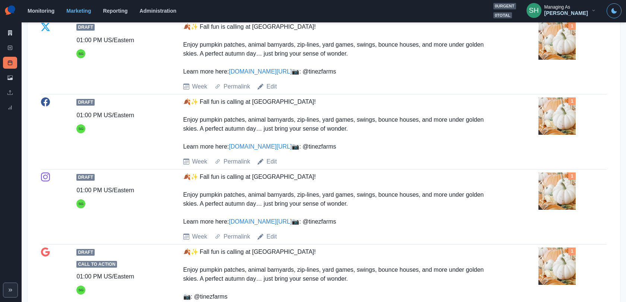
scroll to position [1083, 0]
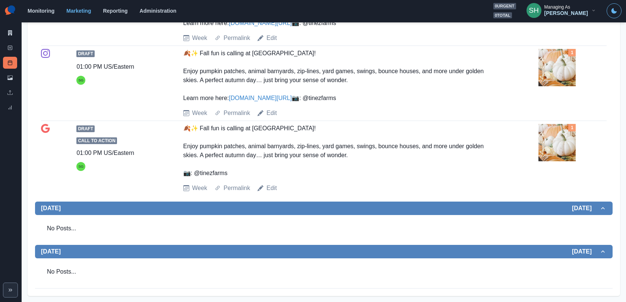
click at [563, 142] on img at bounding box center [557, 142] width 37 height 37
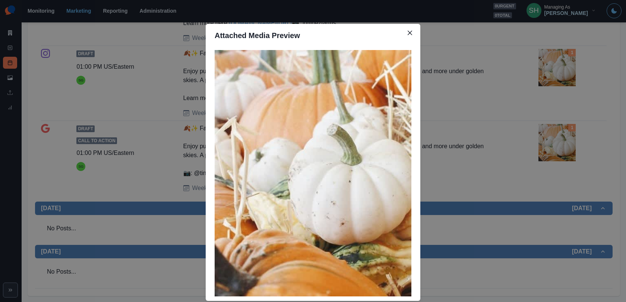
click at [543, 71] on div "Attached Media Preview" at bounding box center [313, 151] width 626 height 302
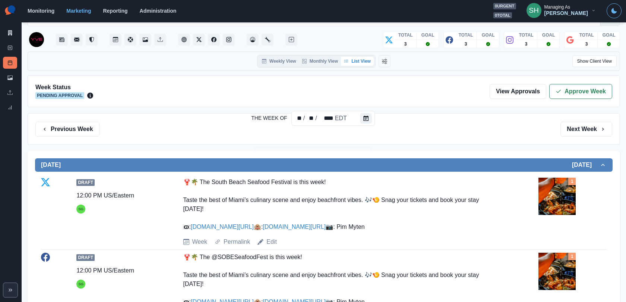
scroll to position [0, 0]
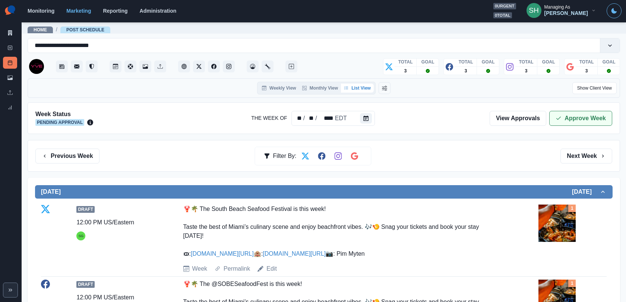
click at [563, 110] on div "Week Status Pending Approval The Week Of ** / ** / **** EDT View Approvals Appr…" at bounding box center [324, 118] width 593 height 32
click at [563, 112] on button "Approve Week" at bounding box center [580, 118] width 63 height 15
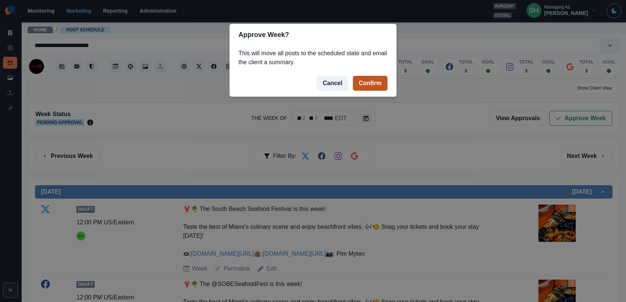
click at [366, 86] on button "Confirm" at bounding box center [370, 83] width 35 height 15
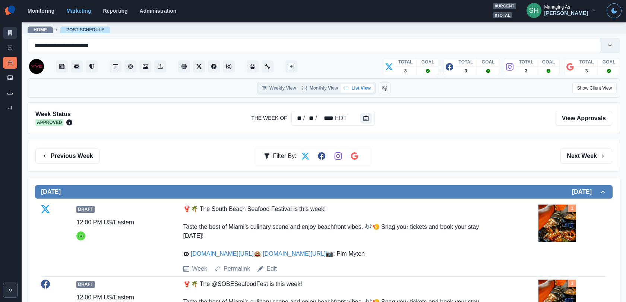
click at [7, 29] on link "Marketing Summary" at bounding box center [10, 33] width 14 height 12
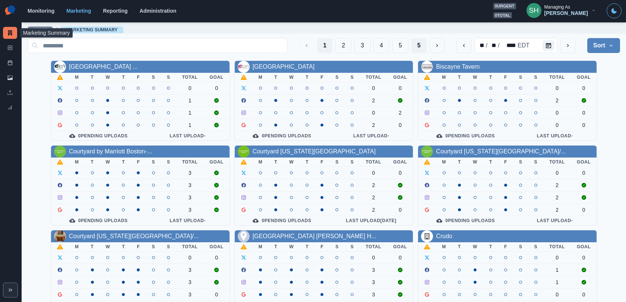
click at [423, 47] on button "5" at bounding box center [418, 45] width 15 height 15
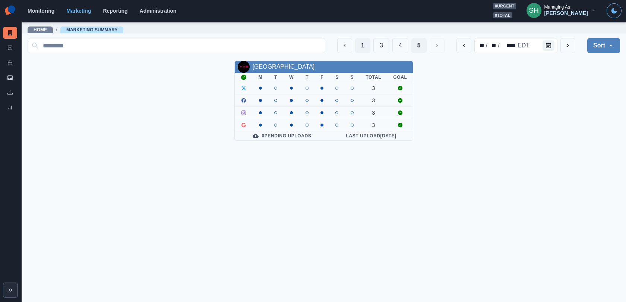
click at [359, 46] on button "1" at bounding box center [362, 45] width 15 height 15
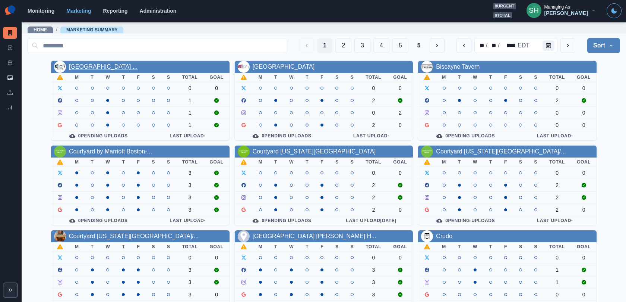
click at [106, 64] on link "[GEOGRAPHIC_DATA] ..." at bounding box center [103, 66] width 69 height 6
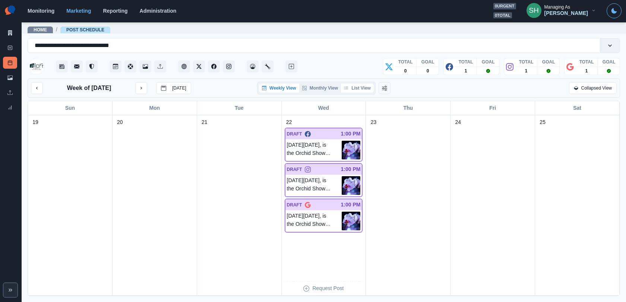
click at [366, 89] on button "List View" at bounding box center [357, 87] width 33 height 9
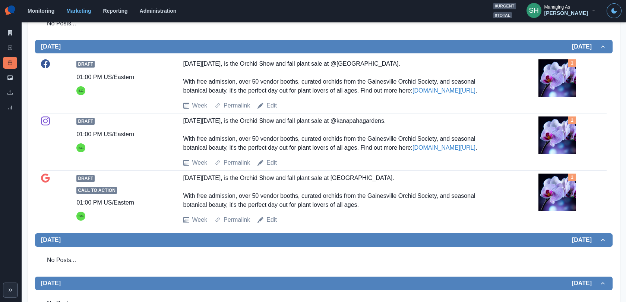
scroll to position [233, 0]
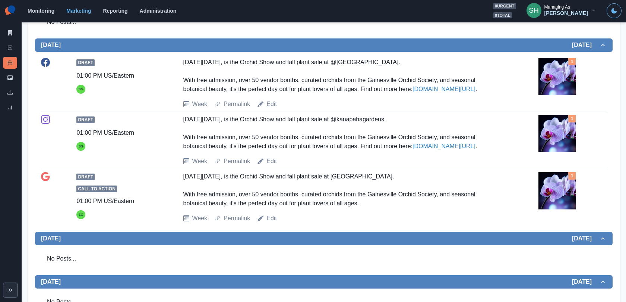
click at [557, 139] on img at bounding box center [557, 133] width 37 height 37
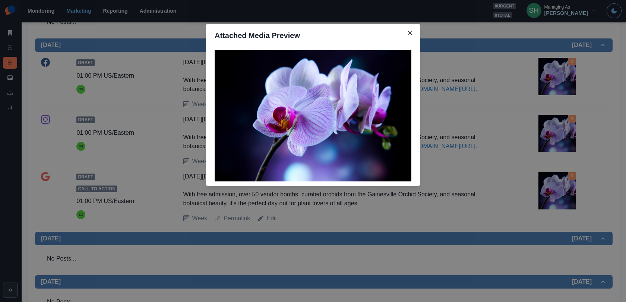
click at [557, 139] on div "Attached Media Preview" at bounding box center [313, 151] width 626 height 302
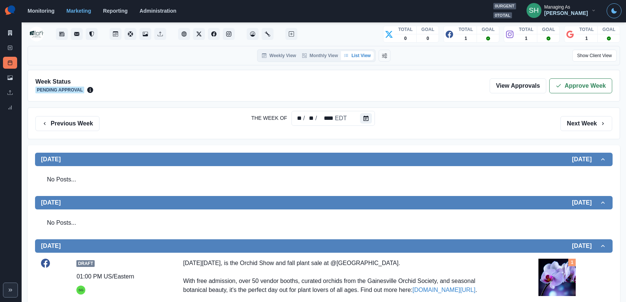
scroll to position [0, 0]
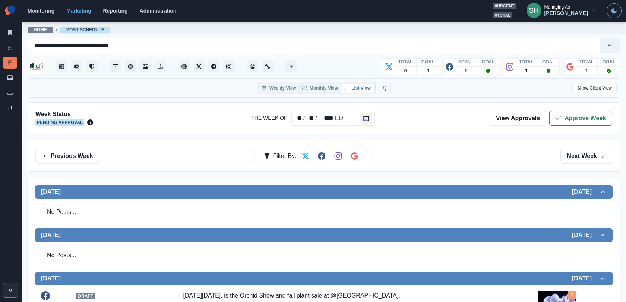
click at [563, 109] on div "Week Status Pending Approval The Week Of ** / ** / **** EDT View Approvals Appr…" at bounding box center [324, 118] width 593 height 32
click at [563, 111] on button "Approve Week" at bounding box center [580, 118] width 63 height 15
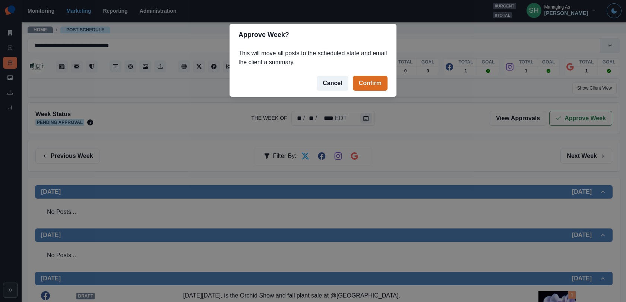
click at [319, 90] on footer "Cancel Confirm" at bounding box center [313, 83] width 167 height 27
click at [330, 83] on button "Cancel" at bounding box center [332, 83] width 31 height 15
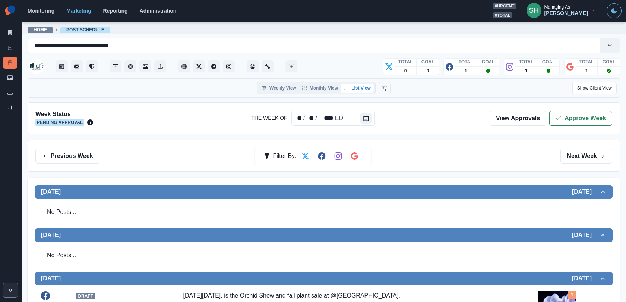
scroll to position [228, 0]
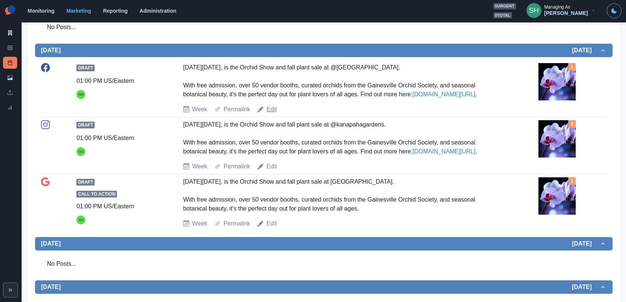
click at [269, 107] on link "Edit" at bounding box center [271, 109] width 10 height 9
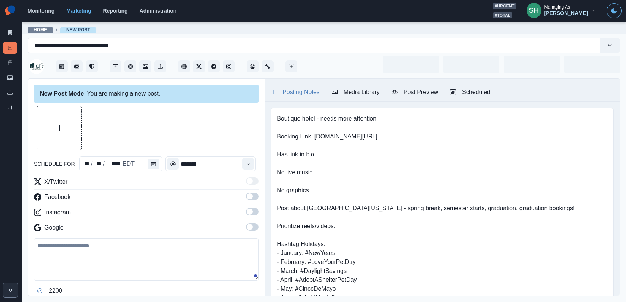
type input "*******"
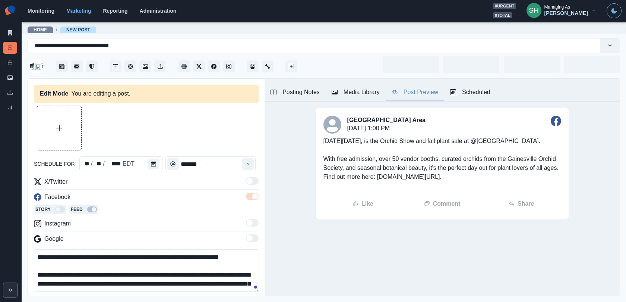
click at [393, 85] on button "Post Preview" at bounding box center [415, 93] width 59 height 16
click at [378, 86] on button "Media Library" at bounding box center [356, 93] width 60 height 16
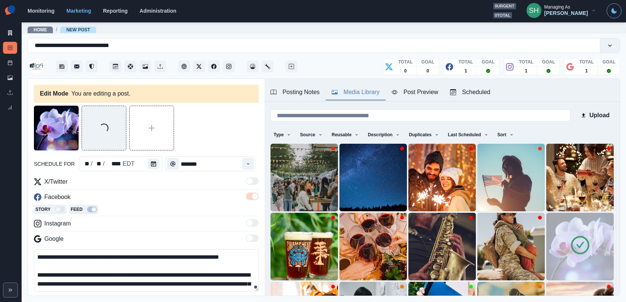
click at [563, 226] on img at bounding box center [579, 245] width 67 height 67
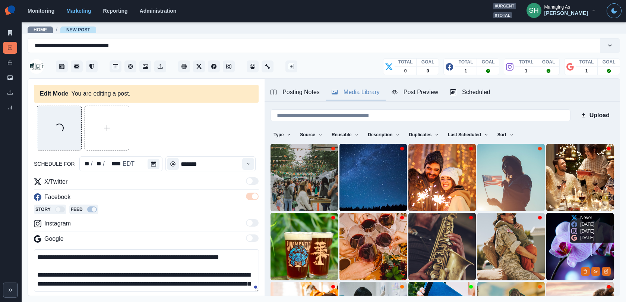
click at [563, 271] on img at bounding box center [579, 245] width 67 height 67
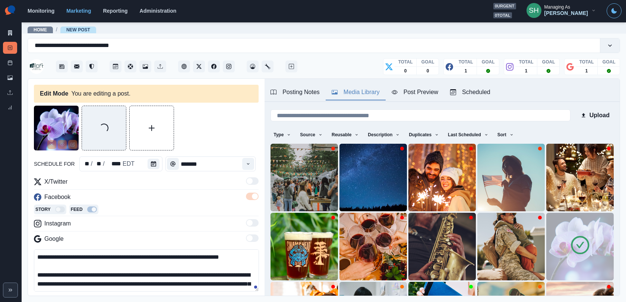
click at [563, 231] on img at bounding box center [579, 245] width 67 height 67
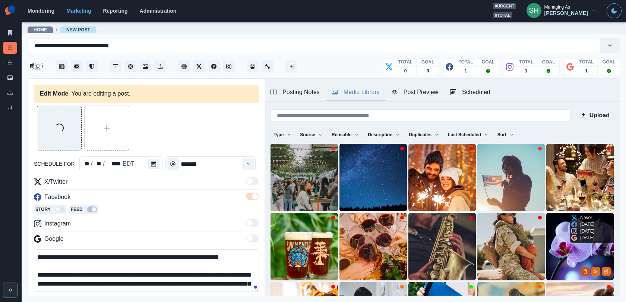
click at [563, 266] on button "Delete Media" at bounding box center [585, 270] width 9 height 9
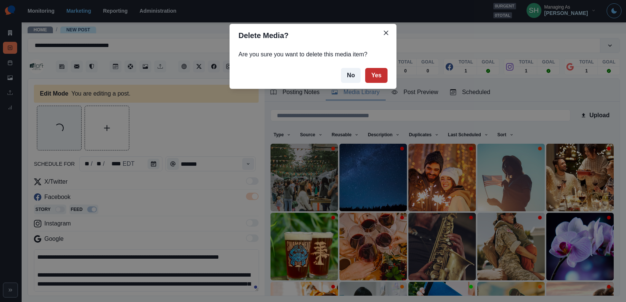
click at [377, 76] on button "Yes" at bounding box center [376, 75] width 22 height 15
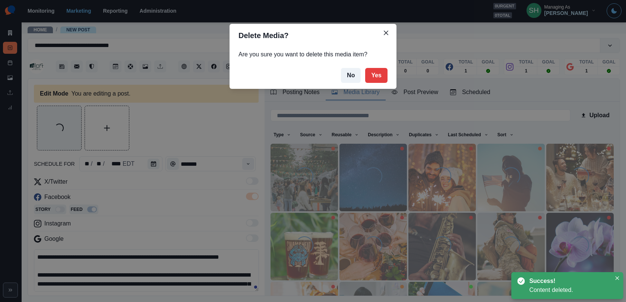
click at [178, 199] on div "Delete Media? Are you sure you want to delete this media item? No Yes" at bounding box center [313, 151] width 626 height 302
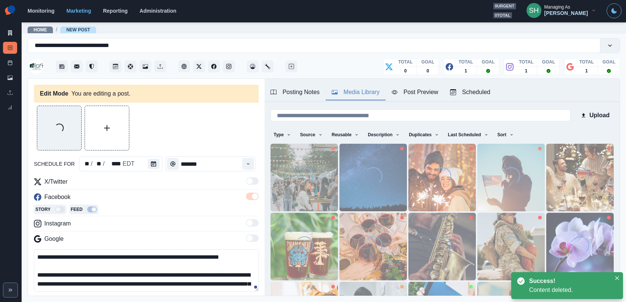
scroll to position [18, 0]
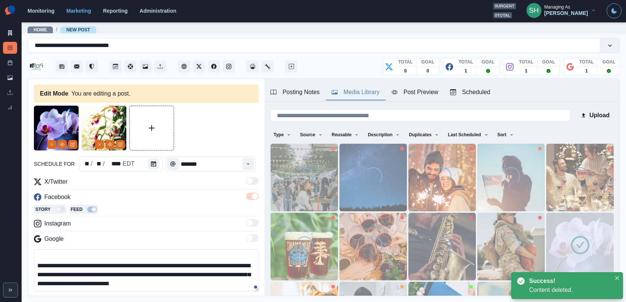
click at [201, 271] on textarea "**********" at bounding box center [146, 270] width 225 height 42
click at [205, 271] on textarea "**********" at bounding box center [146, 270] width 225 height 42
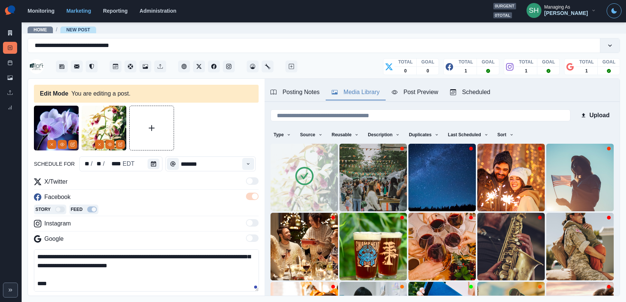
paste textarea "**********"
click at [51, 142] on icon "Remove" at bounding box center [52, 144] width 4 height 4
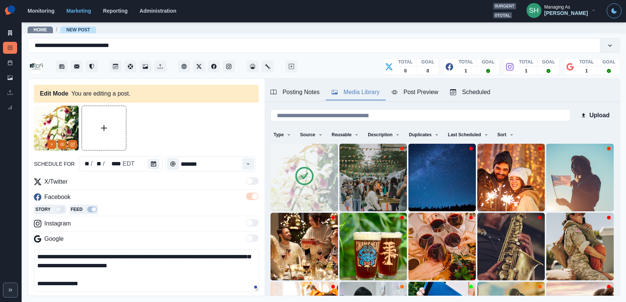
click at [85, 267] on textarea "**********" at bounding box center [146, 270] width 225 height 42
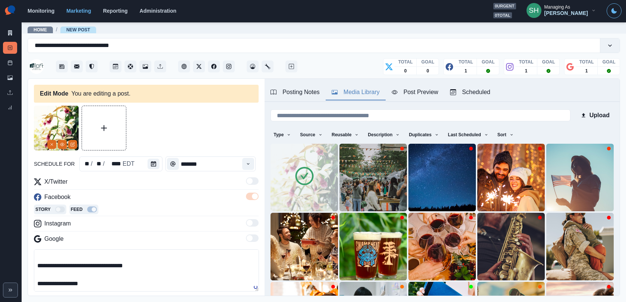
scroll to position [78, 0]
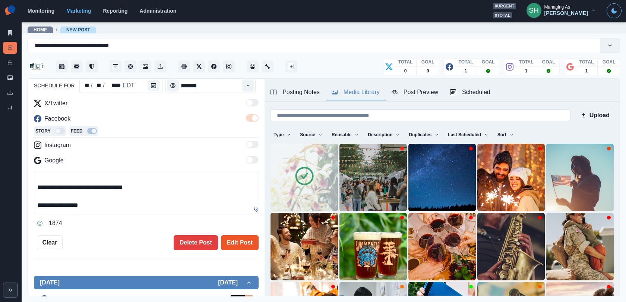
type textarea "**********"
click at [245, 246] on button "Edit Post" at bounding box center [240, 242] width 38 height 15
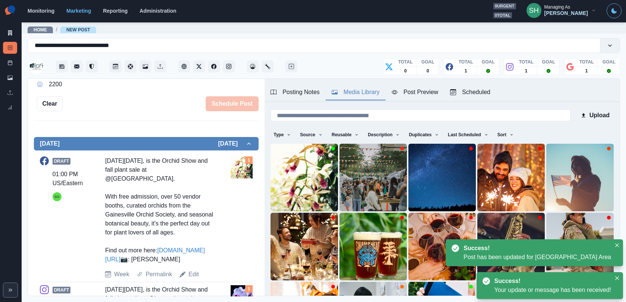
scroll to position [235, 0]
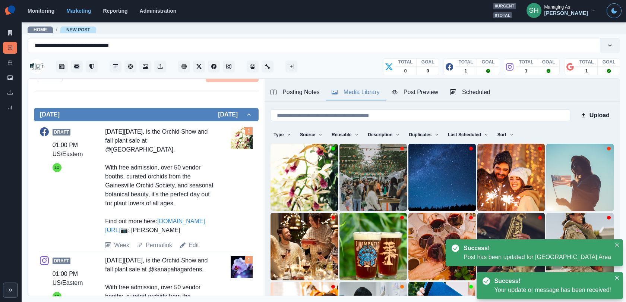
drag, startPoint x: 159, startPoint y: 239, endPoint x: 99, endPoint y: 133, distance: 122.1
click at [99, 133] on div "Draft 01:00 PM US/[GEOGRAPHIC_DATA] [DATE][DATE], is the Orchid Show and fall p…" at bounding box center [146, 188] width 213 height 122
copy div "[DATE][DATE], is the Orchid Show and fall plant sale at @[GEOGRAPHIC_DATA]. Wit…"
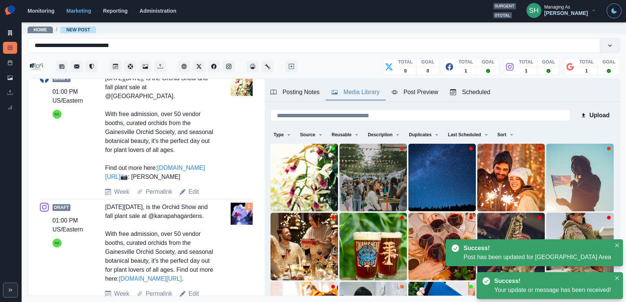
scroll to position [384, 0]
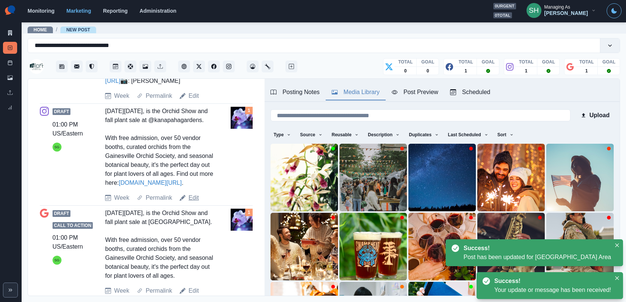
click at [191, 202] on link "Edit" at bounding box center [194, 197] width 10 height 9
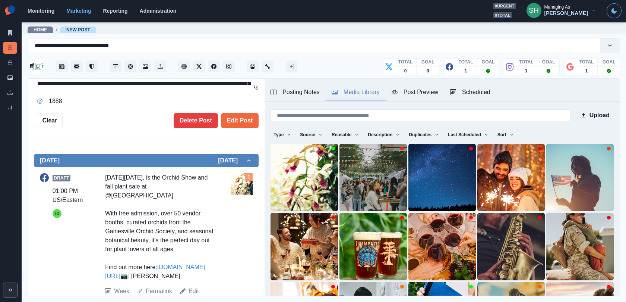
scroll to position [218, 0]
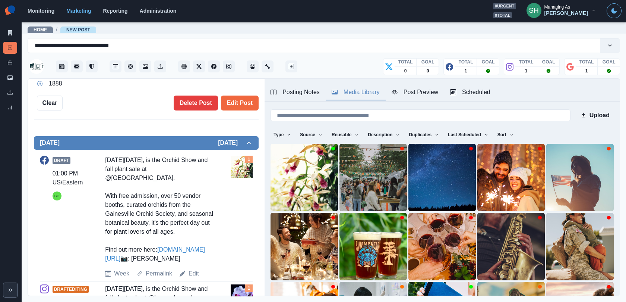
drag, startPoint x: 166, startPoint y: 267, endPoint x: 106, endPoint y: 267, distance: 60.0
click at [106, 263] on div "[DATE][DATE], is the Orchid Show and fall plant sale at @[GEOGRAPHIC_DATA]. Wit…" at bounding box center [160, 208] width 110 height 107
copy div "📷: [PERSON_NAME]"
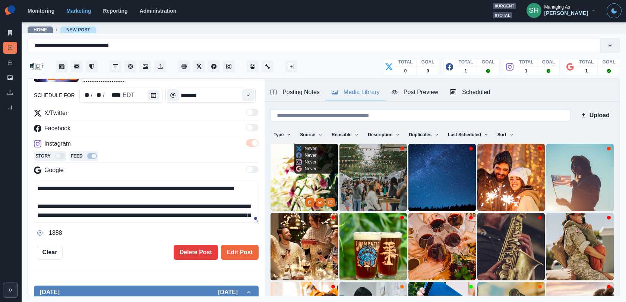
click at [293, 185] on img at bounding box center [304, 176] width 67 height 67
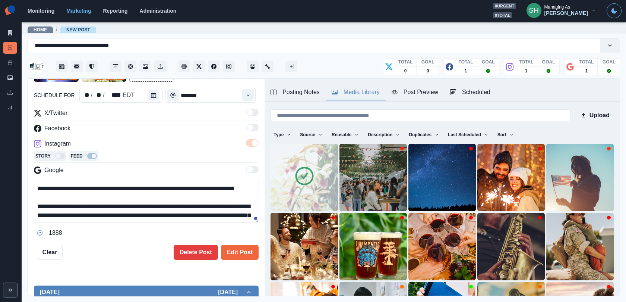
scroll to position [66, 0]
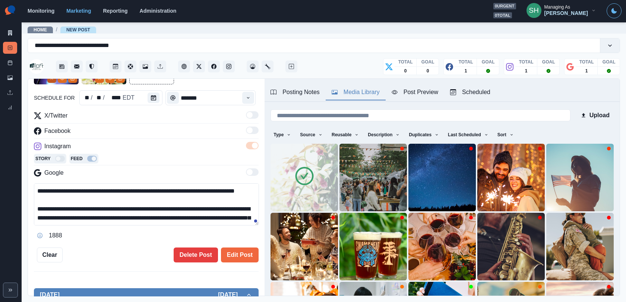
click at [50, 79] on icon "Remove" at bounding box center [52, 78] width 4 height 4
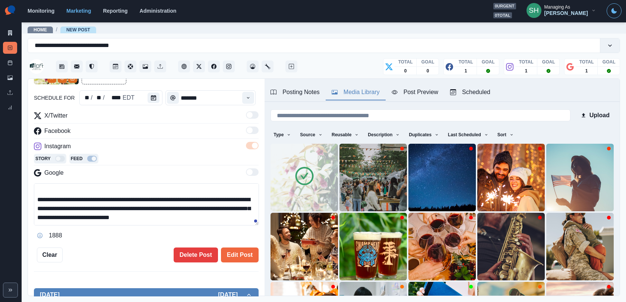
click at [86, 212] on textarea "**********" at bounding box center [146, 204] width 225 height 42
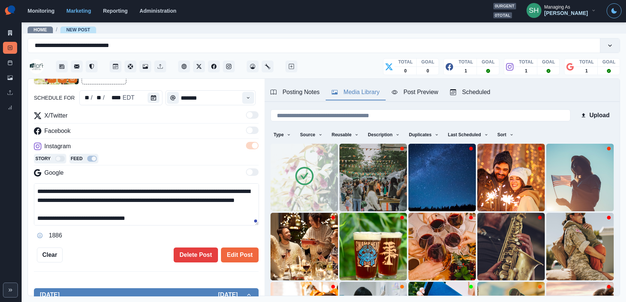
scroll to position [32, 0]
click at [148, 217] on textarea "**********" at bounding box center [146, 204] width 225 height 42
paste textarea "**********"
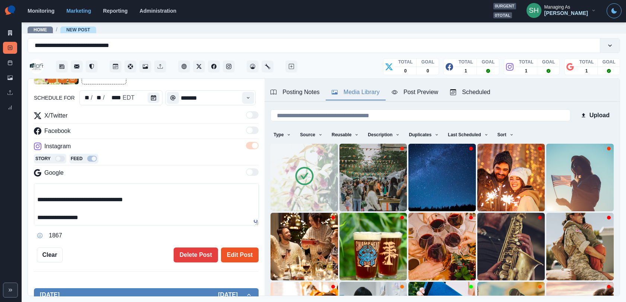
type textarea "**********"
click at [233, 255] on button "Edit Post" at bounding box center [240, 254] width 38 height 15
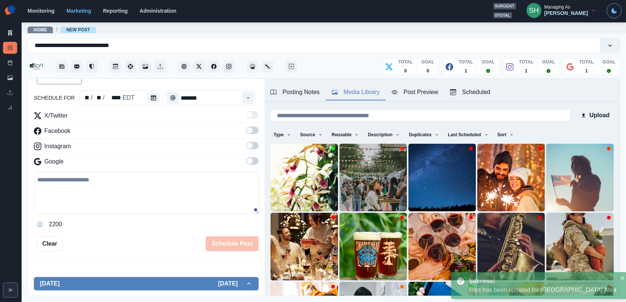
scroll to position [277, 0]
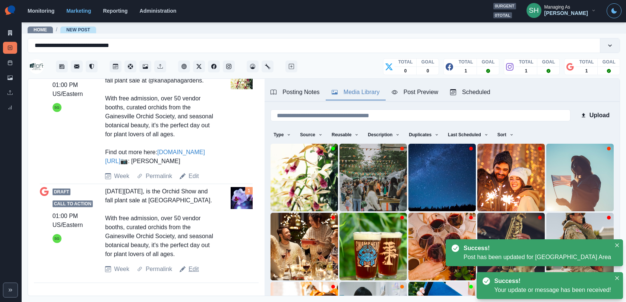
click at [191, 269] on link "Edit" at bounding box center [194, 268] width 10 height 9
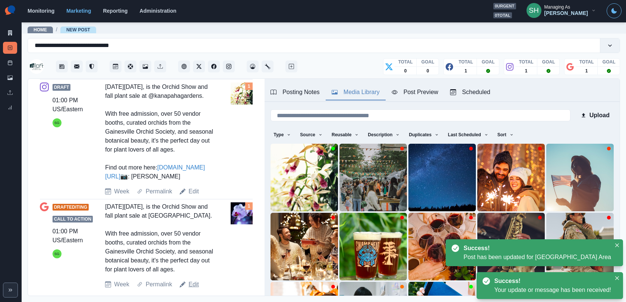
type textarea "**********"
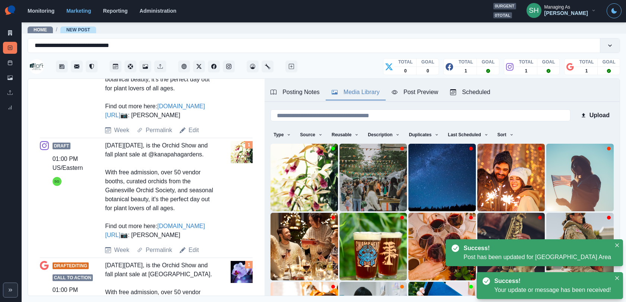
drag, startPoint x: 164, startPoint y: 260, endPoint x: 103, endPoint y: 153, distance: 123.5
click at [103, 153] on div "Draft 01:00 PM US/[GEOGRAPHIC_DATA] [DATE][DATE], is the Orchid Show and fall p…" at bounding box center [146, 197] width 213 height 113
copy div "[DATE][DATE], is the Orchid Show and fall plant sale at @kanapahagardens. With …"
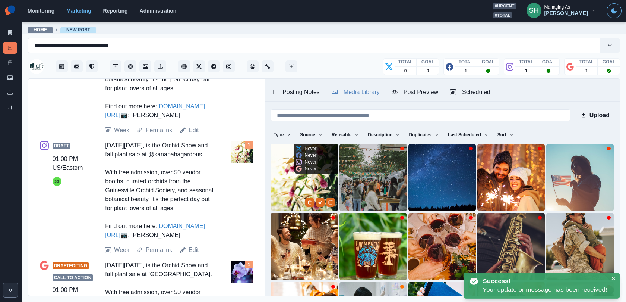
click at [280, 178] on img at bounding box center [304, 176] width 67 height 67
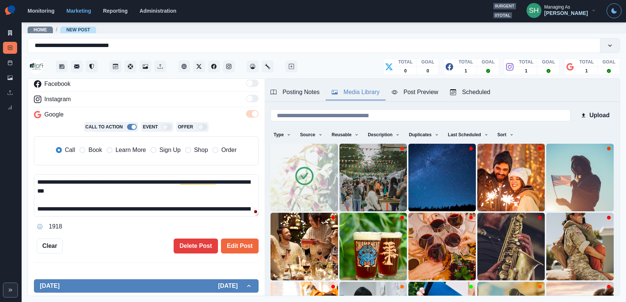
click at [123, 147] on span "Learn More" at bounding box center [131, 149] width 31 height 9
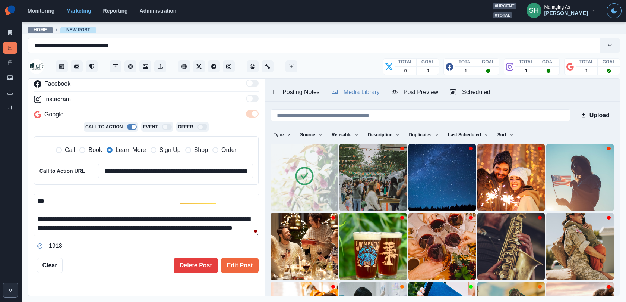
drag, startPoint x: 117, startPoint y: 206, endPoint x: 116, endPoint y: 117, distance: 89.1
click at [116, 117] on div "**********" at bounding box center [146, 157] width 225 height 187
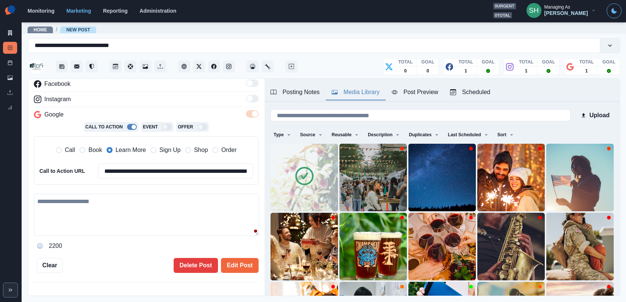
paste textarea "**********"
drag, startPoint x: 124, startPoint y: 211, endPoint x: 92, endPoint y: 211, distance: 32.1
click at [92, 211] on textarea "**********" at bounding box center [146, 214] width 225 height 42
type textarea "**********"
click at [139, 167] on input "**********" at bounding box center [175, 170] width 155 height 15
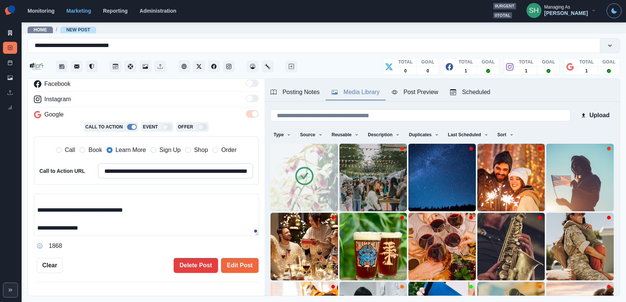
click at [139, 167] on input "**********" at bounding box center [175, 170] width 155 height 15
paste input
type input "**********"
click at [97, 217] on textarea "**********" at bounding box center [146, 214] width 225 height 42
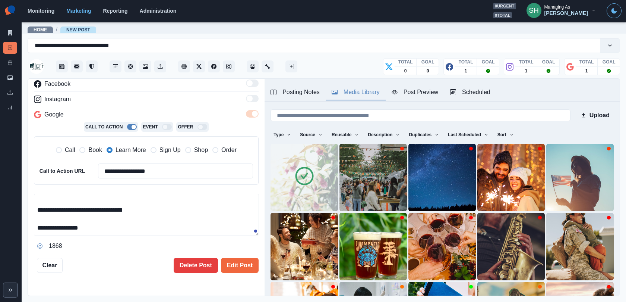
click at [97, 217] on textarea "**********" at bounding box center [146, 214] width 225 height 42
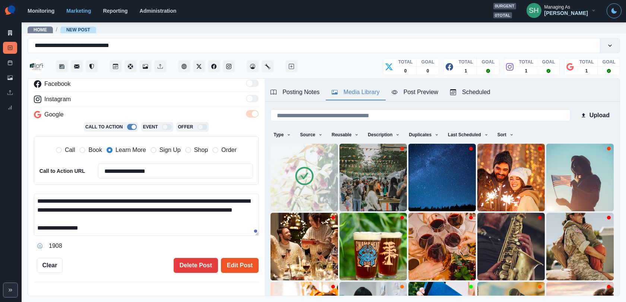
type textarea "**********"
click at [230, 263] on button "Edit Post" at bounding box center [240, 265] width 38 height 15
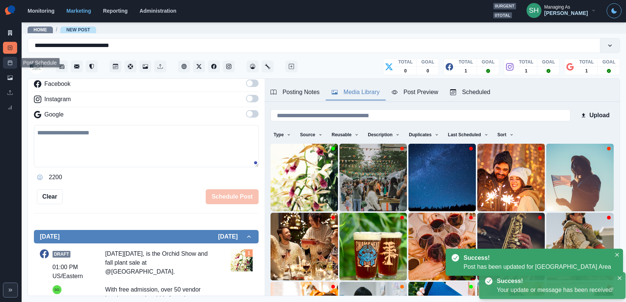
click at [11, 63] on icon at bounding box center [9, 62] width 5 height 5
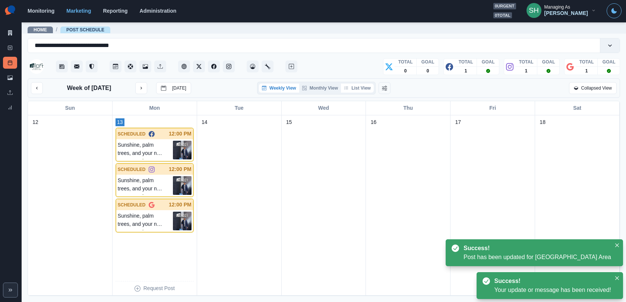
click at [371, 83] on button "List View" at bounding box center [357, 87] width 33 height 9
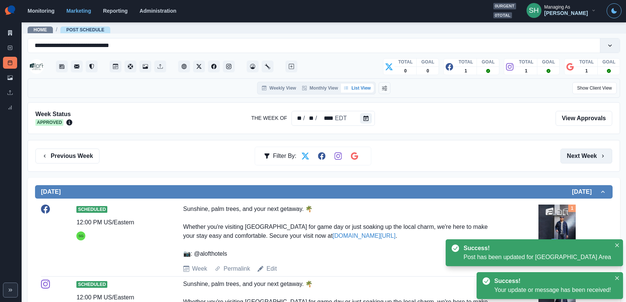
click at [563, 148] on button "Next Week" at bounding box center [587, 155] width 52 height 15
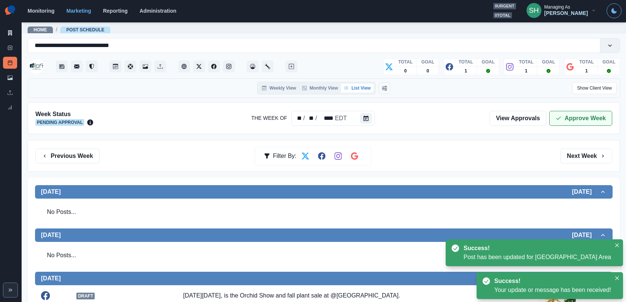
click at [563, 116] on button "Approve Week" at bounding box center [580, 118] width 63 height 15
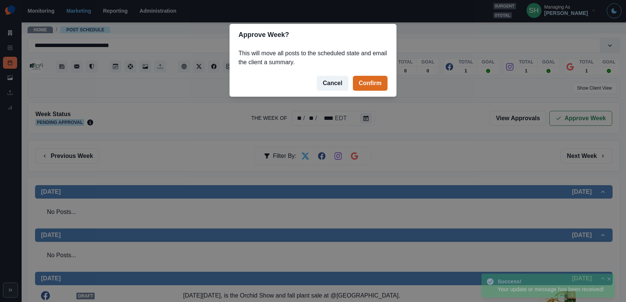
click at [361, 74] on footer "Cancel Confirm" at bounding box center [313, 83] width 167 height 27
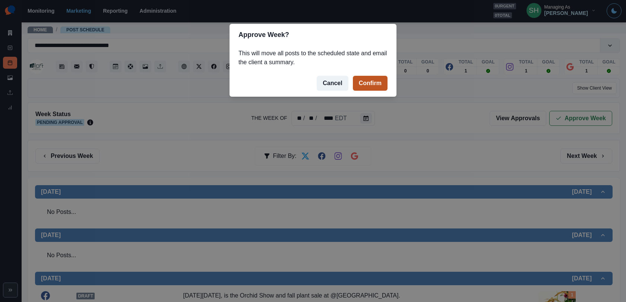
click at [363, 78] on button "Confirm" at bounding box center [370, 83] width 35 height 15
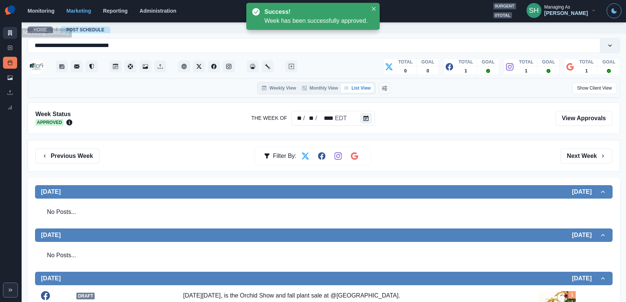
click at [14, 30] on link "Marketing Summary" at bounding box center [10, 33] width 14 height 12
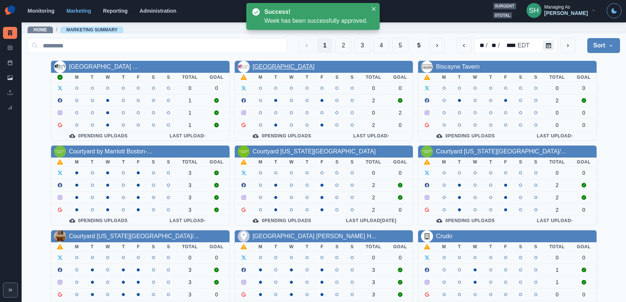
click at [293, 67] on link "[GEOGRAPHIC_DATA]" at bounding box center [284, 66] width 62 height 6
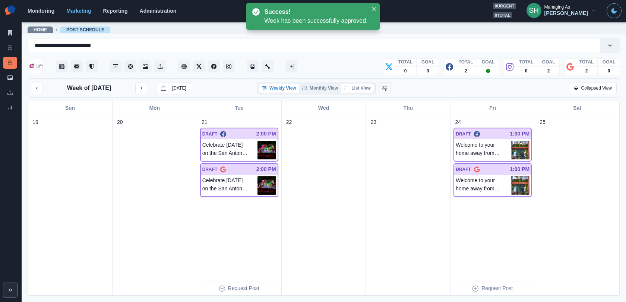
click at [358, 86] on button "List View" at bounding box center [357, 87] width 33 height 9
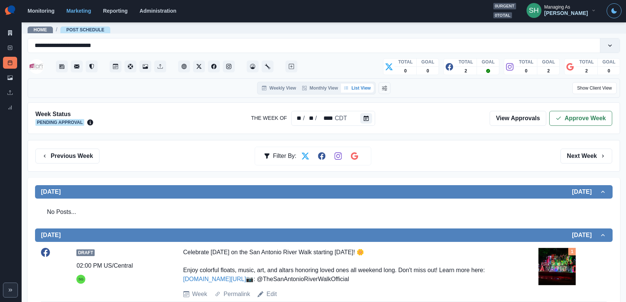
scroll to position [127, 0]
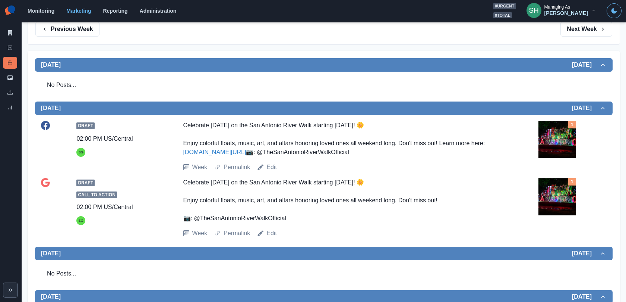
click at [548, 139] on img at bounding box center [557, 139] width 37 height 37
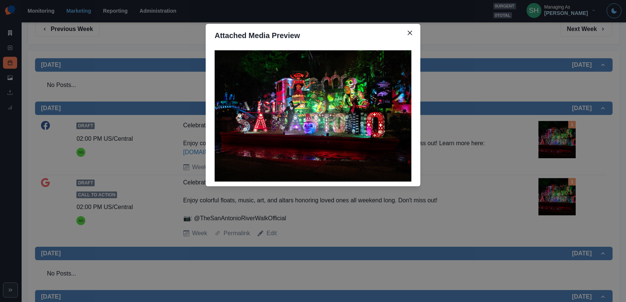
click at [493, 60] on div "Attached Media Preview" at bounding box center [313, 151] width 626 height 302
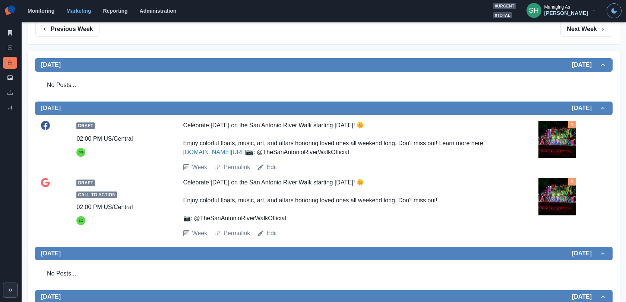
click at [237, 153] on link "[DOMAIN_NAME][URL]" at bounding box center [214, 152] width 63 height 6
click at [271, 171] on link "Edit" at bounding box center [271, 166] width 10 height 9
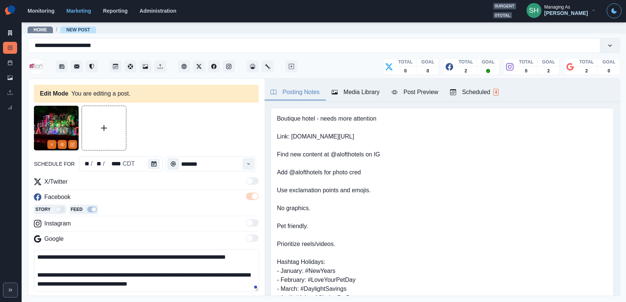
click at [350, 94] on div "Media Library" at bounding box center [356, 92] width 48 height 9
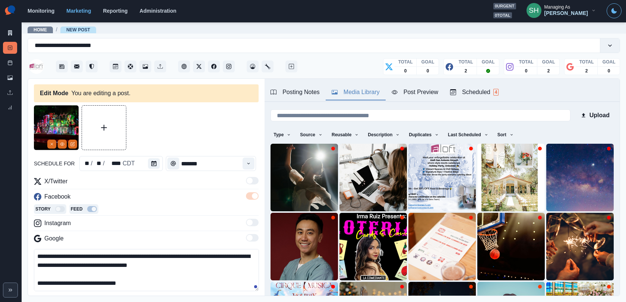
scroll to position [167, 0]
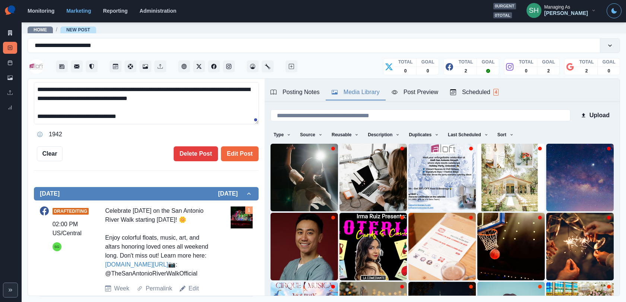
click at [149, 267] on link "[DOMAIN_NAME][URL]" at bounding box center [136, 264] width 63 height 6
click at [9, 63] on icon at bounding box center [9, 62] width 5 height 5
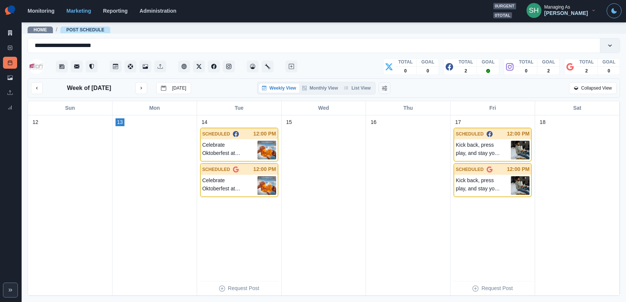
click at [354, 82] on div "Weekly View Monthly View List View" at bounding box center [316, 88] width 119 height 13
click at [354, 86] on button "List View" at bounding box center [357, 87] width 33 height 9
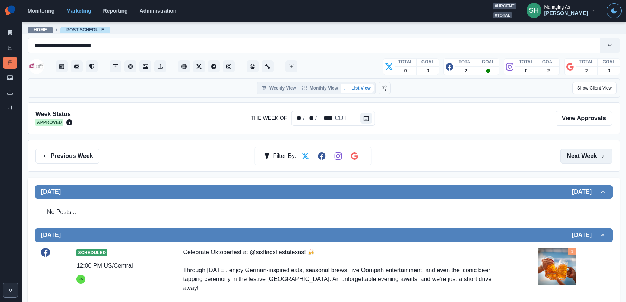
click at [563, 161] on button "Next Week" at bounding box center [587, 155] width 52 height 15
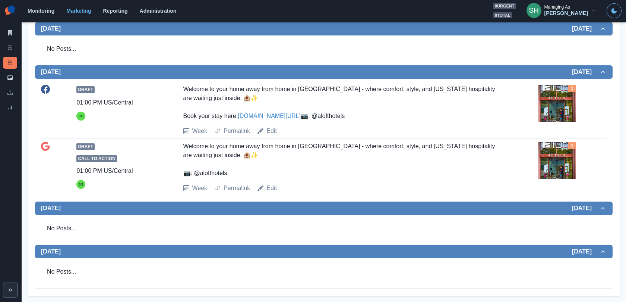
scroll to position [429, 0]
click at [554, 87] on img at bounding box center [557, 103] width 37 height 37
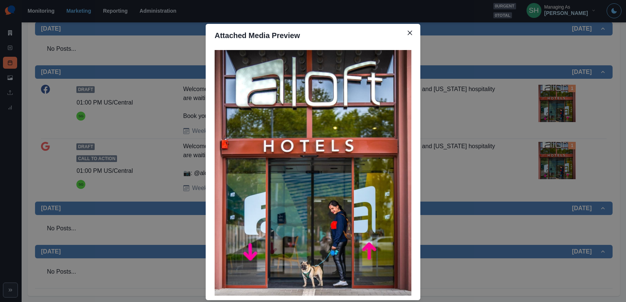
click at [554, 87] on div "Attached Media Preview" at bounding box center [313, 151] width 626 height 302
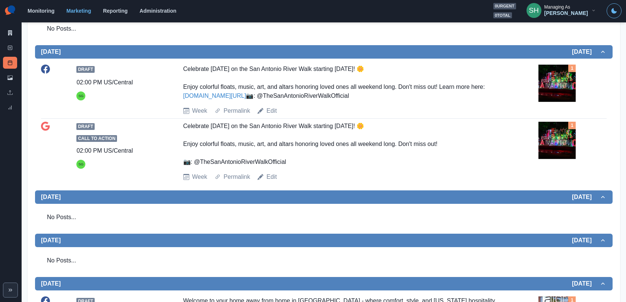
scroll to position [0, 0]
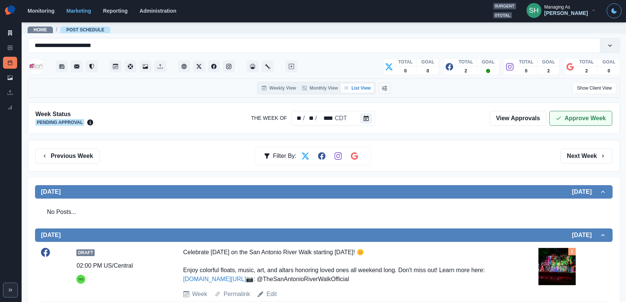
click at [563, 111] on button "Approve Week" at bounding box center [580, 118] width 63 height 15
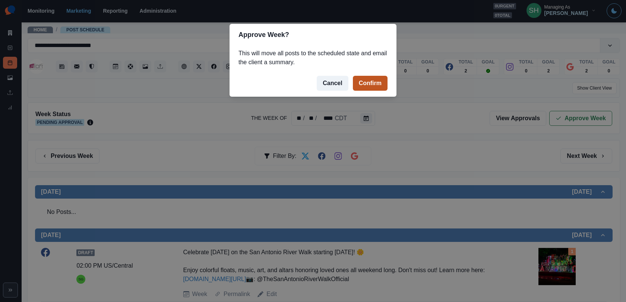
click at [386, 85] on button "Confirm" at bounding box center [370, 83] width 35 height 15
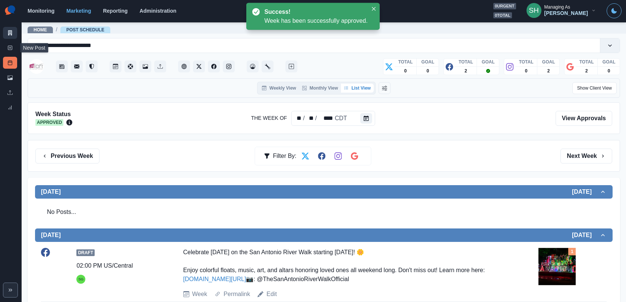
click at [9, 30] on icon at bounding box center [9, 32] width 5 height 5
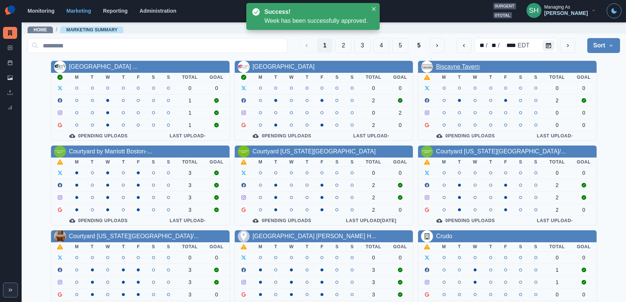
click at [450, 69] on link "Biscayne Tavern" at bounding box center [458, 66] width 44 height 6
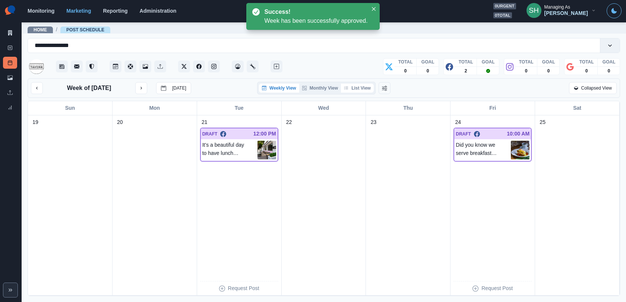
click at [365, 86] on button "List View" at bounding box center [357, 87] width 33 height 9
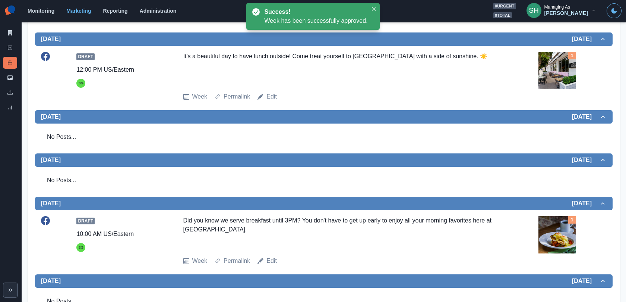
scroll to position [184, 0]
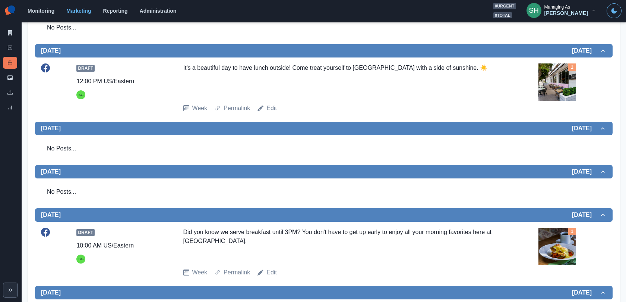
click at [559, 82] on img at bounding box center [557, 81] width 37 height 37
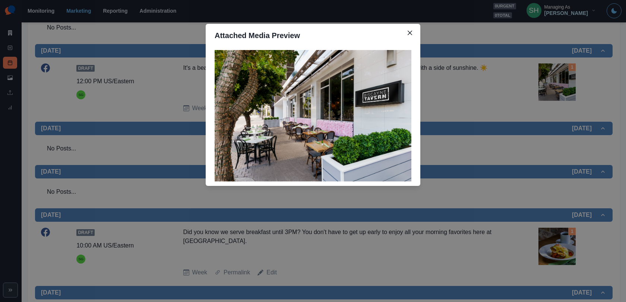
click at [559, 82] on div "Attached Media Preview" at bounding box center [313, 151] width 626 height 302
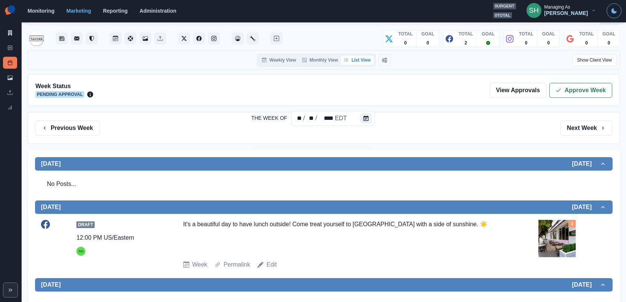
scroll to position [0, 0]
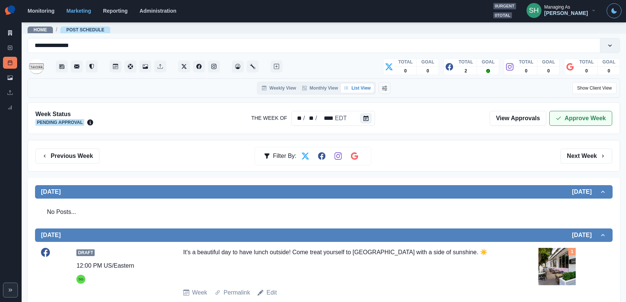
click at [563, 121] on button "Approve Week" at bounding box center [580, 118] width 63 height 15
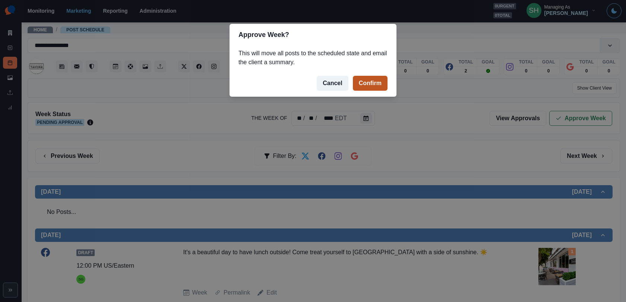
click at [369, 81] on button "Confirm" at bounding box center [370, 83] width 35 height 15
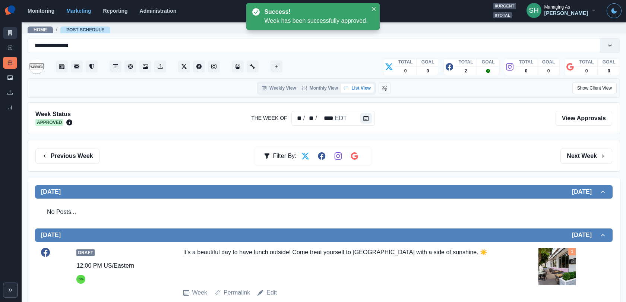
click at [11, 33] on icon at bounding box center [9, 32] width 5 height 5
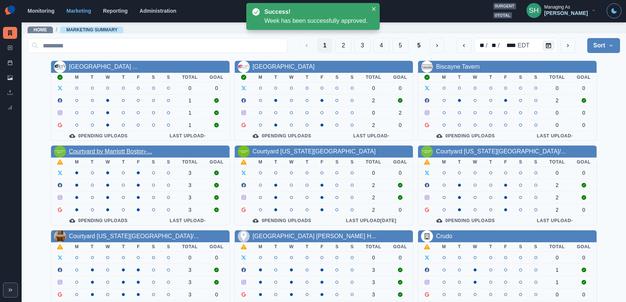
click at [142, 151] on link "Courtyard by Marriott Boston-..." at bounding box center [110, 151] width 83 height 6
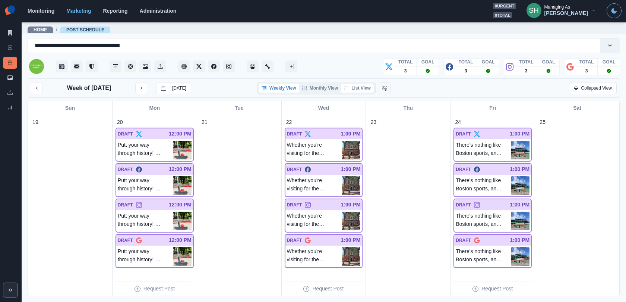
click at [363, 83] on div "Weekly View Monthly View List View" at bounding box center [316, 88] width 119 height 13
click at [359, 87] on button "List View" at bounding box center [357, 87] width 33 height 9
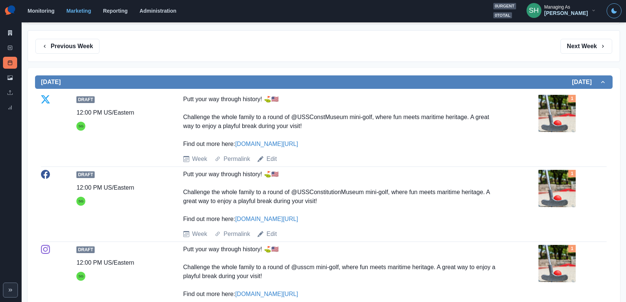
scroll to position [127, 0]
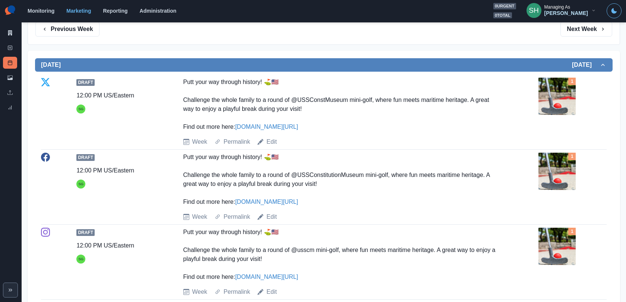
click at [562, 82] on img at bounding box center [557, 96] width 37 height 37
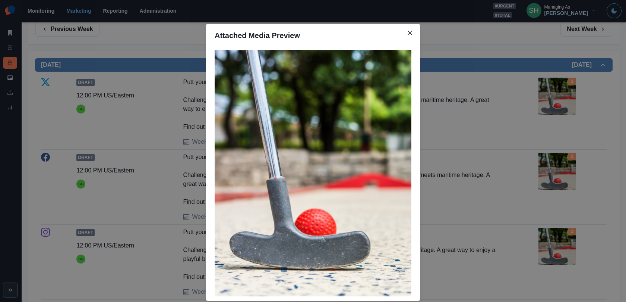
click at [476, 120] on div "Attached Media Preview" at bounding box center [313, 151] width 626 height 302
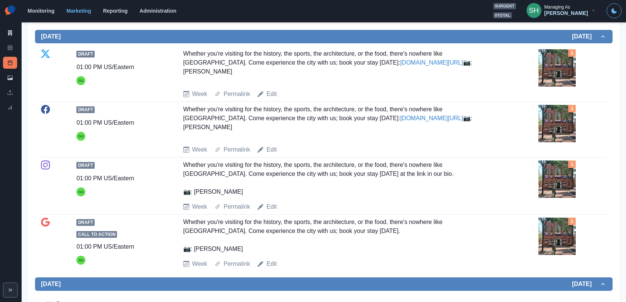
scroll to position [504, 0]
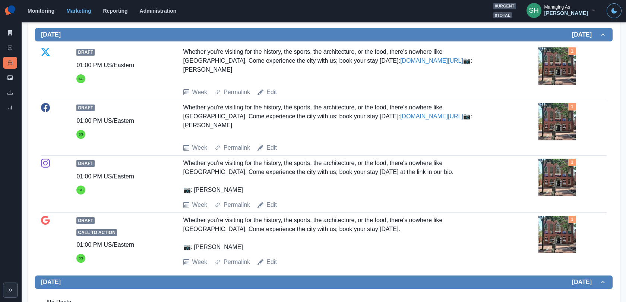
click at [562, 49] on img at bounding box center [557, 65] width 37 height 37
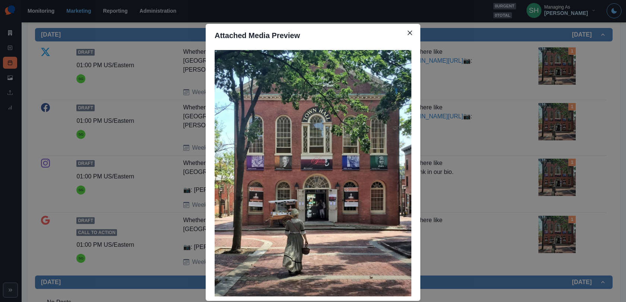
click at [523, 96] on div "Attached Media Preview" at bounding box center [313, 151] width 626 height 302
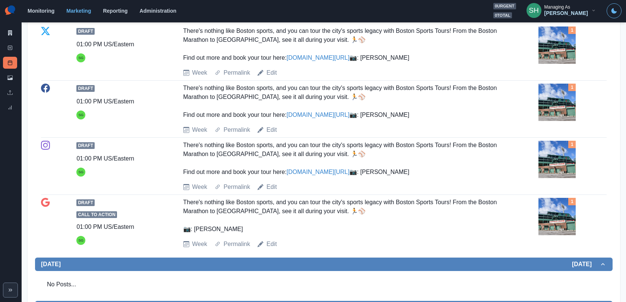
scroll to position [816, 0]
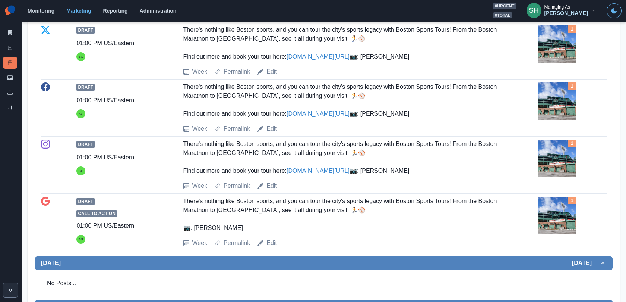
click at [274, 76] on link "Edit" at bounding box center [271, 71] width 10 height 9
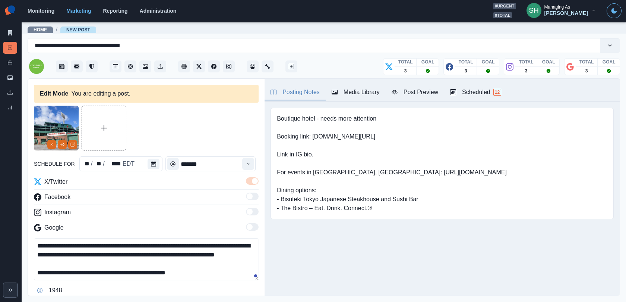
drag, startPoint x: 127, startPoint y: 244, endPoint x: 97, endPoint y: 243, distance: 30.6
click at [97, 243] on textarea "**********" at bounding box center [146, 259] width 225 height 42
drag, startPoint x: 116, startPoint y: 244, endPoint x: 94, endPoint y: 243, distance: 22.0
click at [94, 243] on textarea "**********" at bounding box center [146, 259] width 225 height 42
click at [143, 246] on textarea "**********" at bounding box center [146, 259] width 225 height 42
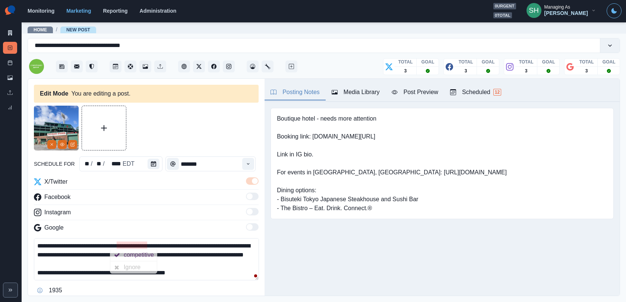
click at [136, 242] on textarea "**********" at bounding box center [146, 259] width 225 height 42
click at [136, 250] on div "competitive" at bounding box center [140, 255] width 33 height 12
drag, startPoint x: 54, startPoint y: 255, endPoint x: 42, endPoint y: 255, distance: 11.6
click at [46, 255] on textarea "**********" at bounding box center [146, 259] width 225 height 42
drag, startPoint x: 211, startPoint y: 245, endPoint x: 199, endPoint y: 245, distance: 12.7
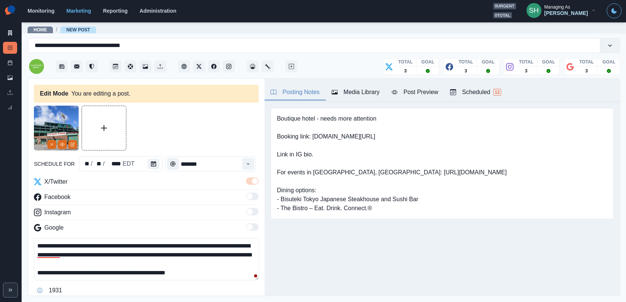
click at [199, 245] on textarea "**********" at bounding box center [146, 259] width 225 height 42
click at [151, 264] on textarea "**********" at bounding box center [146, 259] width 225 height 42
click at [76, 263] on div "athletic" at bounding box center [71, 264] width 22 height 12
click at [164, 262] on textarea "**********" at bounding box center [146, 259] width 225 height 42
drag, startPoint x: 157, startPoint y: 264, endPoint x: 144, endPoint y: 183, distance: 82.2
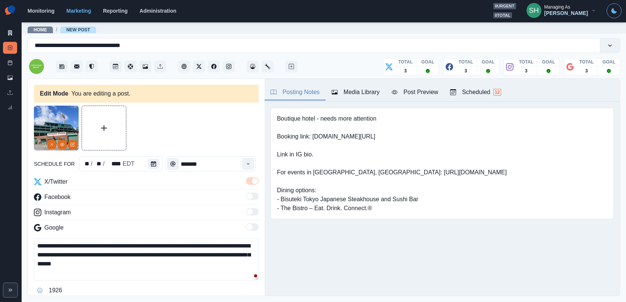
click at [144, 183] on div "**********" at bounding box center [146, 236] width 225 height 119
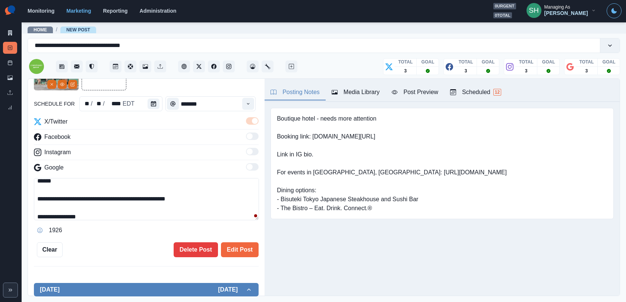
scroll to position [26, 0]
click at [212, 196] on textarea "**********" at bounding box center [146, 199] width 225 height 42
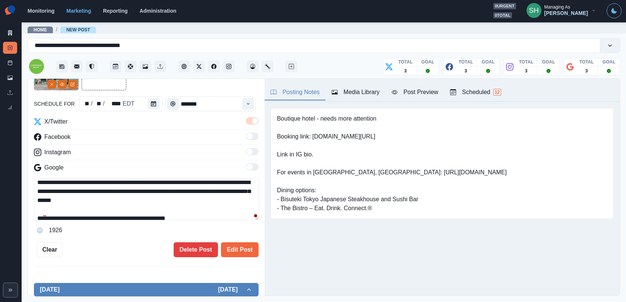
scroll to position [3, 0]
drag, startPoint x: 160, startPoint y: 198, endPoint x: 160, endPoint y: 138, distance: 59.3
click at [160, 138] on div "**********" at bounding box center [146, 176] width 225 height 119
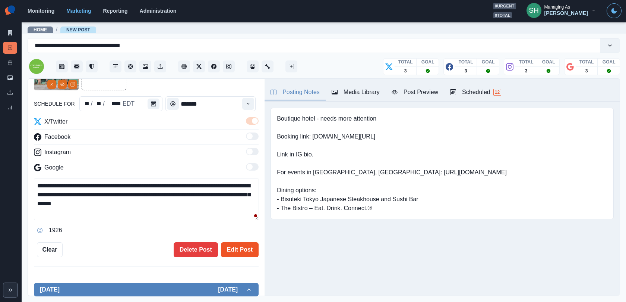
click at [239, 247] on button "Edit Post" at bounding box center [240, 249] width 38 height 15
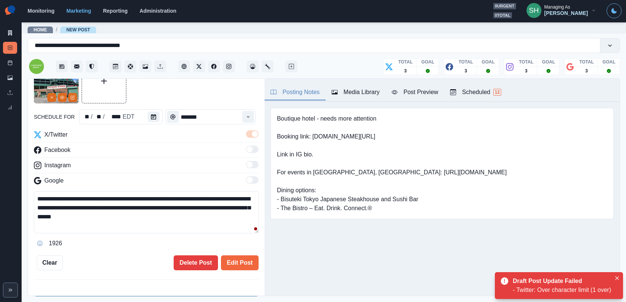
scroll to position [26, 0]
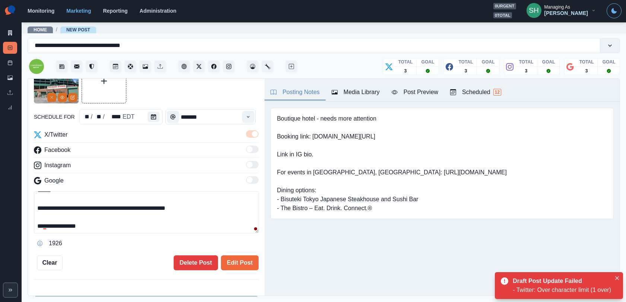
drag, startPoint x: 92, startPoint y: 208, endPoint x: 18, endPoint y: 208, distance: 74.2
click at [18, 208] on div "**********" at bounding box center [313, 151] width 626 height 302
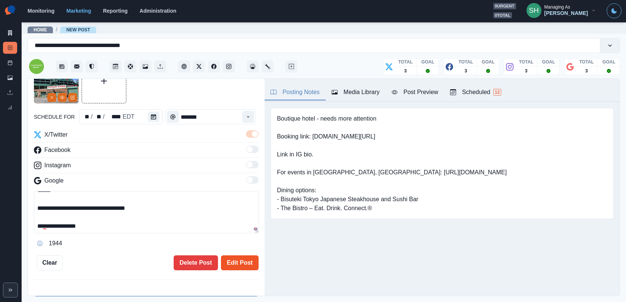
type textarea "**********"
click at [239, 259] on button "Edit Post" at bounding box center [240, 262] width 38 height 15
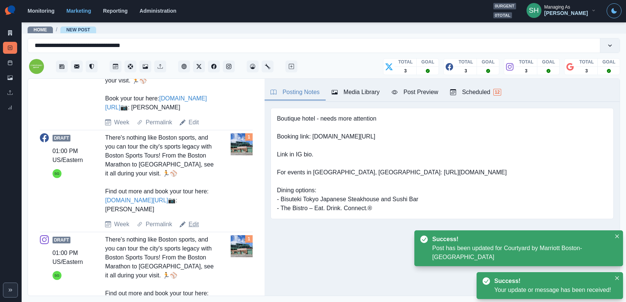
click at [197, 228] on link "Edit" at bounding box center [194, 224] width 10 height 9
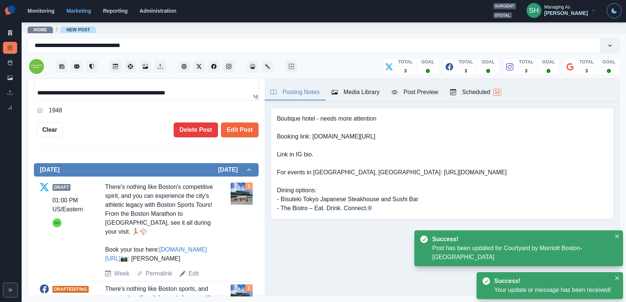
scroll to position [101, 0]
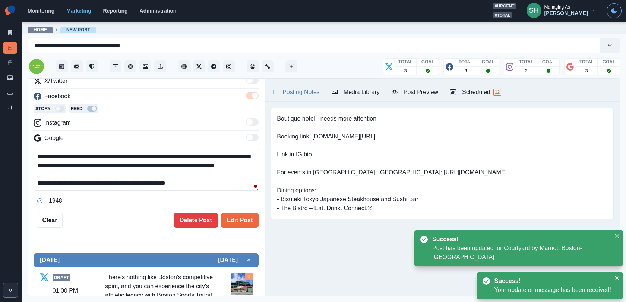
drag, startPoint x: 110, startPoint y: 174, endPoint x: 104, endPoint y: 105, distance: 69.2
click at [104, 105] on div "**********" at bounding box center [146, 141] width 225 height 130
paste textarea "**********"
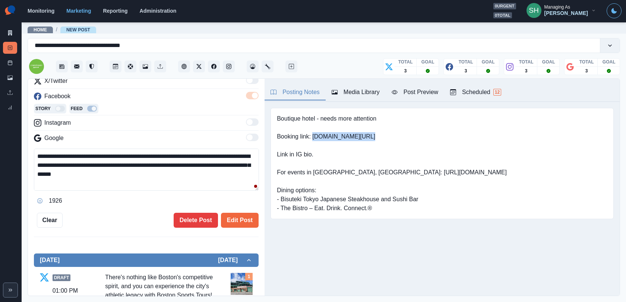
drag, startPoint x: 370, startPoint y: 136, endPoint x: 313, endPoint y: 136, distance: 57.8
click at [313, 136] on pre "Boutique hotel - needs more attention Booking link: [DOMAIN_NAME][URL] Link in …" at bounding box center [392, 163] width 230 height 98
copy pre "[DOMAIN_NAME][URL]"
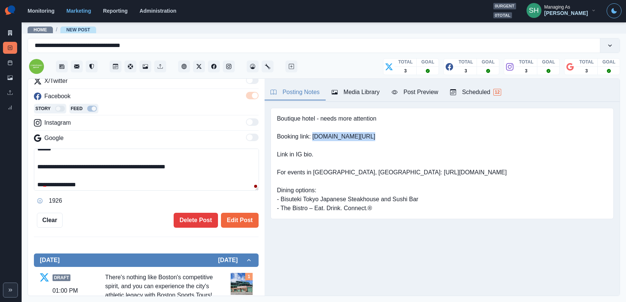
scroll to position [26, 0]
click at [211, 156] on textarea "**********" at bounding box center [146, 169] width 225 height 42
click at [211, 158] on textarea "**********" at bounding box center [146, 169] width 225 height 42
click at [212, 161] on textarea "**********" at bounding box center [146, 169] width 225 height 42
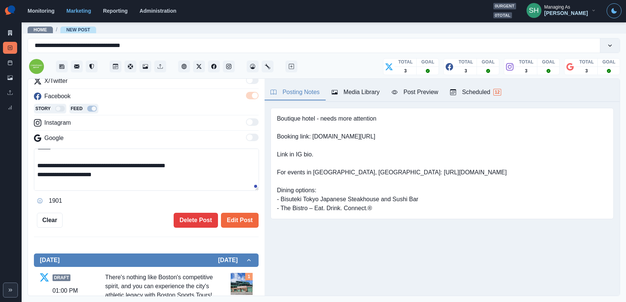
paste textarea "**********"
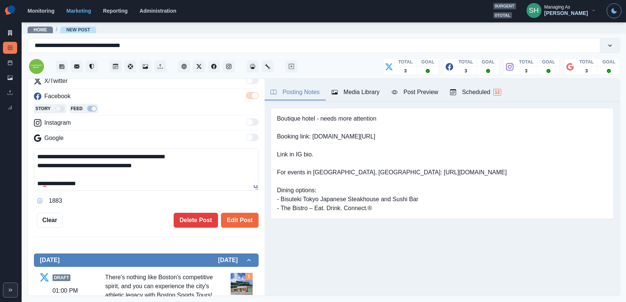
type textarea "**********"
click at [145, 192] on div "**********" at bounding box center [146, 177] width 225 height 58
click at [145, 191] on div "**********" at bounding box center [146, 177] width 225 height 58
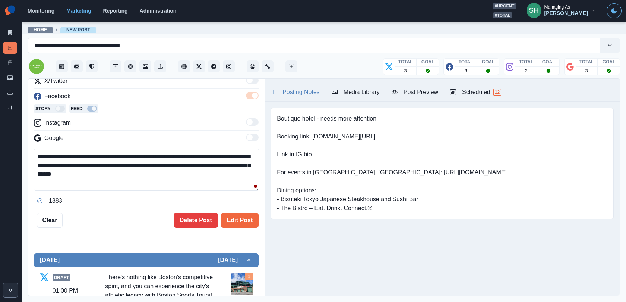
drag, startPoint x: 139, startPoint y: 189, endPoint x: 142, endPoint y: 114, distance: 74.6
click at [142, 114] on div "**********" at bounding box center [146, 141] width 225 height 130
click at [242, 223] on button "Edit Post" at bounding box center [240, 219] width 38 height 15
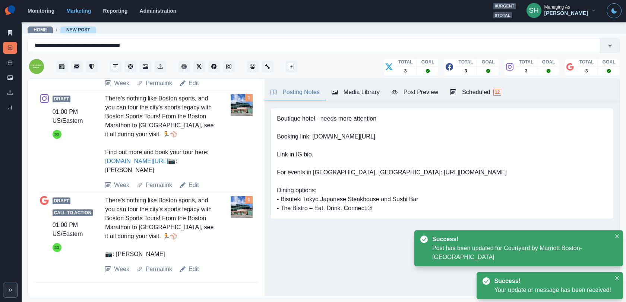
scroll to position [532, 0]
click at [189, 270] on link "Edit" at bounding box center [194, 268] width 10 height 9
type textarea "**********"
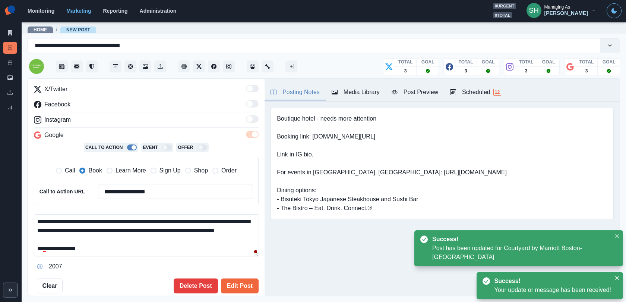
drag, startPoint x: 153, startPoint y: 252, endPoint x: 152, endPoint y: 143, distance: 109.2
click at [152, 143] on div "**********" at bounding box center [146, 178] width 225 height 187
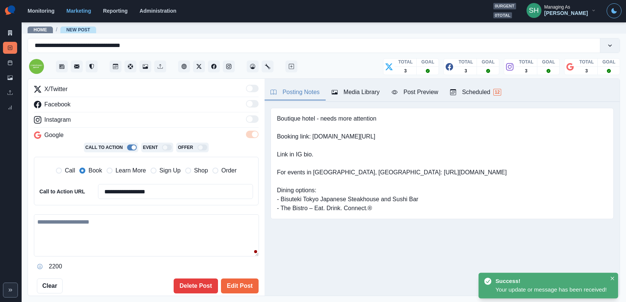
paste textarea "**********"
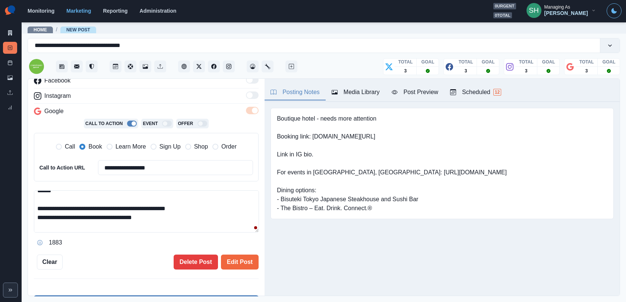
drag, startPoint x: 163, startPoint y: 215, endPoint x: 34, endPoint y: 205, distance: 129.4
click at [34, 205] on textarea "**********" at bounding box center [146, 211] width 225 height 42
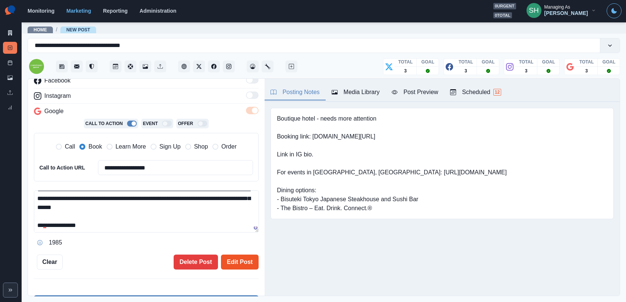
type textarea "**********"
click at [242, 256] on button "Edit Post" at bounding box center [240, 261] width 38 height 15
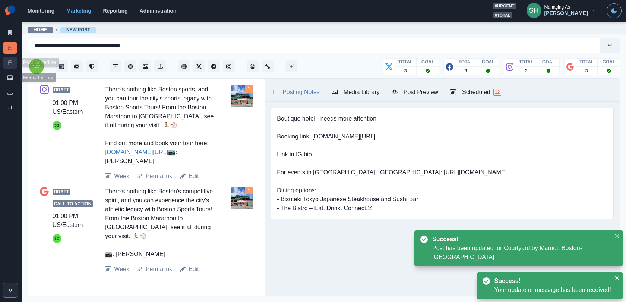
click at [8, 59] on link "Post Schedule" at bounding box center [10, 63] width 14 height 12
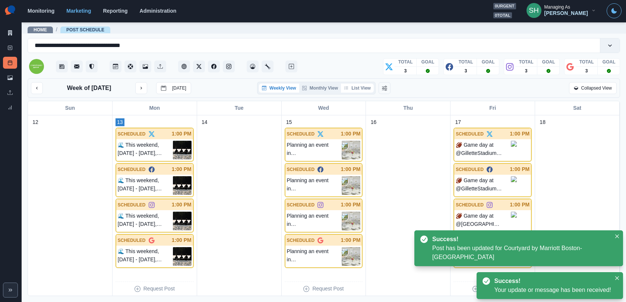
click at [366, 86] on button "List View" at bounding box center [357, 87] width 33 height 9
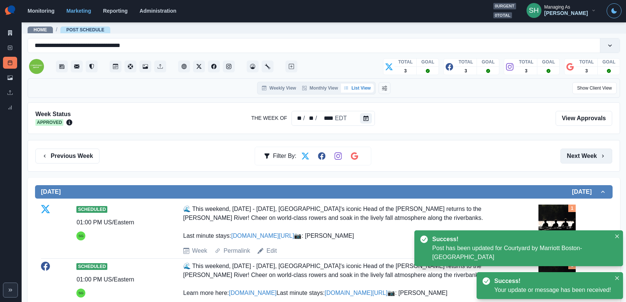
click at [563, 149] on button "Next Week" at bounding box center [587, 155] width 52 height 15
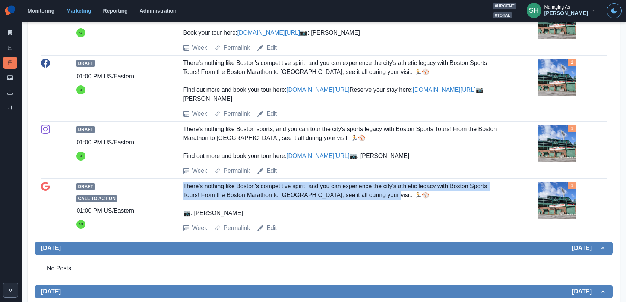
drag, startPoint x: 394, startPoint y: 249, endPoint x: 170, endPoint y: 238, distance: 225.0
click at [170, 232] on div "Draft Call to Action 01:00 PM US/Eastern SG There's nothing like Boston's compe…" at bounding box center [324, 207] width 566 height 51
copy div "There's nothing like Boston's competitive spirit, and you can experience the ci…"
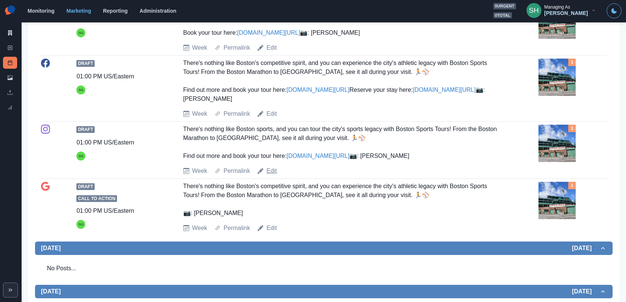
click at [269, 175] on link "Edit" at bounding box center [271, 170] width 10 height 9
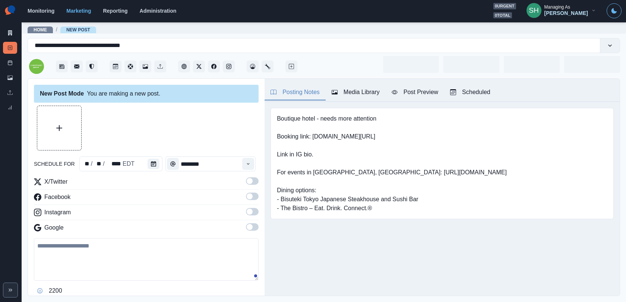
type input "*******"
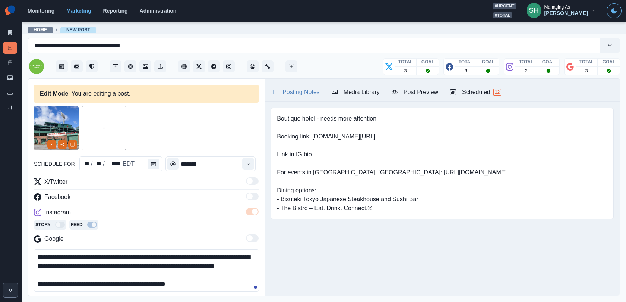
drag, startPoint x: 128, startPoint y: 273, endPoint x: 118, endPoint y: 201, distance: 72.6
click at [118, 201] on div "**********" at bounding box center [146, 242] width 225 height 130
paste textarea "**********"
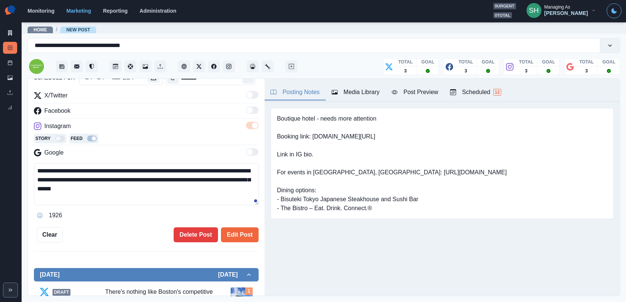
type textarea "**********"
click at [242, 225] on div "**********" at bounding box center [146, 130] width 225 height 222
click at [242, 232] on button "Edit Post" at bounding box center [240, 234] width 38 height 15
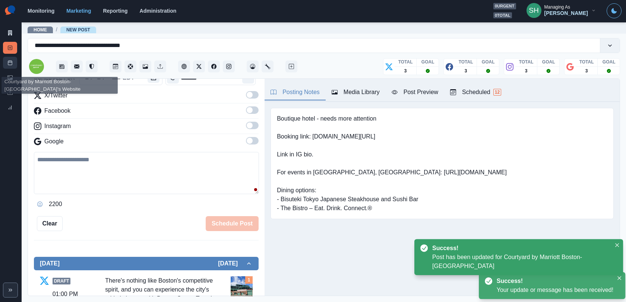
click at [14, 58] on link "Post Schedule" at bounding box center [10, 63] width 14 height 12
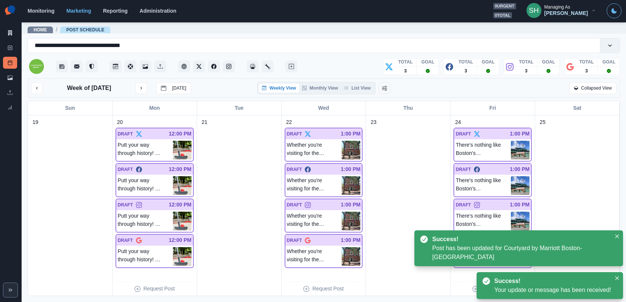
click at [360, 97] on div "Week of [DATE] [DATE] Weekly View Monthly View List View Collapsed View Sun Mon…" at bounding box center [324, 186] width 593 height 217
click at [353, 86] on button "List View" at bounding box center [357, 87] width 33 height 9
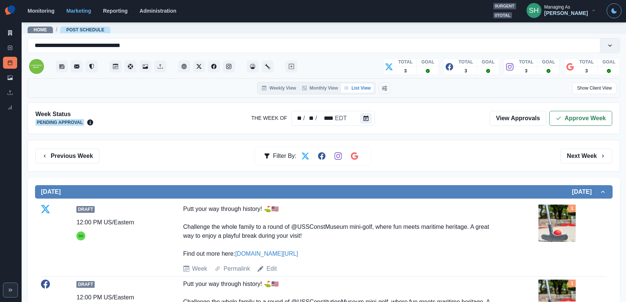
click at [563, 104] on div "Week Status Pending Approval The Week Of ** / ** / **** EDT View Approvals Appr…" at bounding box center [324, 118] width 593 height 32
click at [563, 115] on button "Approve Week" at bounding box center [580, 118] width 63 height 15
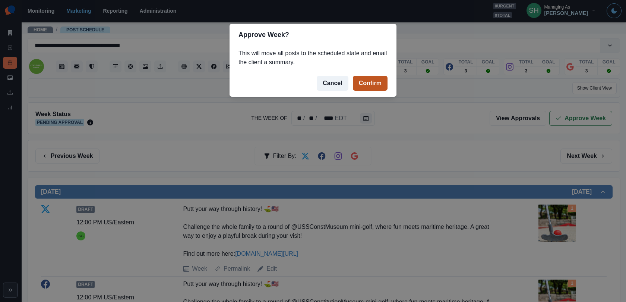
click at [368, 81] on button "Confirm" at bounding box center [370, 83] width 35 height 15
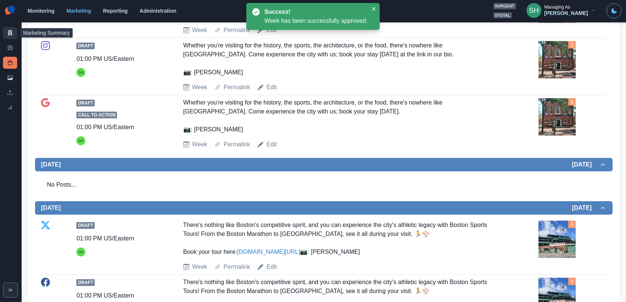
click at [8, 32] on icon at bounding box center [10, 32] width 4 height 5
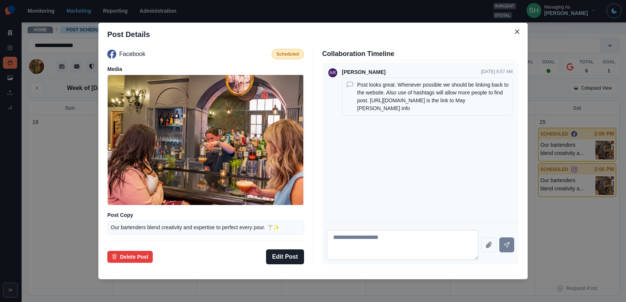
click at [373, 249] on textarea at bounding box center [403, 245] width 152 height 30
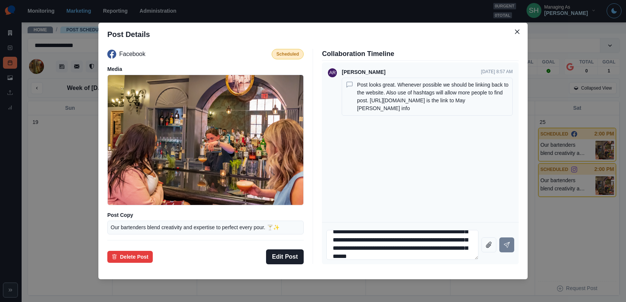
scroll to position [22, 0]
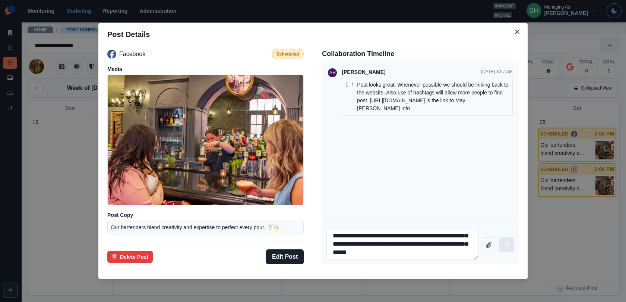
type textarea "**********"
click at [510, 244] on button "Send message" at bounding box center [506, 244] width 15 height 15
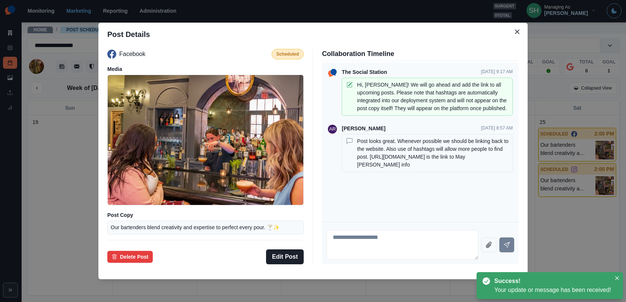
scroll to position [1, 0]
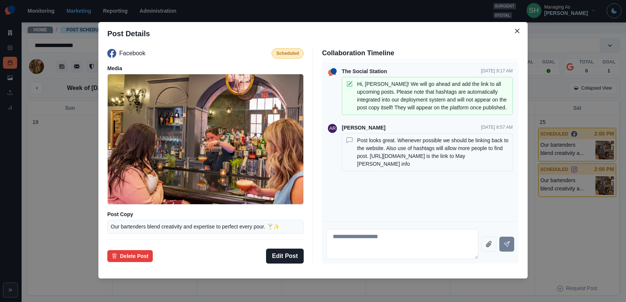
click at [459, 106] on p "Hi, Amanda! We will go ahead and add the link to all upcoming posts. Please not…" at bounding box center [433, 95] width 152 height 31
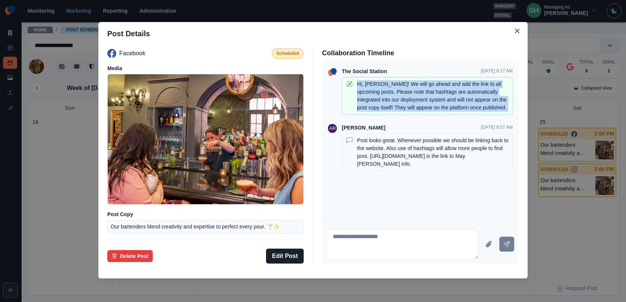
click at [459, 106] on p "Hi, Amanda! We will go ahead and add the link to all upcoming posts. Please not…" at bounding box center [433, 95] width 152 height 31
copy p "Hi, Amanda! We will go ahead and add the link to all upcoming posts. Please not…"
